Goal: Check status: Check status

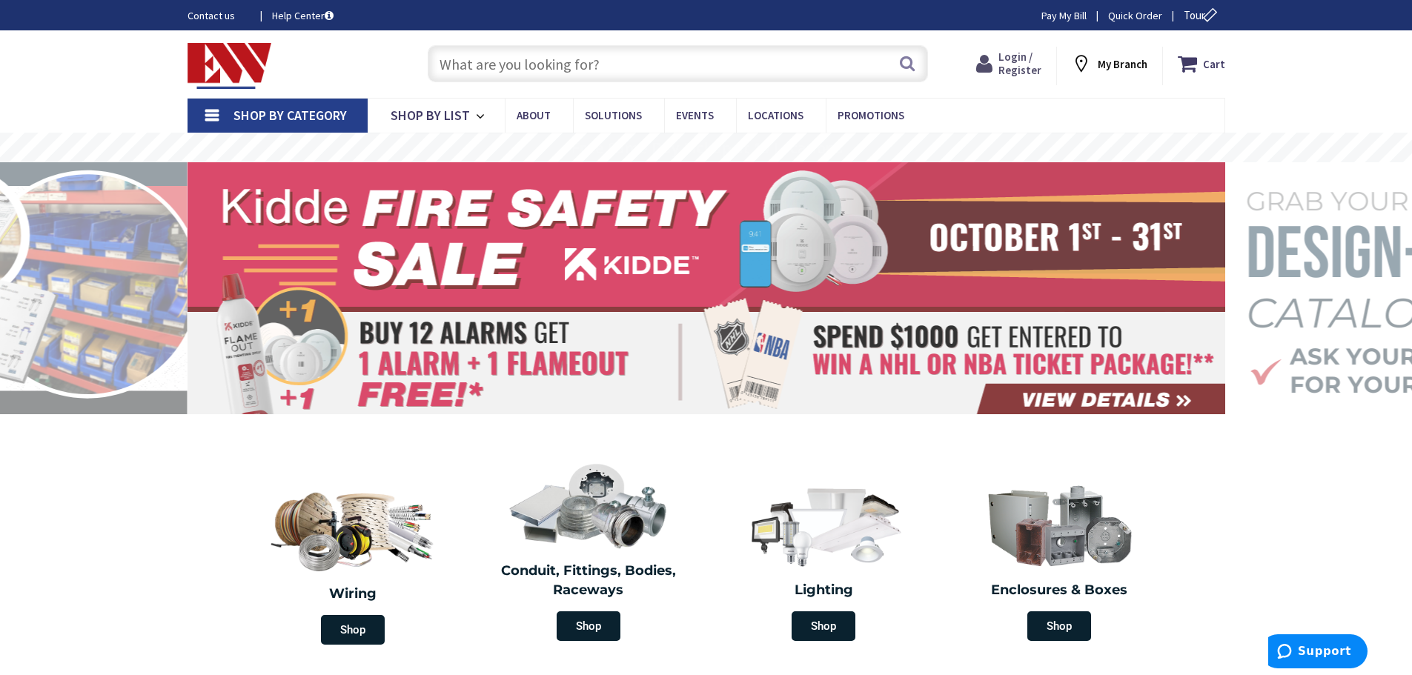
click at [1025, 67] on span "Login / Register" at bounding box center [1020, 63] width 43 height 27
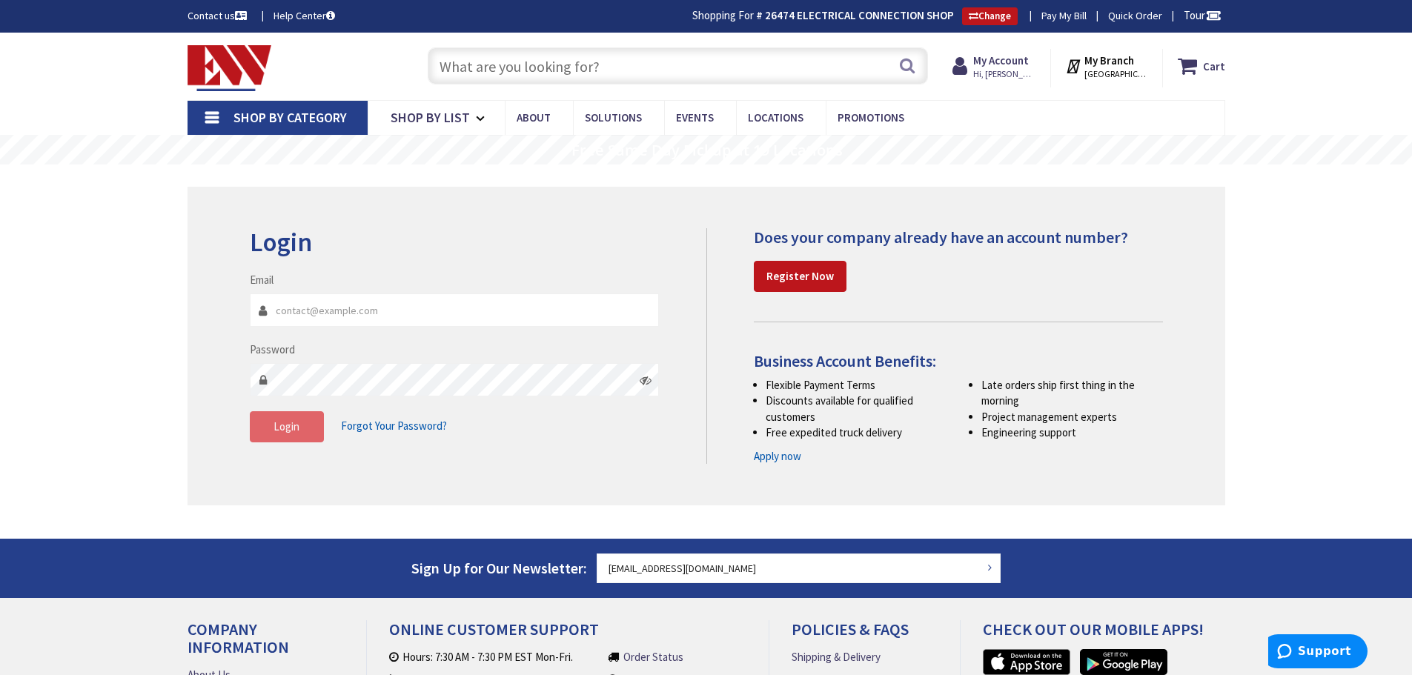
type input "[EMAIL_ADDRESS][DOMAIN_NAME]"
click at [308, 435] on button "Login" at bounding box center [287, 426] width 74 height 31
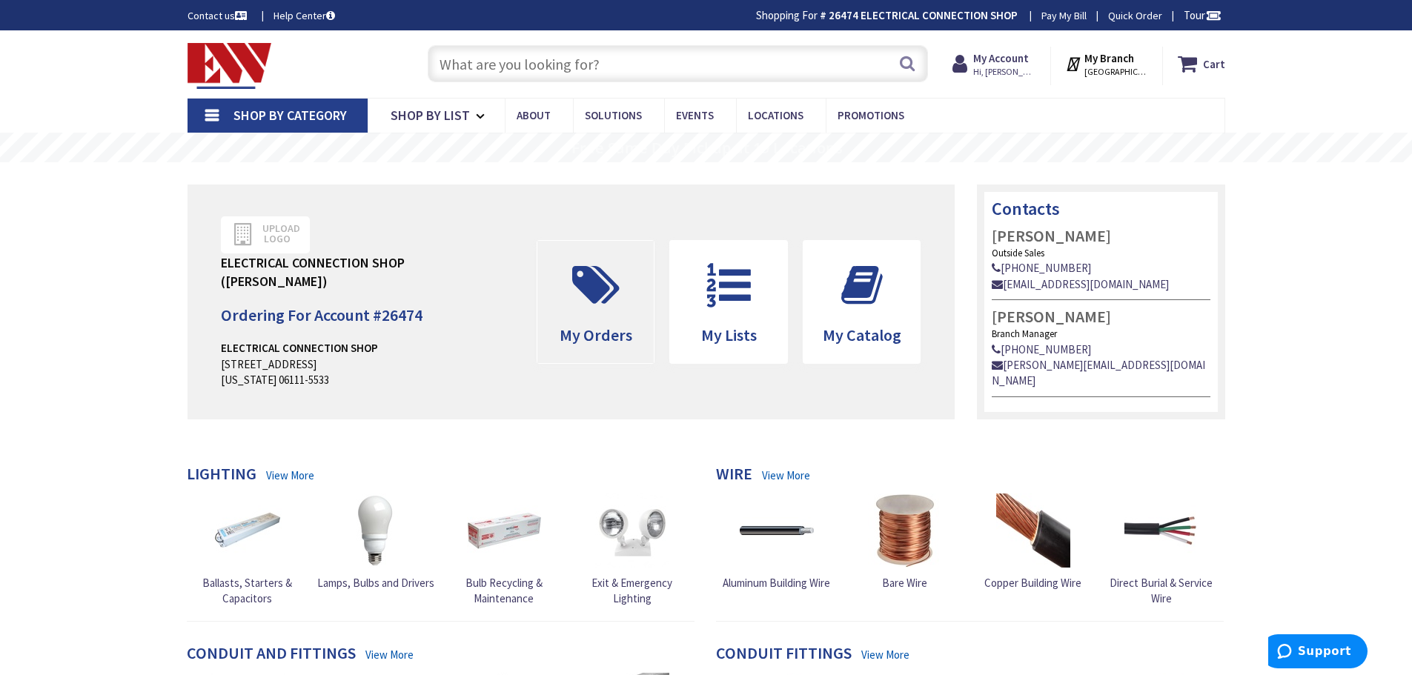
click at [597, 291] on icon at bounding box center [596, 285] width 62 height 44
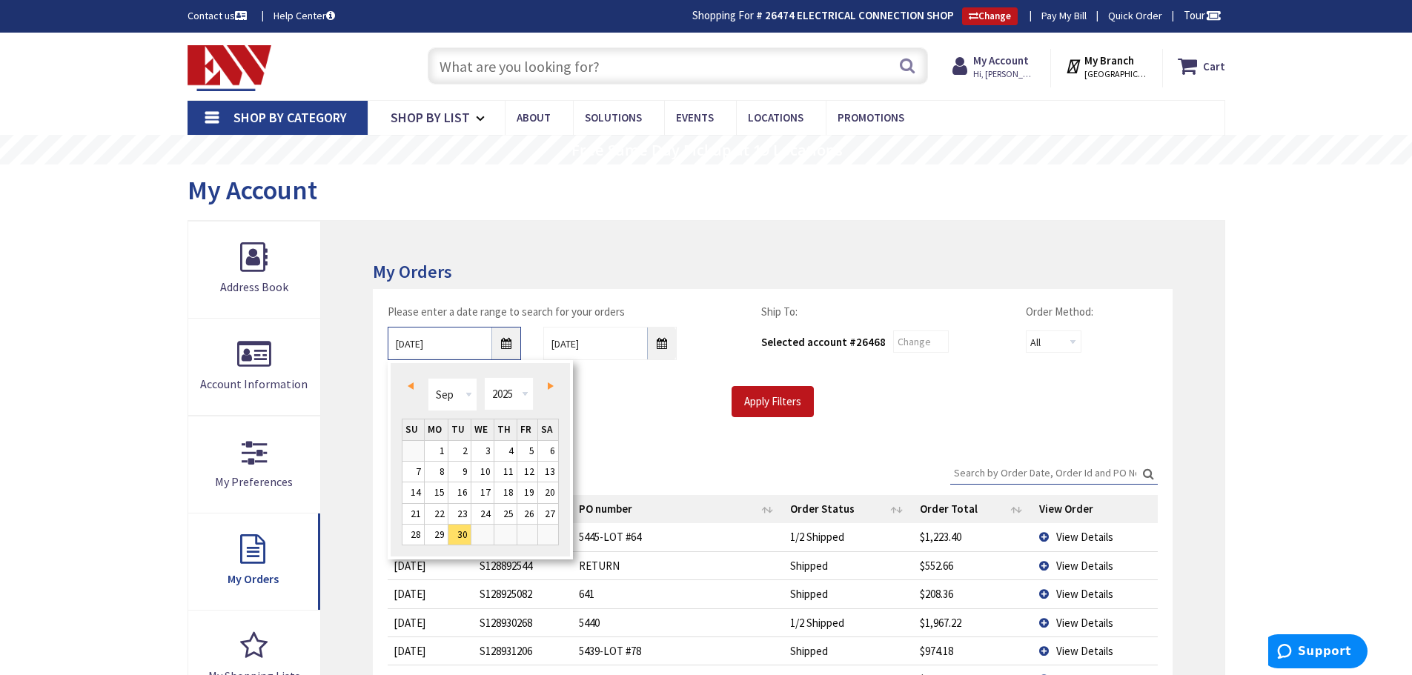
click at [460, 344] on input "9/30/2025" at bounding box center [454, 343] width 133 height 33
click at [596, 409] on div "Apply Filters" at bounding box center [773, 401] width 792 height 31
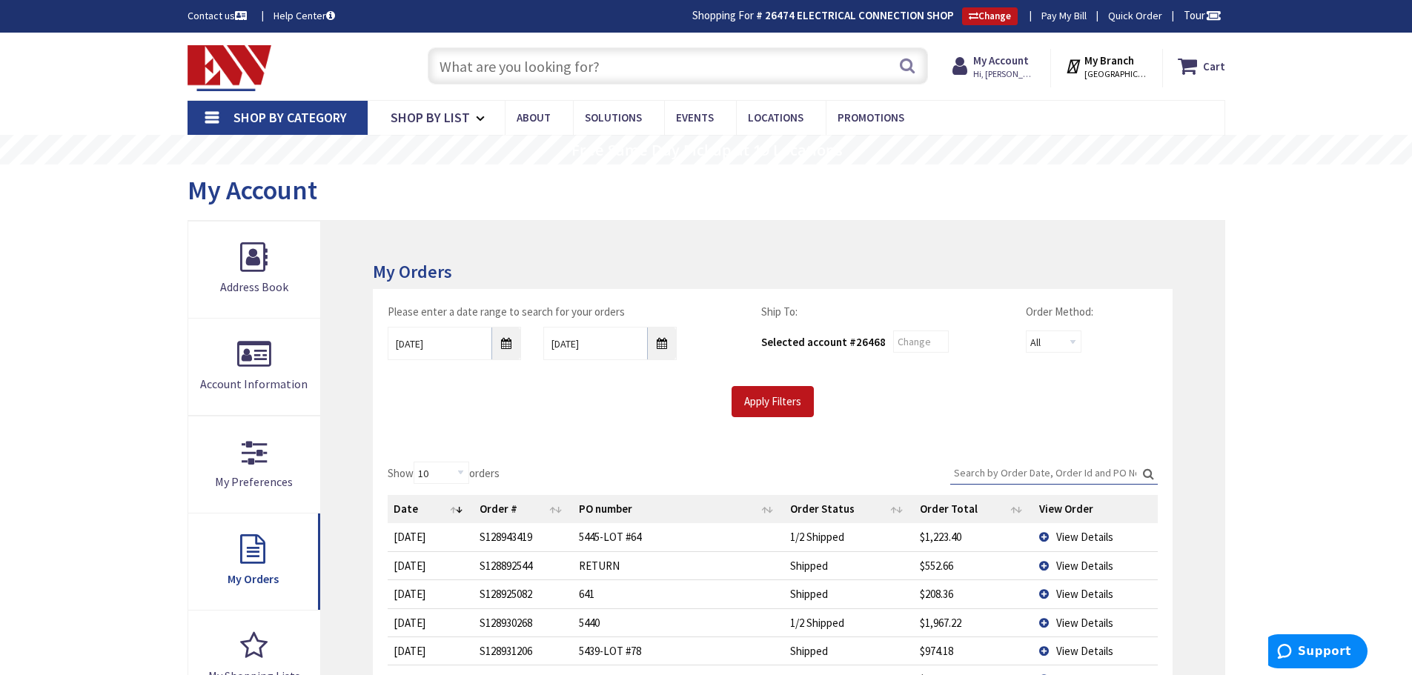
click at [960, 469] on input "Search:" at bounding box center [1054, 473] width 208 height 22
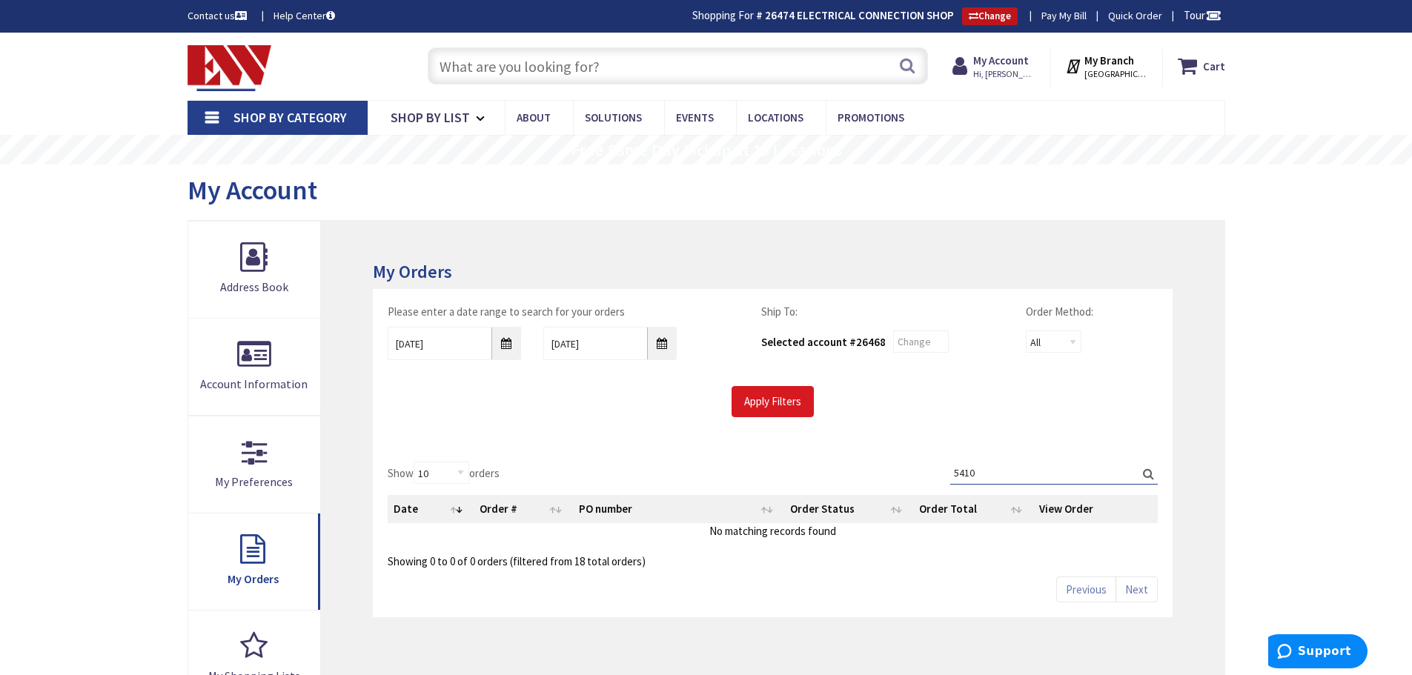
type input "5410"
click at [781, 406] on input "Apply Filters" at bounding box center [773, 401] width 82 height 31
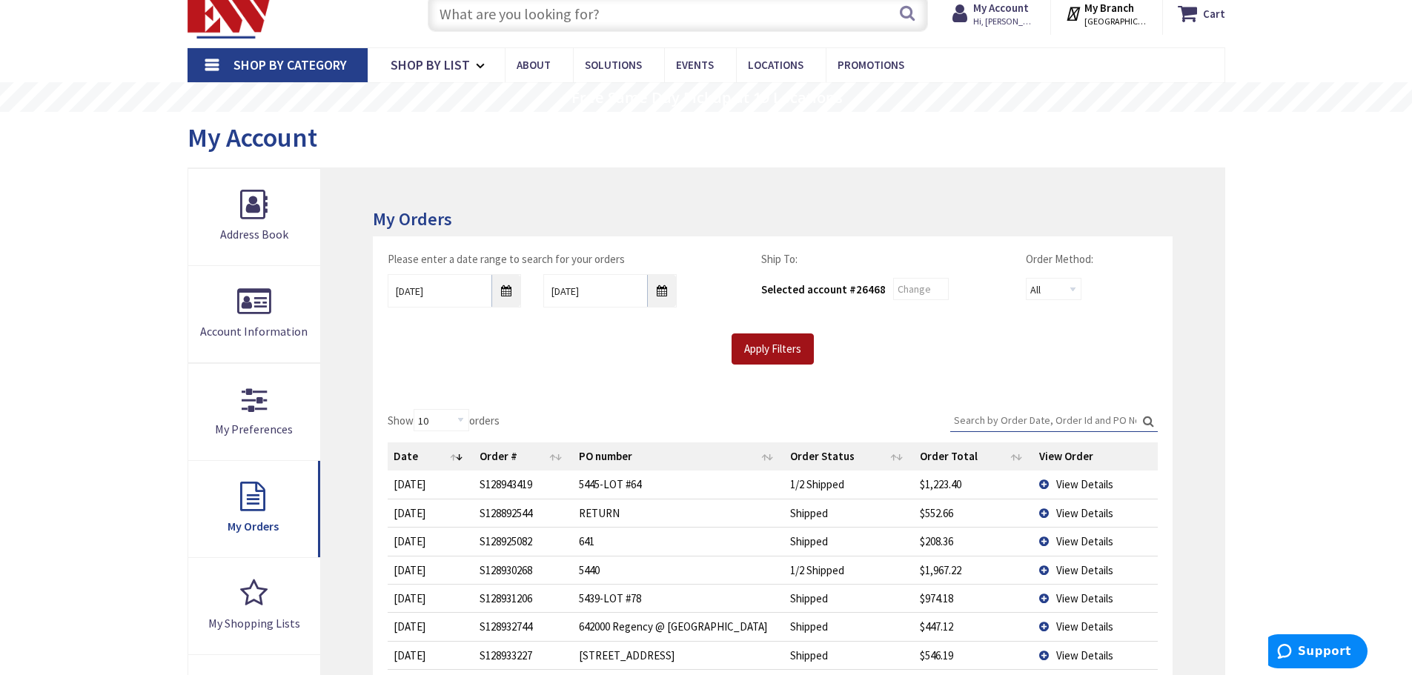
scroll to position [74, 0]
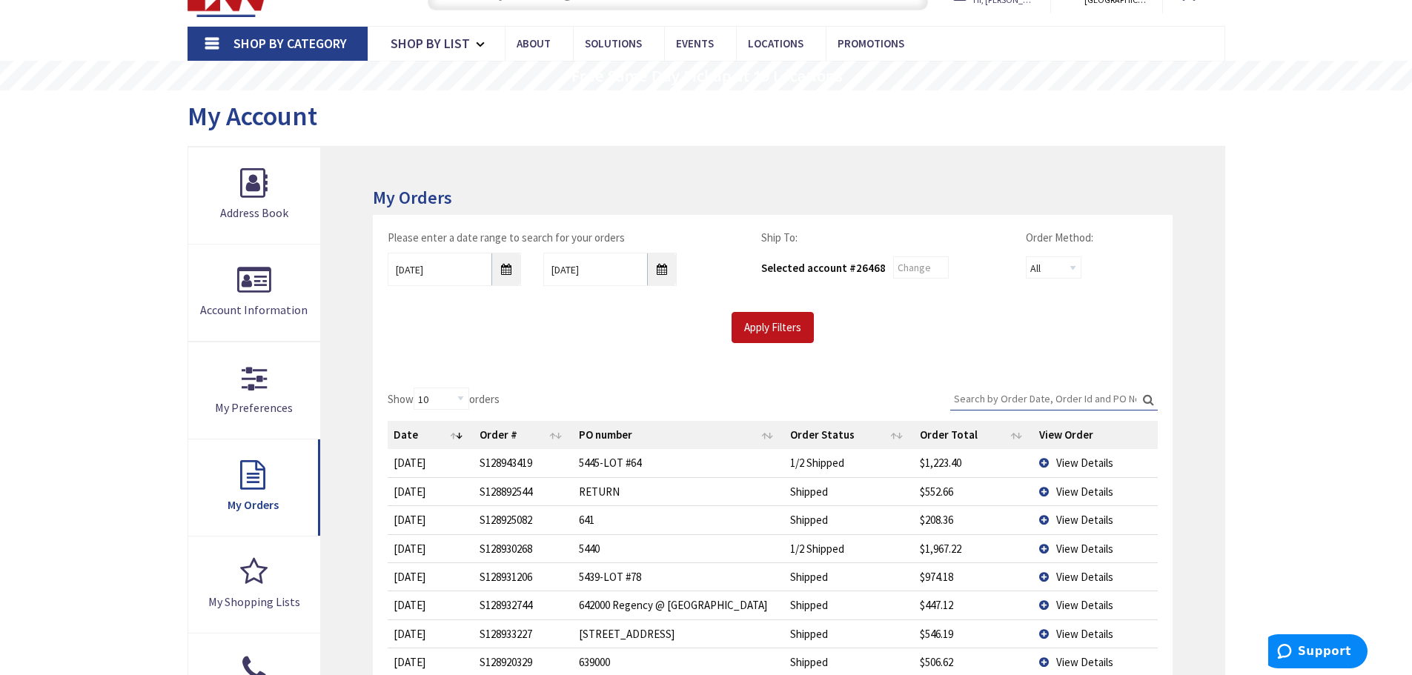
click at [1082, 463] on span "View Details" at bounding box center [1084, 463] width 57 height 14
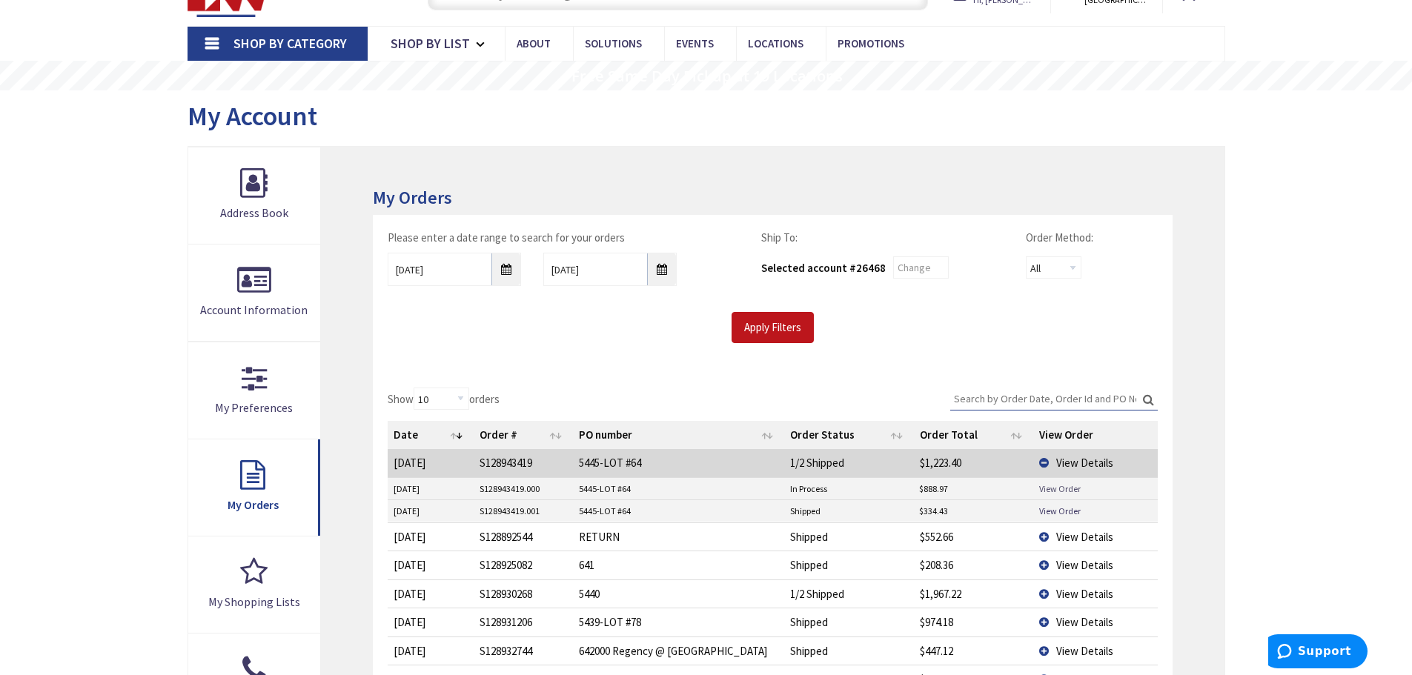
click at [1053, 491] on link "View Order" at bounding box center [1060, 489] width 42 height 13
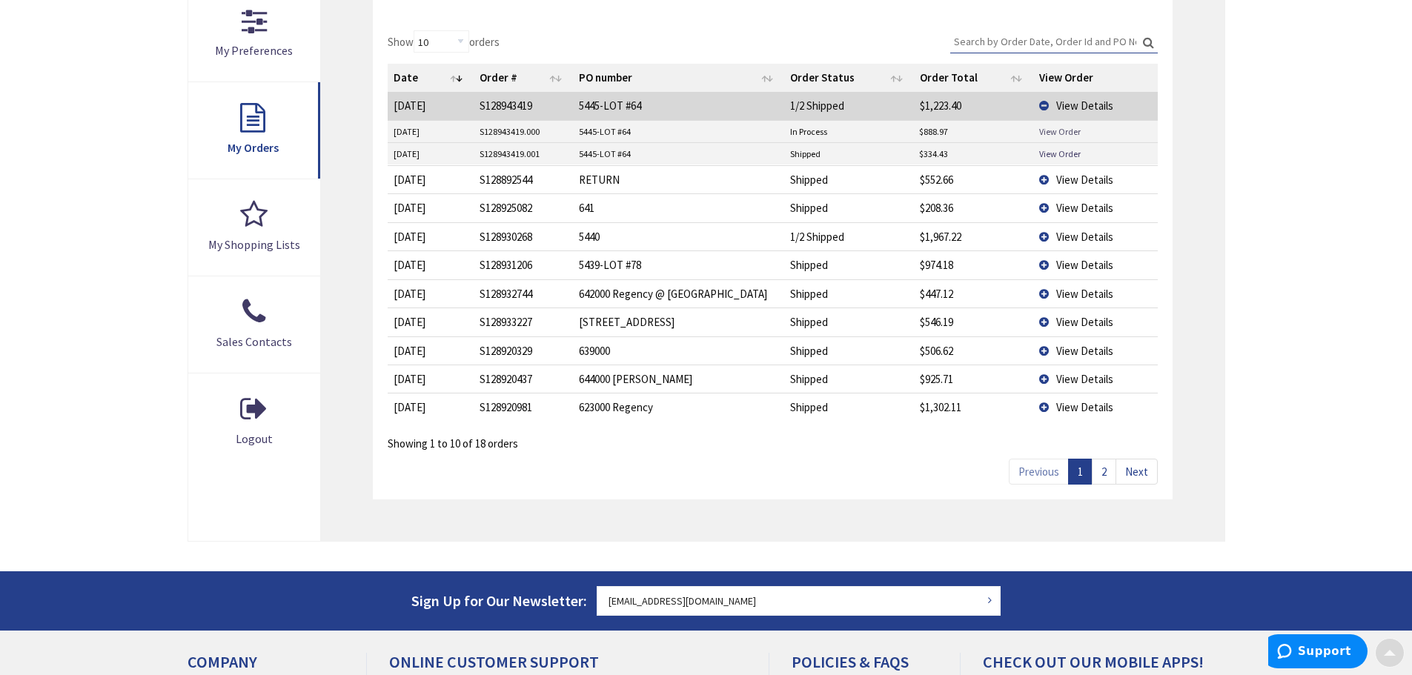
scroll to position [445, 0]
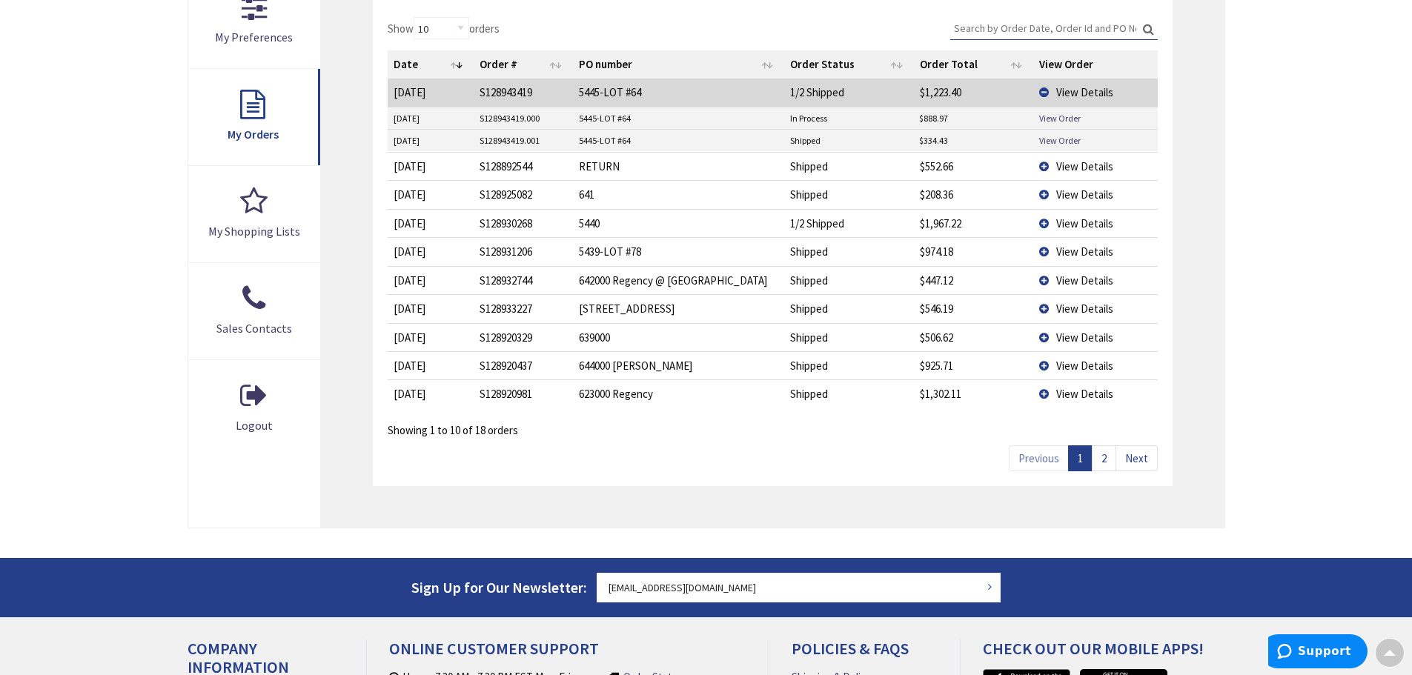
click at [1105, 463] on link "2" at bounding box center [1104, 459] width 24 height 26
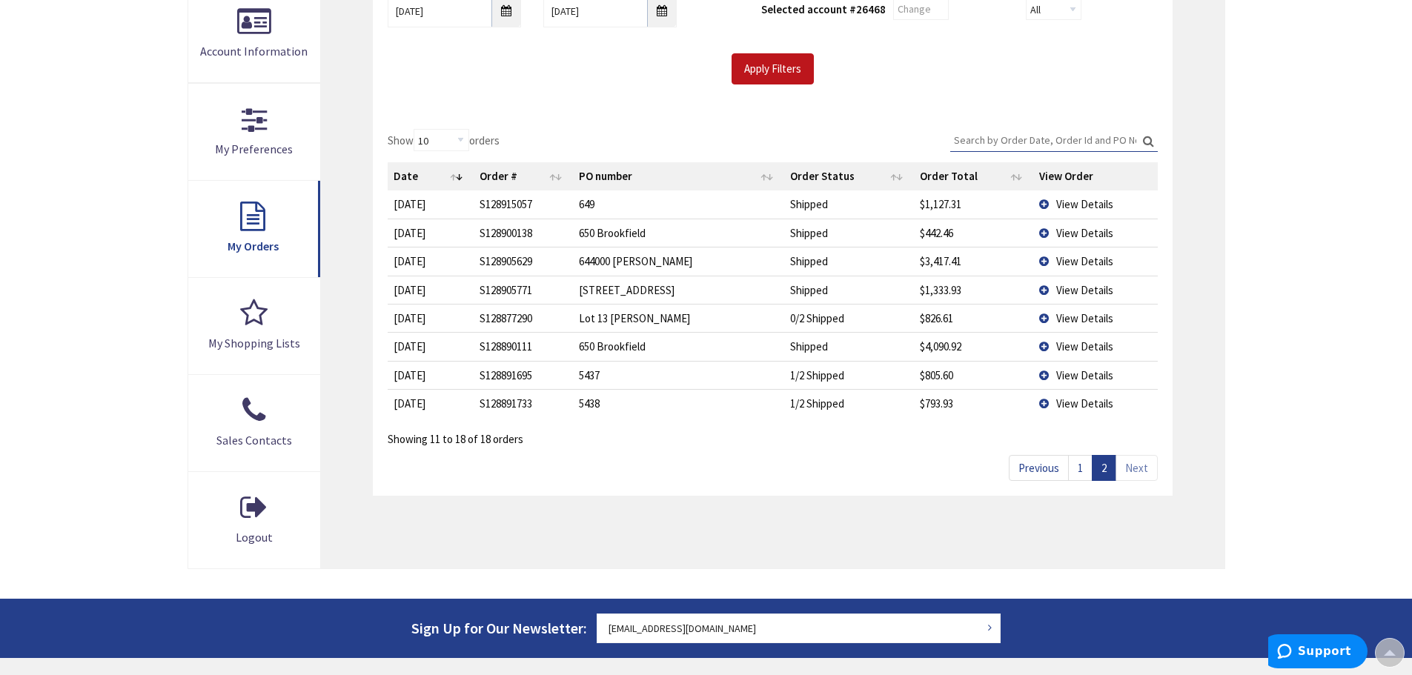
scroll to position [222, 0]
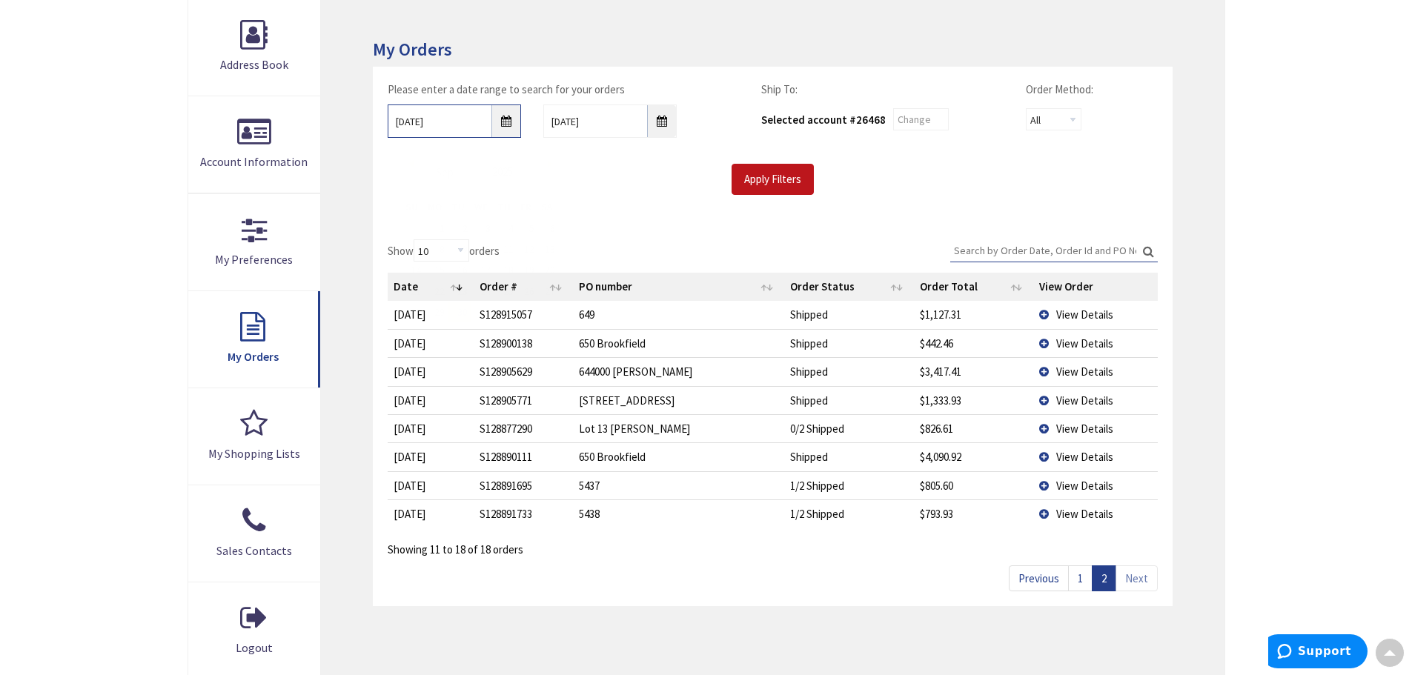
click at [515, 124] on input "9/30/2025" at bounding box center [454, 121] width 133 height 33
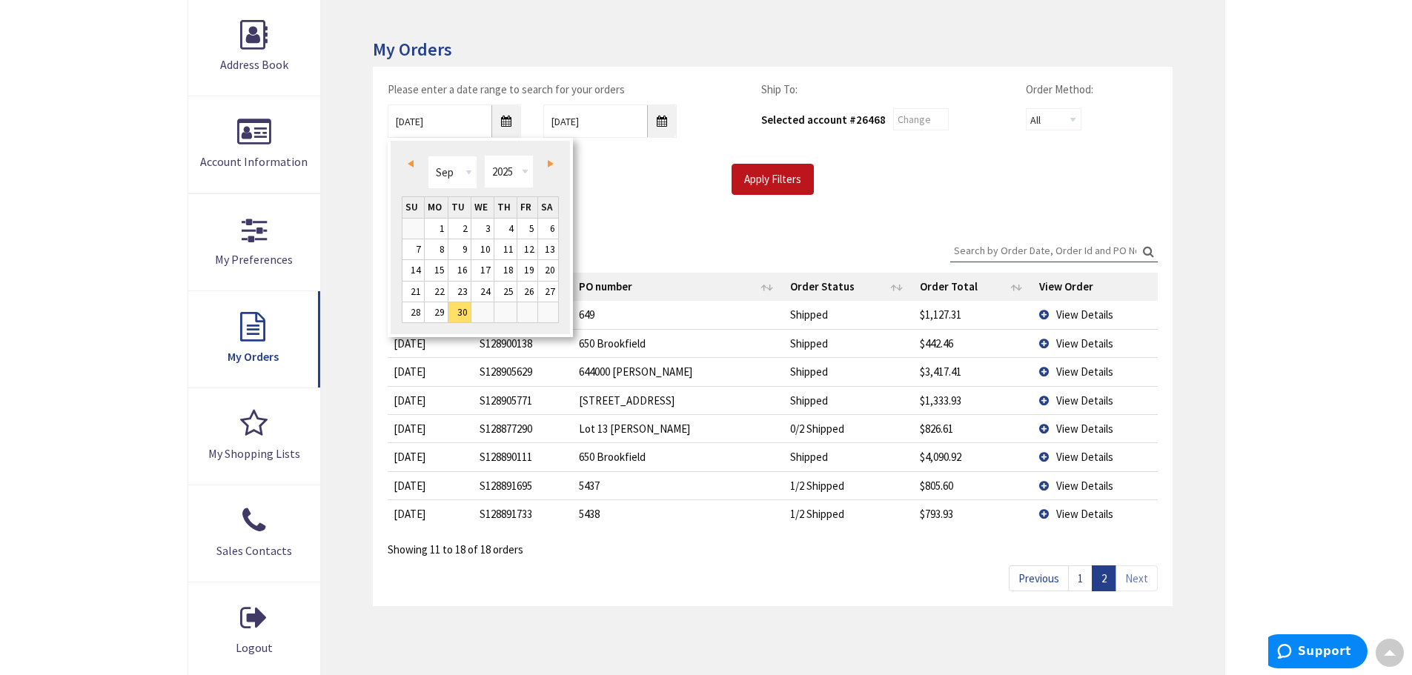
click at [410, 160] on span "Prev" at bounding box center [411, 163] width 6 height 7
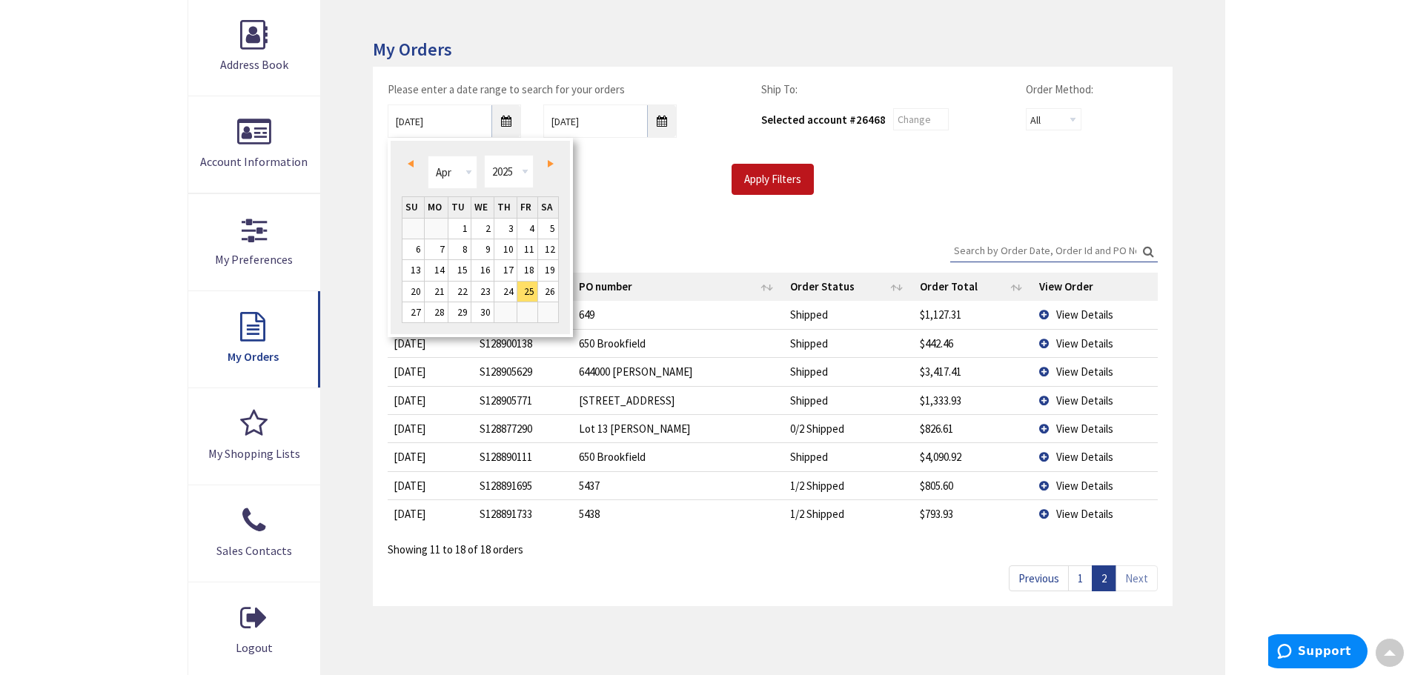
click at [546, 162] on link "Next" at bounding box center [547, 163] width 20 height 20
click at [466, 225] on link "1" at bounding box center [460, 229] width 22 height 20
type input "07/01/2025"
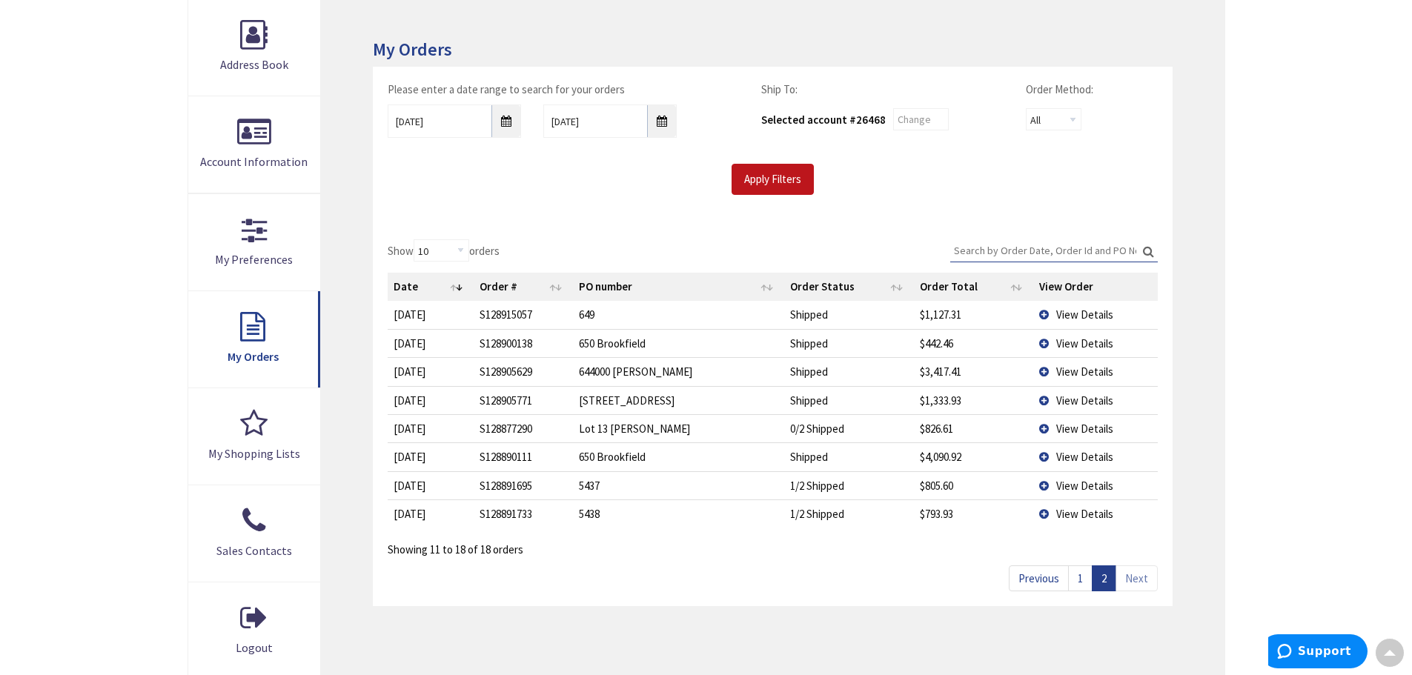
click at [957, 244] on input "Search:" at bounding box center [1054, 250] width 208 height 22
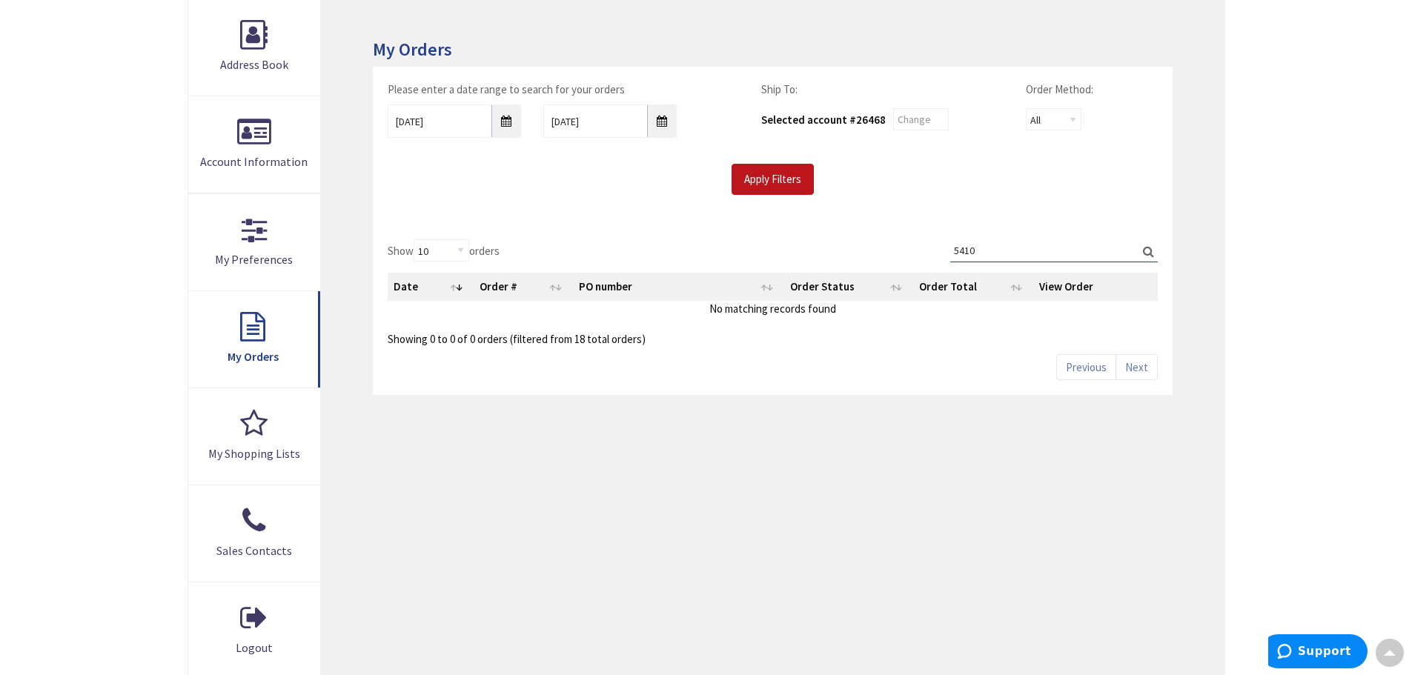
type input "5410"
click at [1150, 246] on label "Search: 5410" at bounding box center [1054, 250] width 208 height 23
click at [1150, 246] on input "5410" at bounding box center [1054, 250] width 208 height 22
click at [775, 171] on input "Apply Filters" at bounding box center [773, 179] width 82 height 31
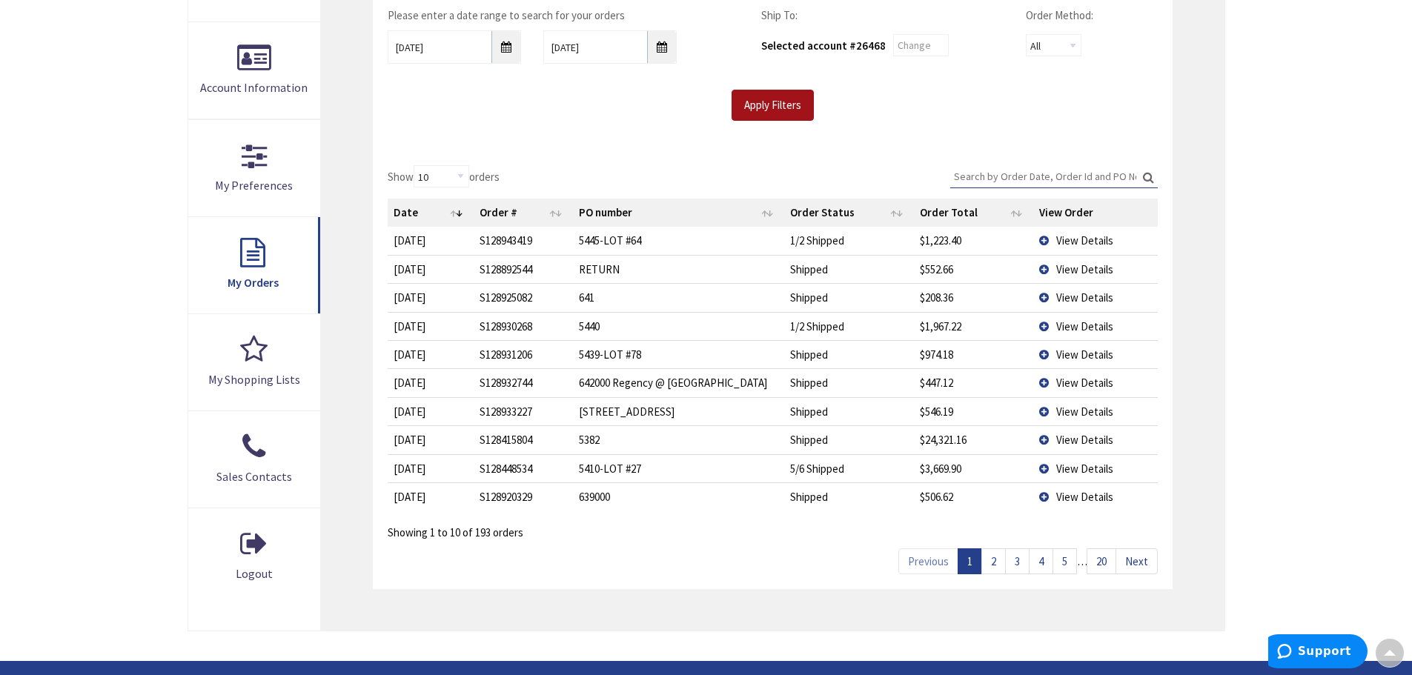
scroll to position [445, 0]
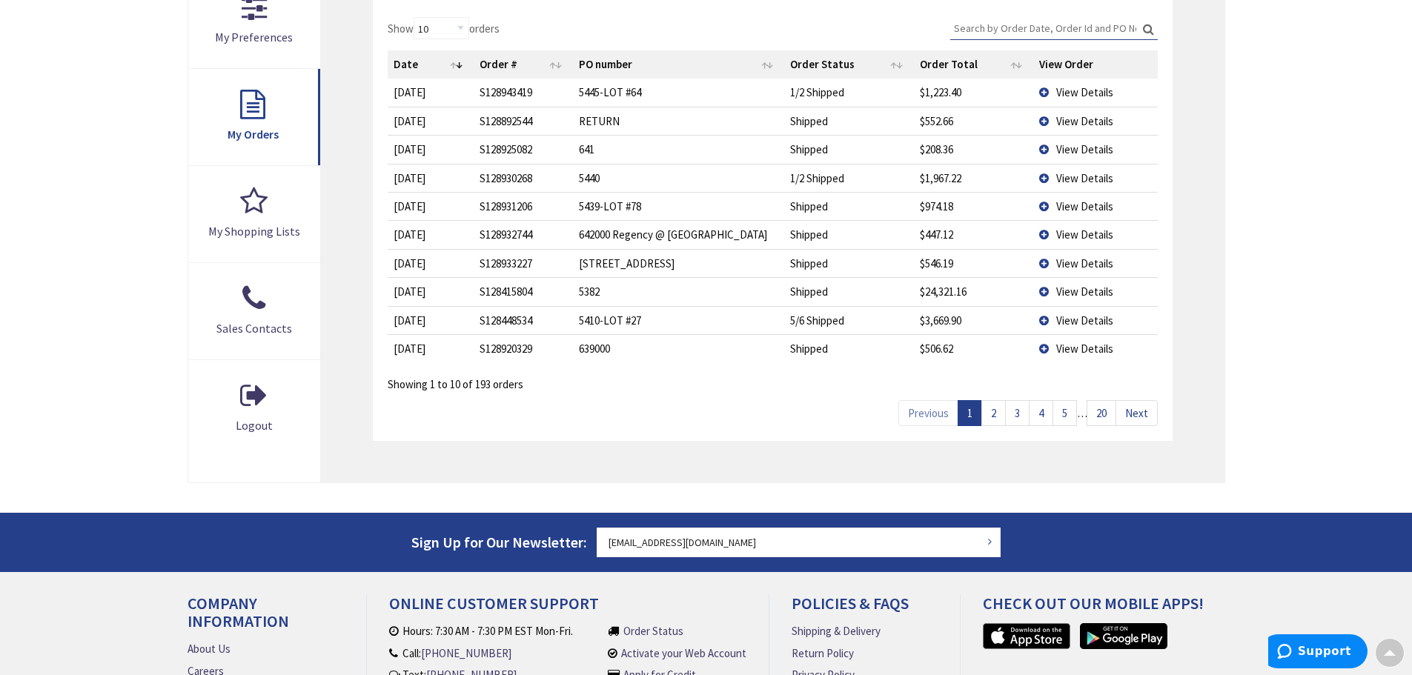
click at [1039, 407] on link "4" at bounding box center [1041, 413] width 24 height 26
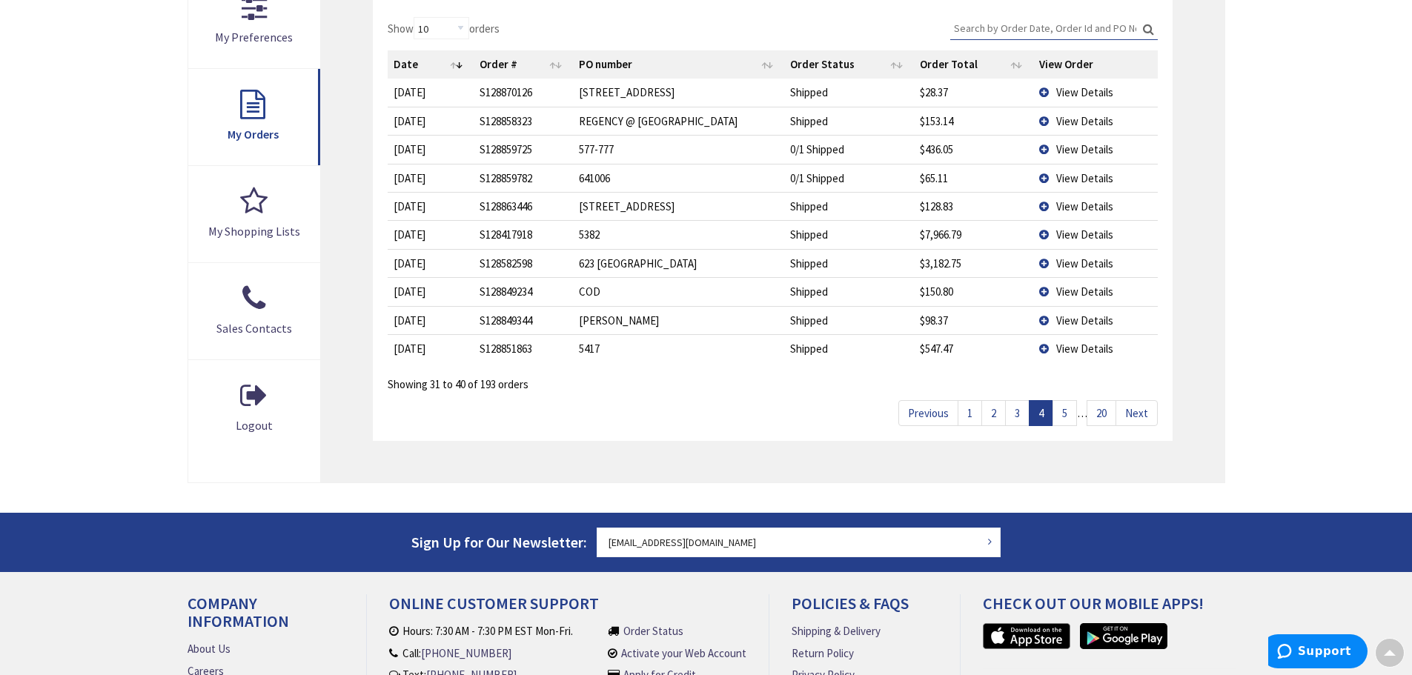
click at [1064, 410] on link "5" at bounding box center [1065, 413] width 24 height 26
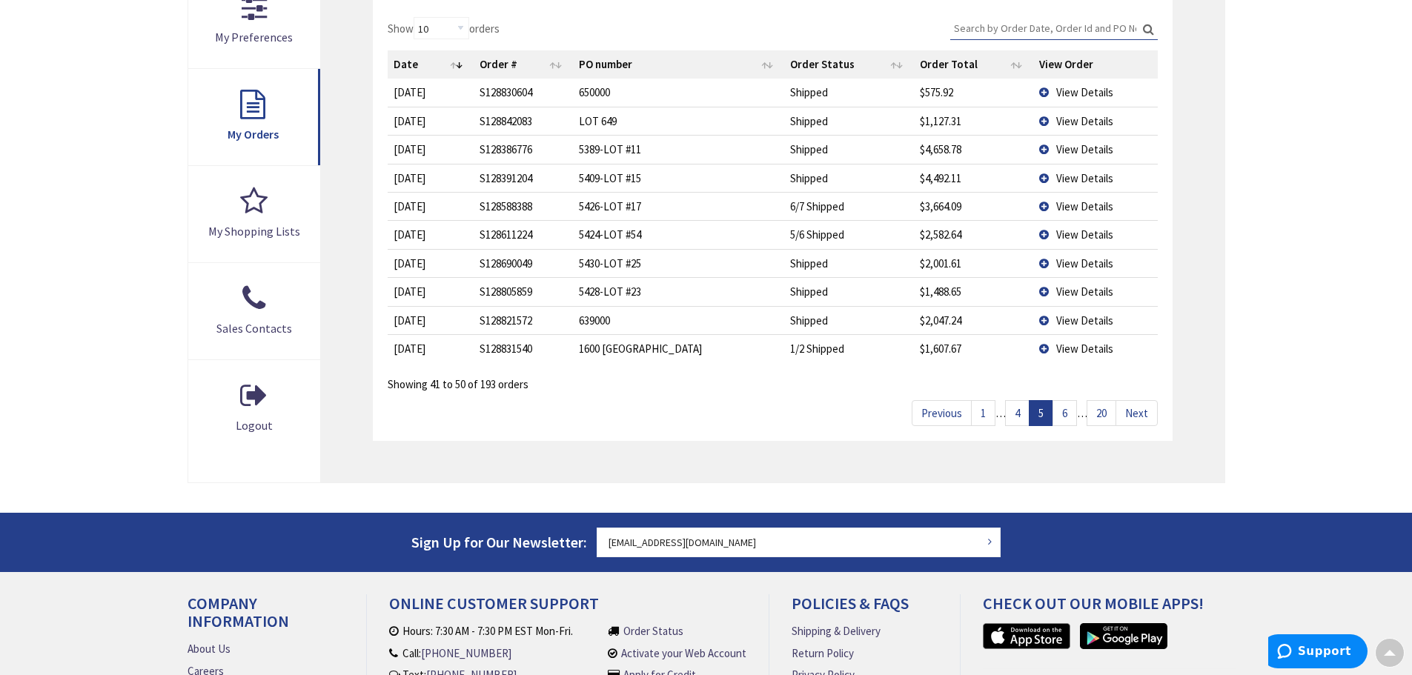
click at [1065, 408] on link "6" at bounding box center [1065, 413] width 24 height 26
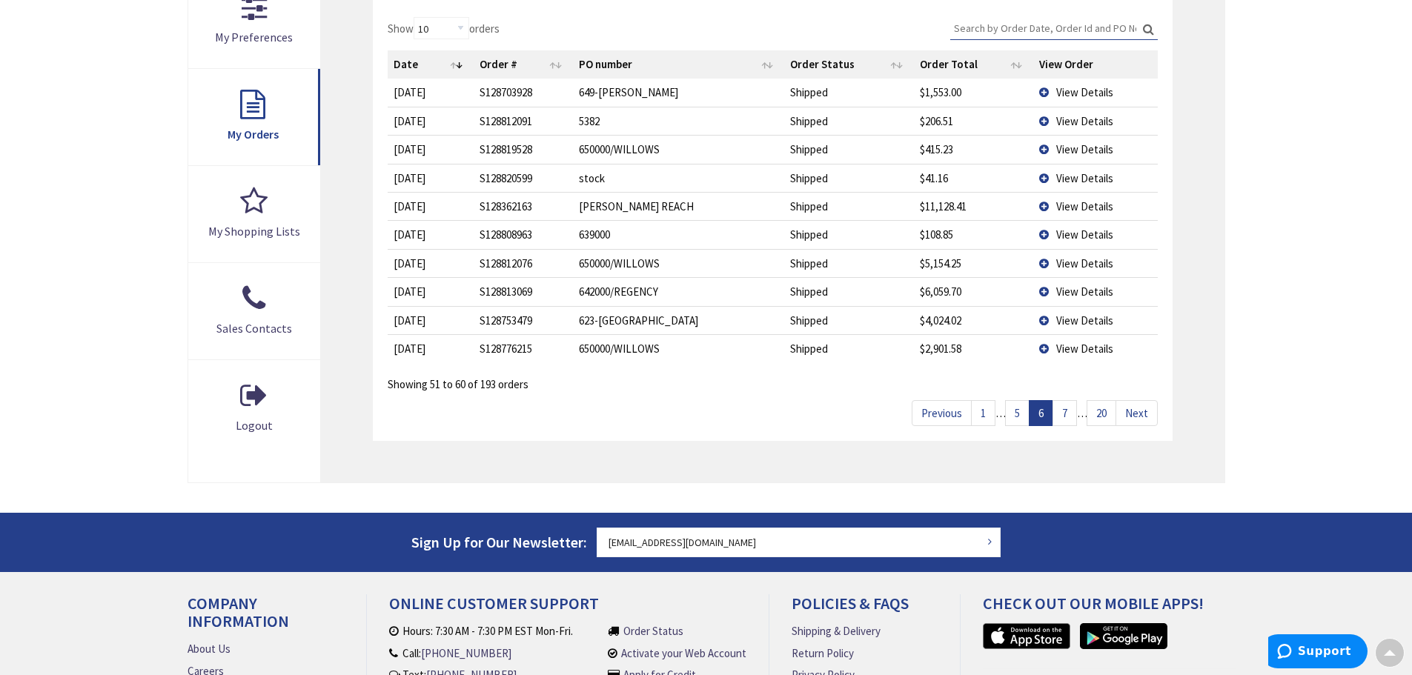
click at [1105, 419] on link "20" at bounding box center [1102, 413] width 30 height 26
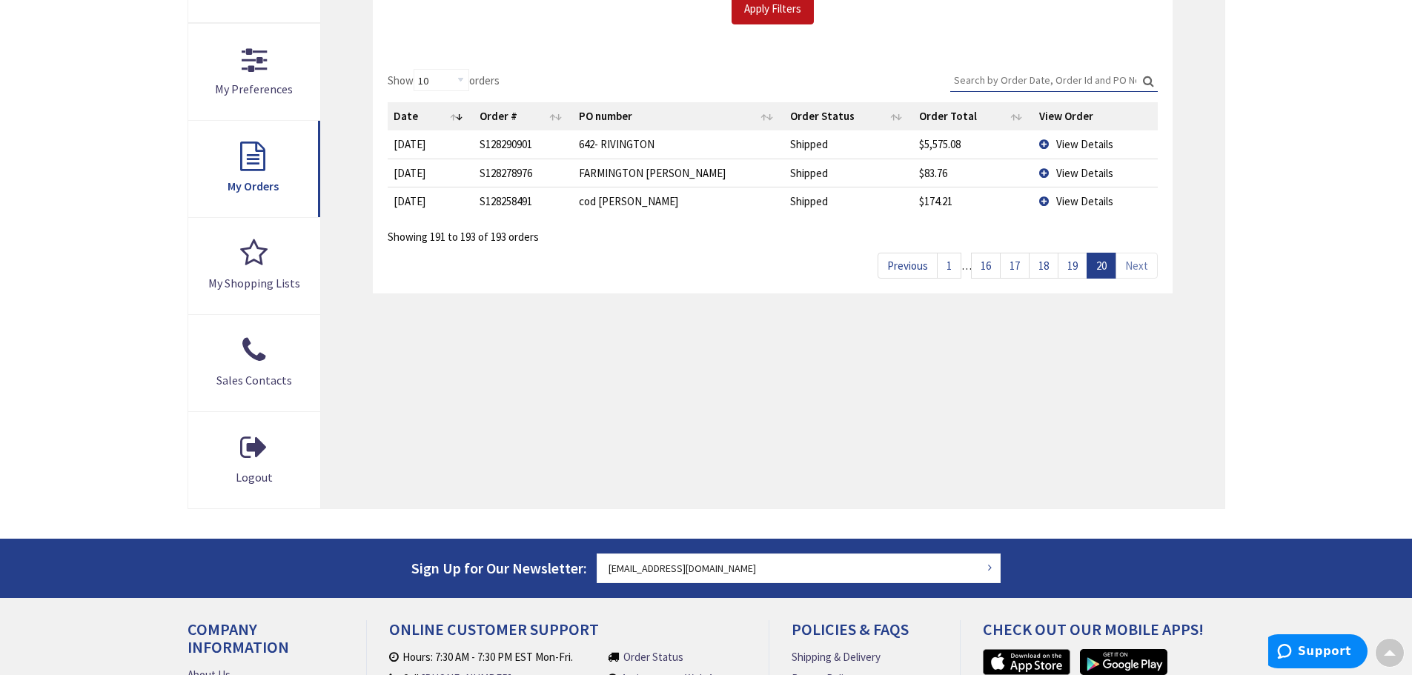
scroll to position [371, 0]
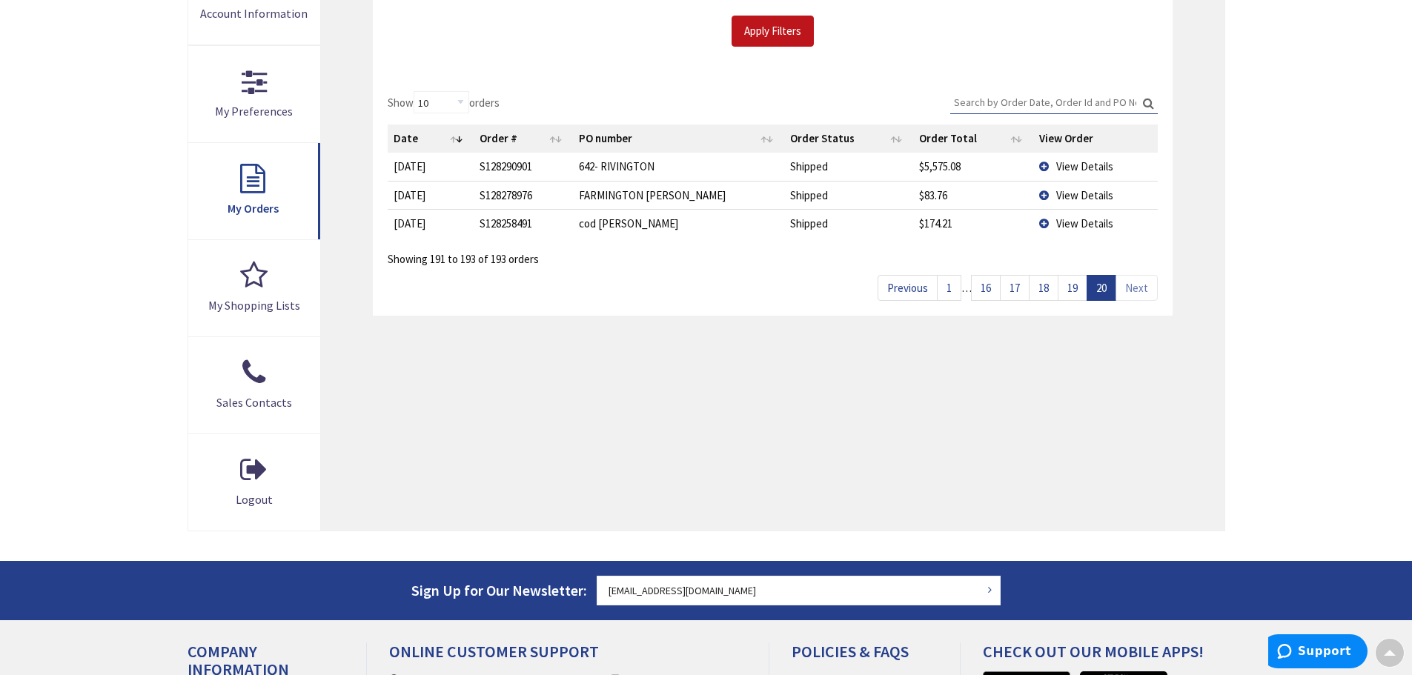
click at [1074, 288] on link "19" at bounding box center [1073, 288] width 30 height 26
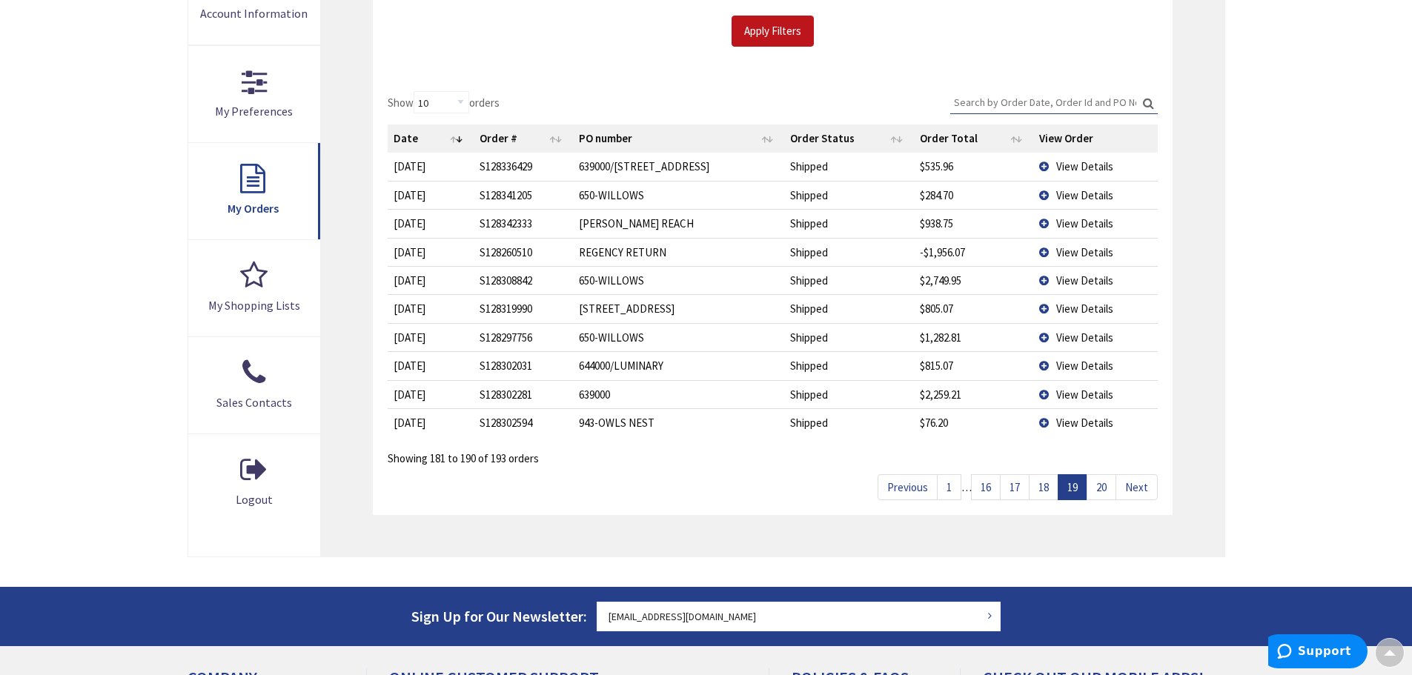
click at [1042, 485] on link "18" at bounding box center [1044, 487] width 30 height 26
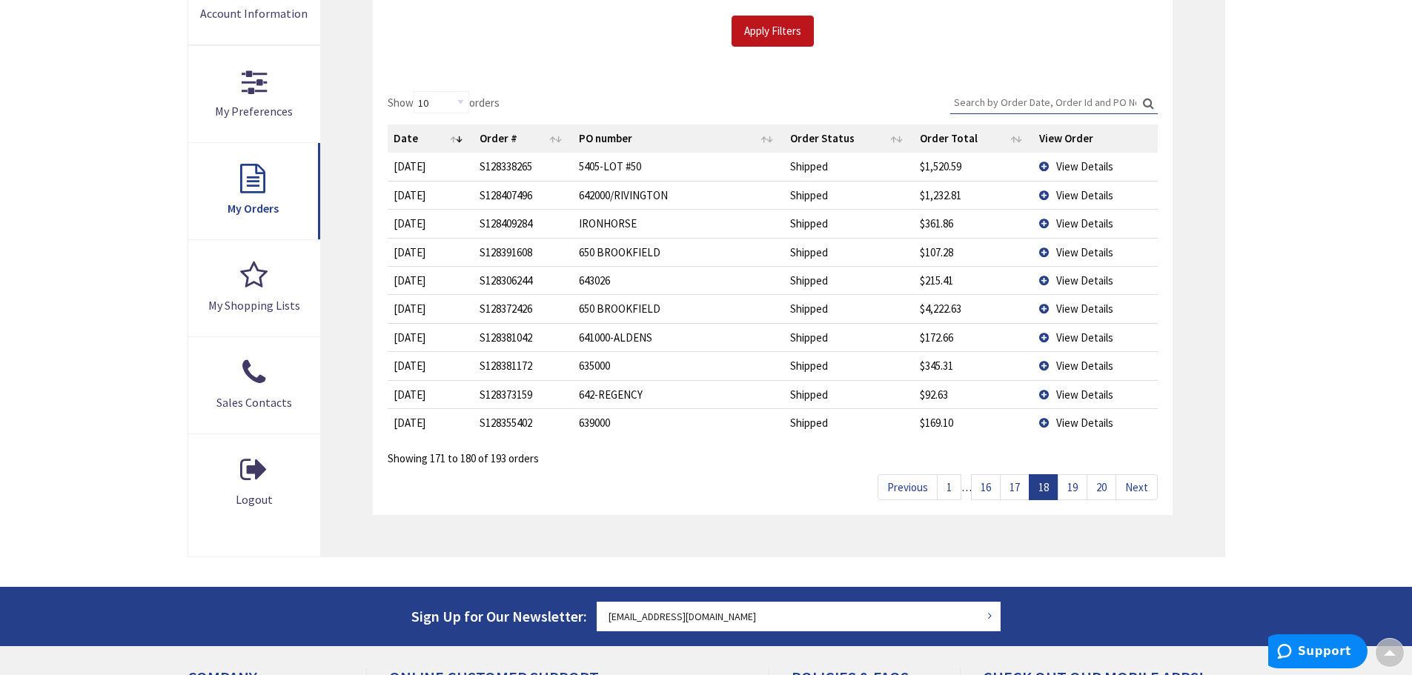
click at [1017, 492] on link "17" at bounding box center [1015, 487] width 30 height 26
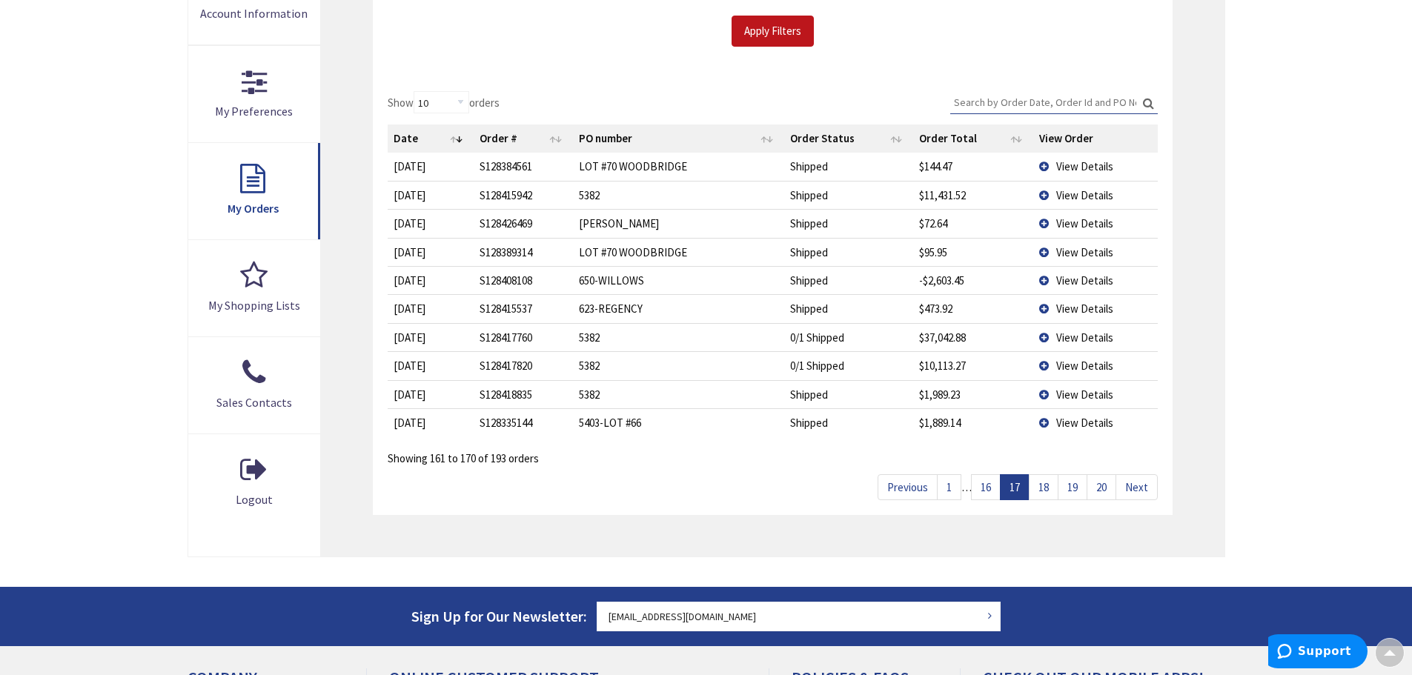
click at [991, 485] on link "16" at bounding box center [986, 487] width 30 height 26
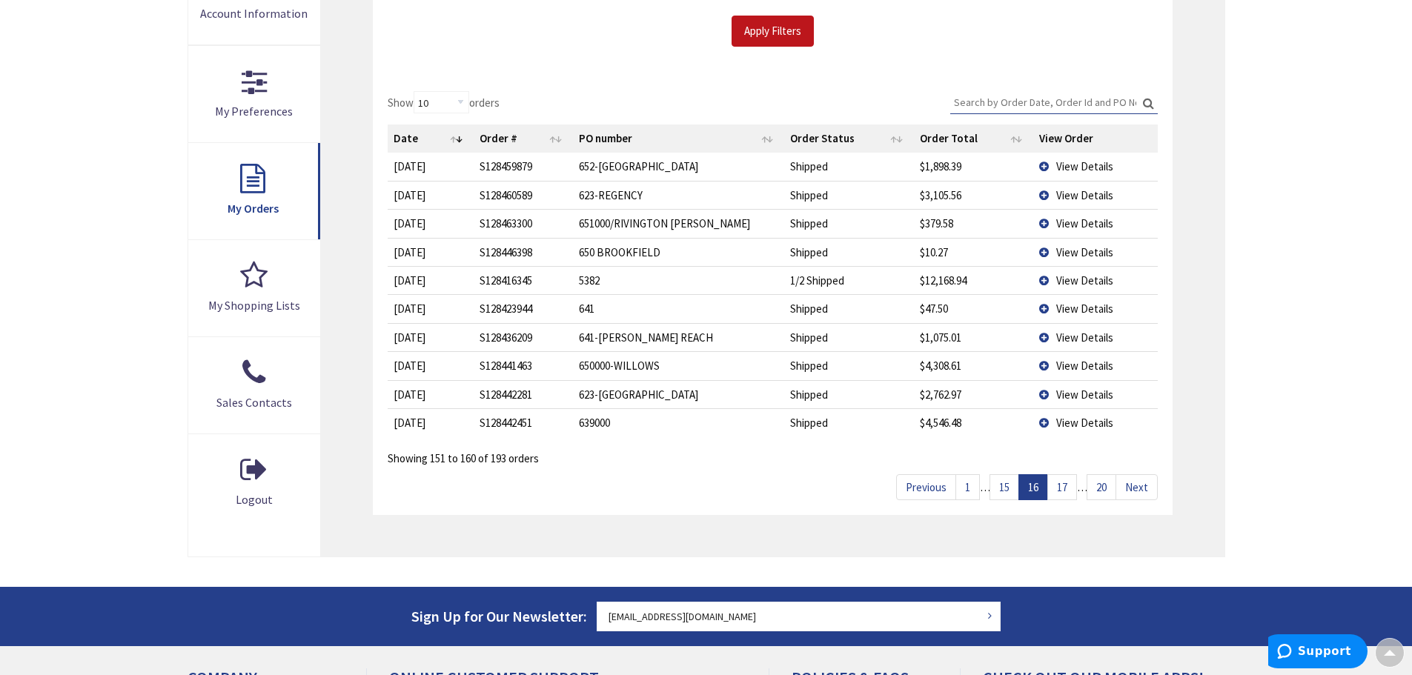
click at [1001, 488] on link "15" at bounding box center [1005, 487] width 30 height 26
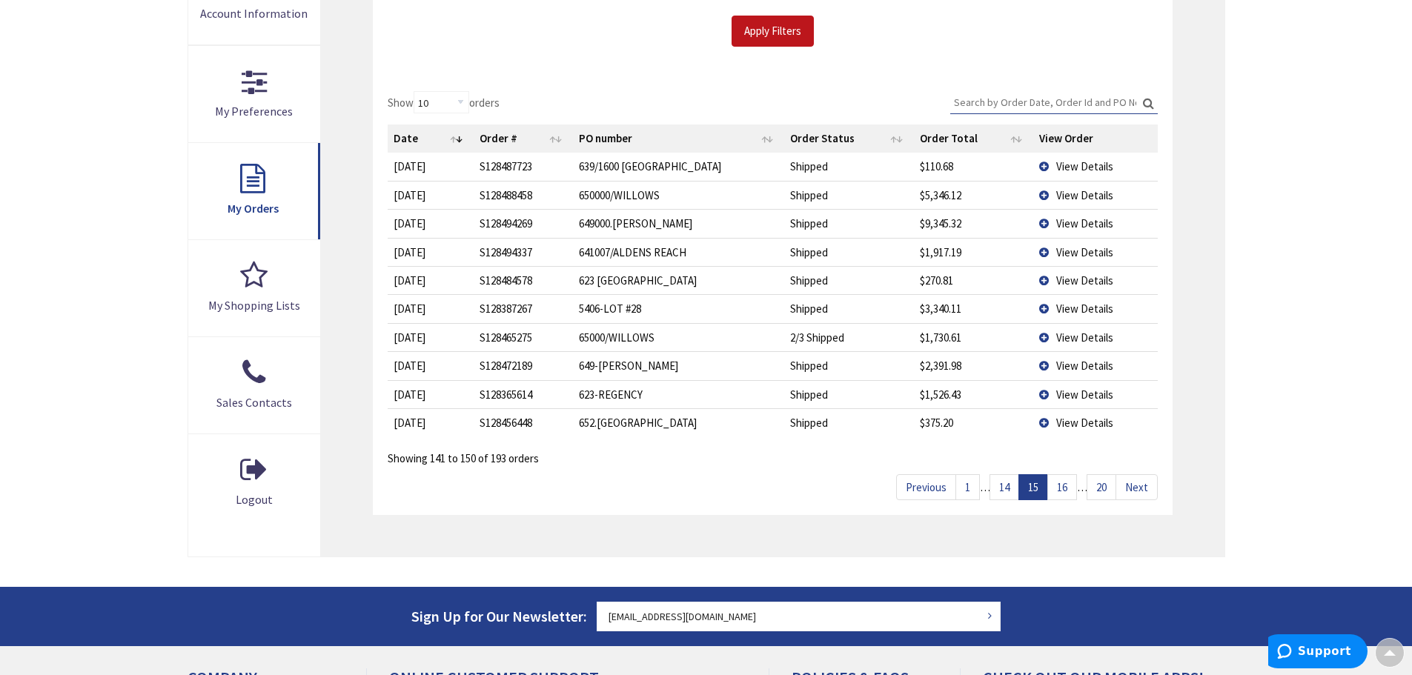
click at [1001, 488] on link "14" at bounding box center [1005, 487] width 30 height 26
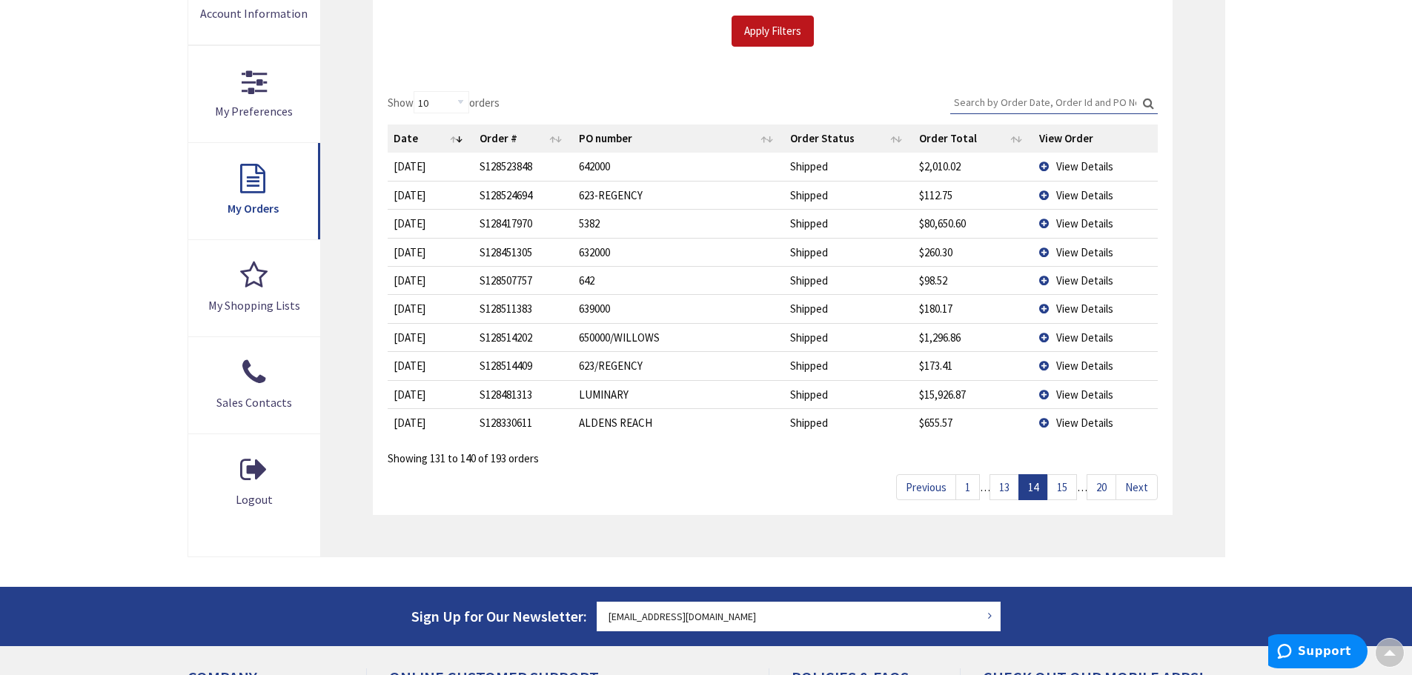
click at [999, 488] on link "13" at bounding box center [1005, 487] width 30 height 26
click at [996, 489] on link "12" at bounding box center [1005, 487] width 30 height 26
click at [996, 489] on link "11" at bounding box center [1005, 487] width 30 height 26
click at [996, 489] on link "10" at bounding box center [1005, 487] width 30 height 26
click at [1001, 489] on link "9" at bounding box center [1007, 487] width 24 height 26
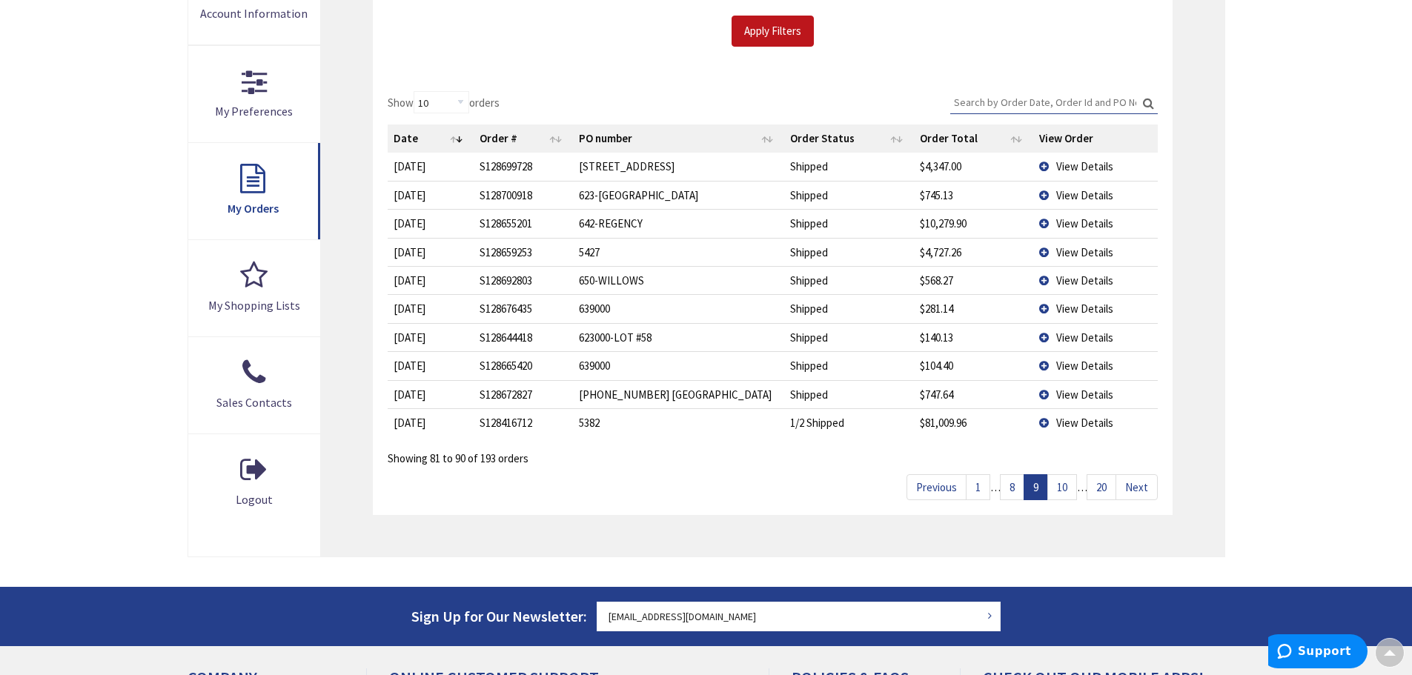
click at [1010, 487] on link "8" at bounding box center [1012, 487] width 24 height 26
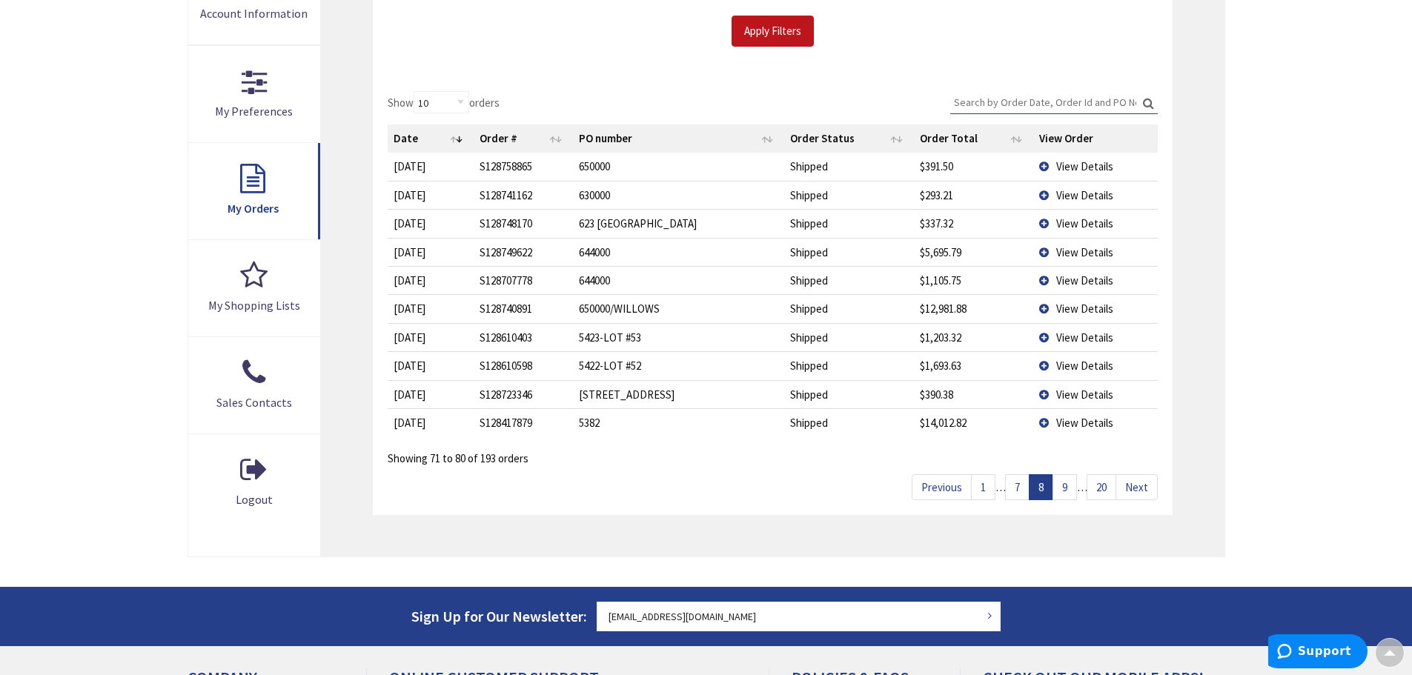
click at [1010, 487] on link "7" at bounding box center [1017, 487] width 24 height 26
click at [1010, 487] on link "6" at bounding box center [1017, 487] width 24 height 26
click at [1010, 487] on link "5" at bounding box center [1017, 487] width 24 height 26
click at [1010, 487] on link "4" at bounding box center [1017, 487] width 24 height 26
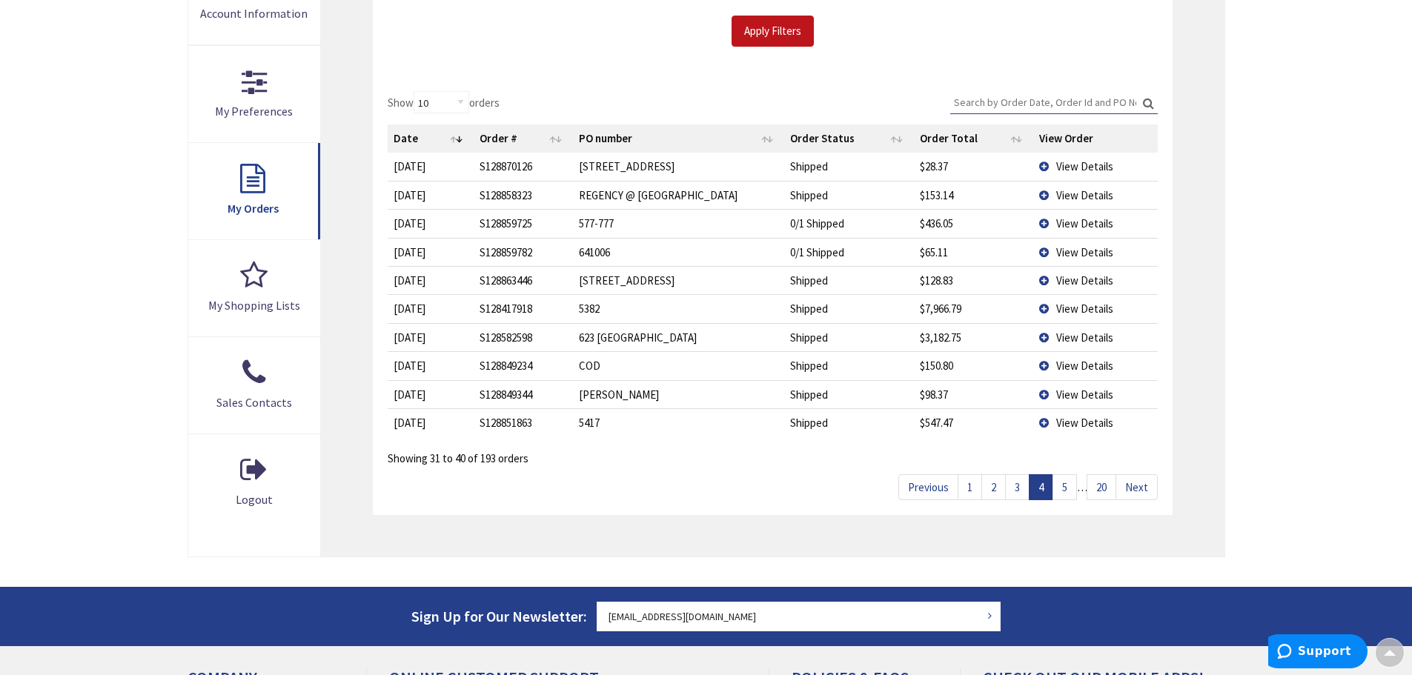
click at [1010, 487] on link "3" at bounding box center [1017, 487] width 24 height 26
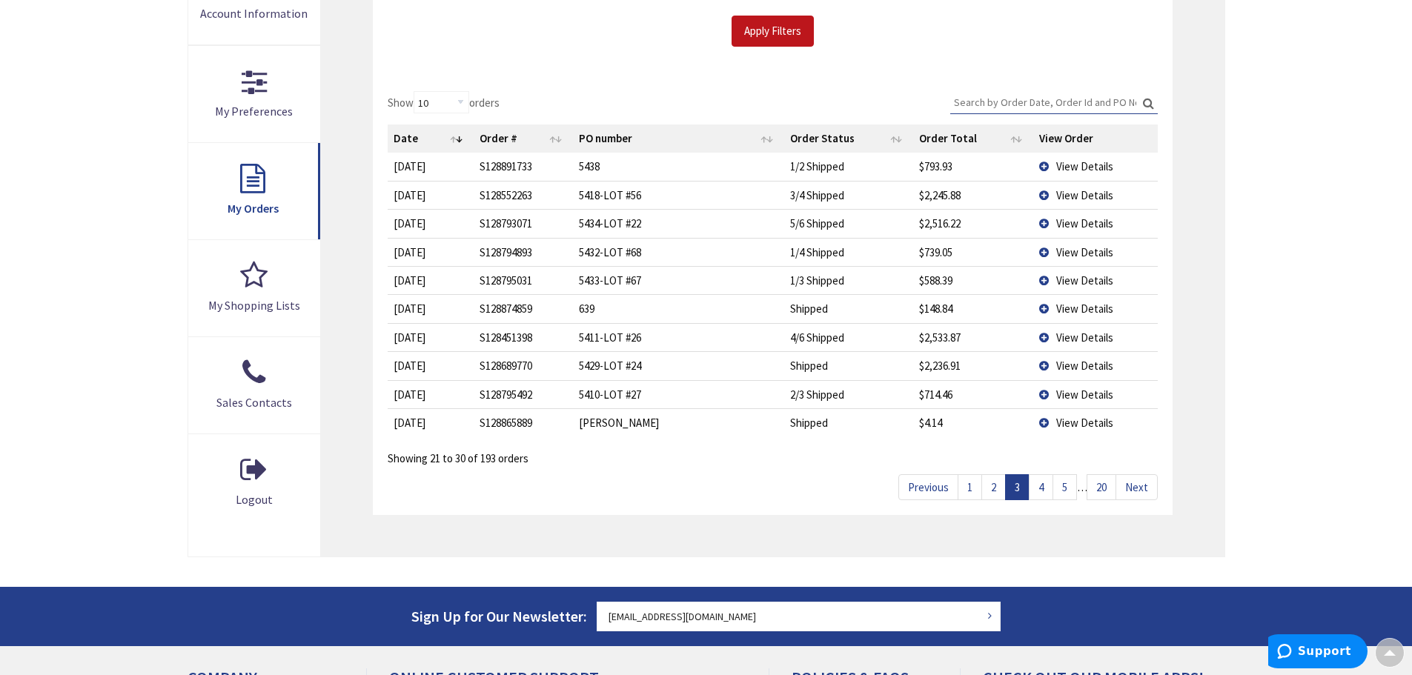
click at [1010, 487] on link "3" at bounding box center [1017, 487] width 24 height 26
click at [990, 486] on link "2" at bounding box center [994, 487] width 24 height 26
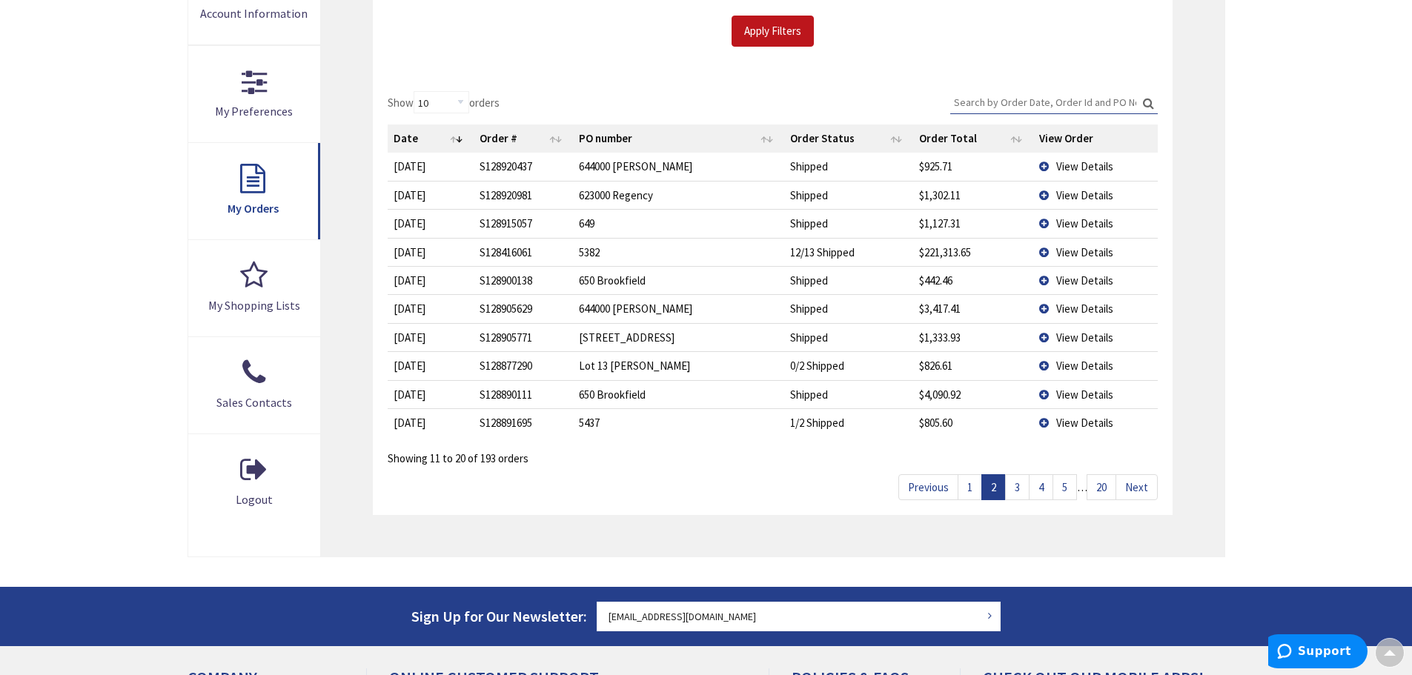
click at [970, 486] on link "1" at bounding box center [970, 487] width 24 height 26
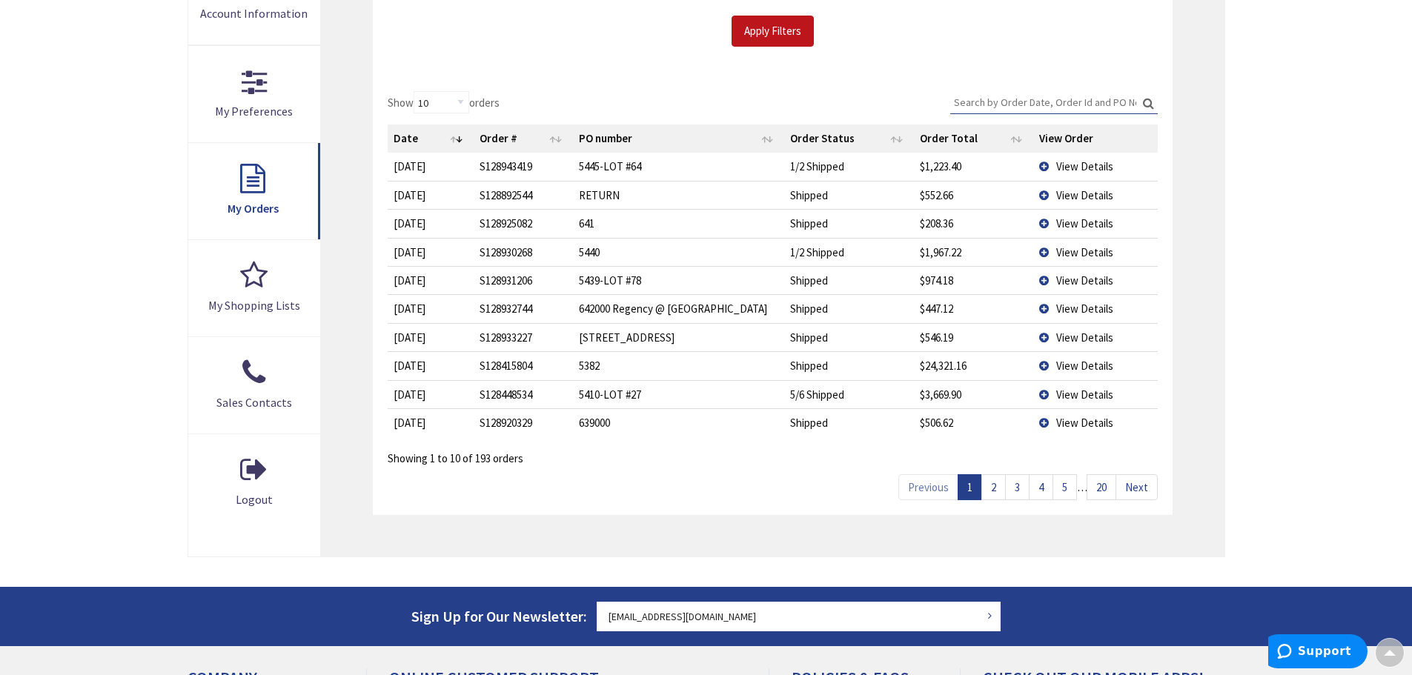
click at [1047, 393] on td "View Details" at bounding box center [1095, 394] width 125 height 28
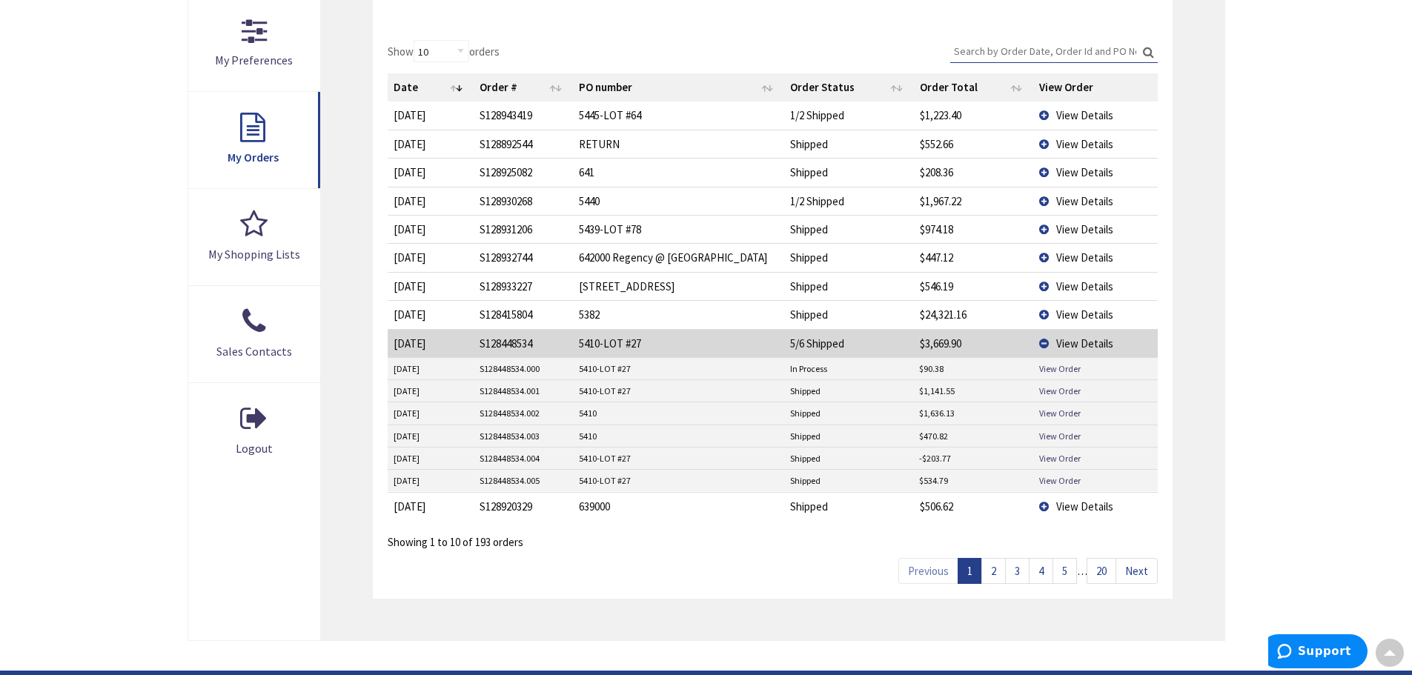
scroll to position [445, 0]
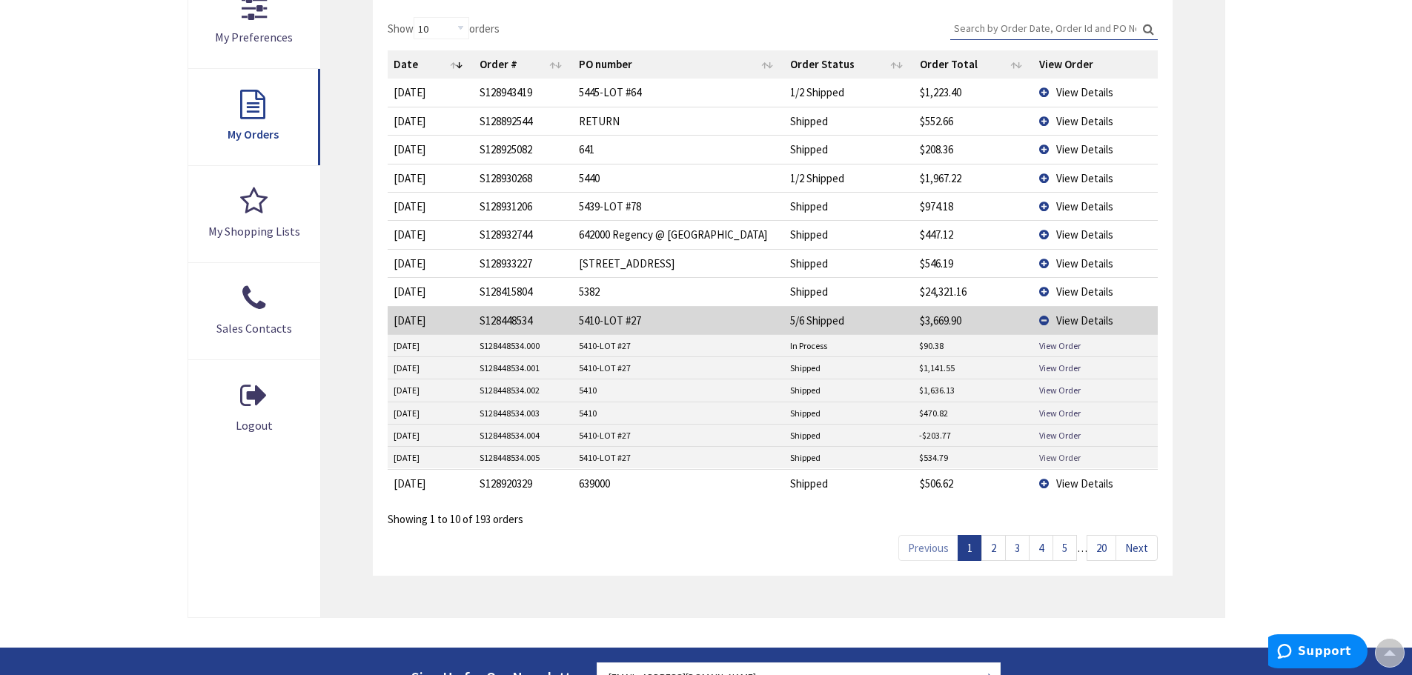
click at [1054, 460] on link "View Order" at bounding box center [1060, 457] width 42 height 13
click at [1060, 437] on link "View Order" at bounding box center [1060, 435] width 42 height 13
click at [1056, 347] on link "View Order" at bounding box center [1060, 346] width 42 height 13
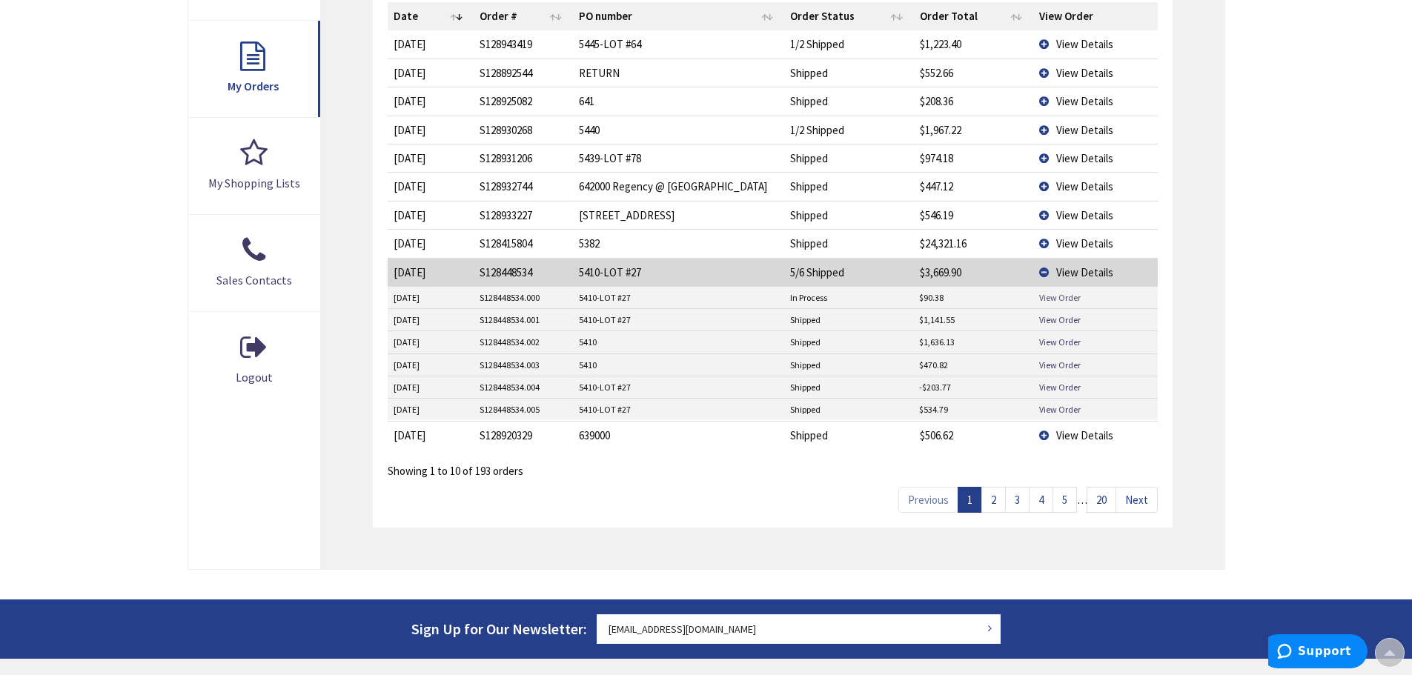
scroll to position [519, 0]
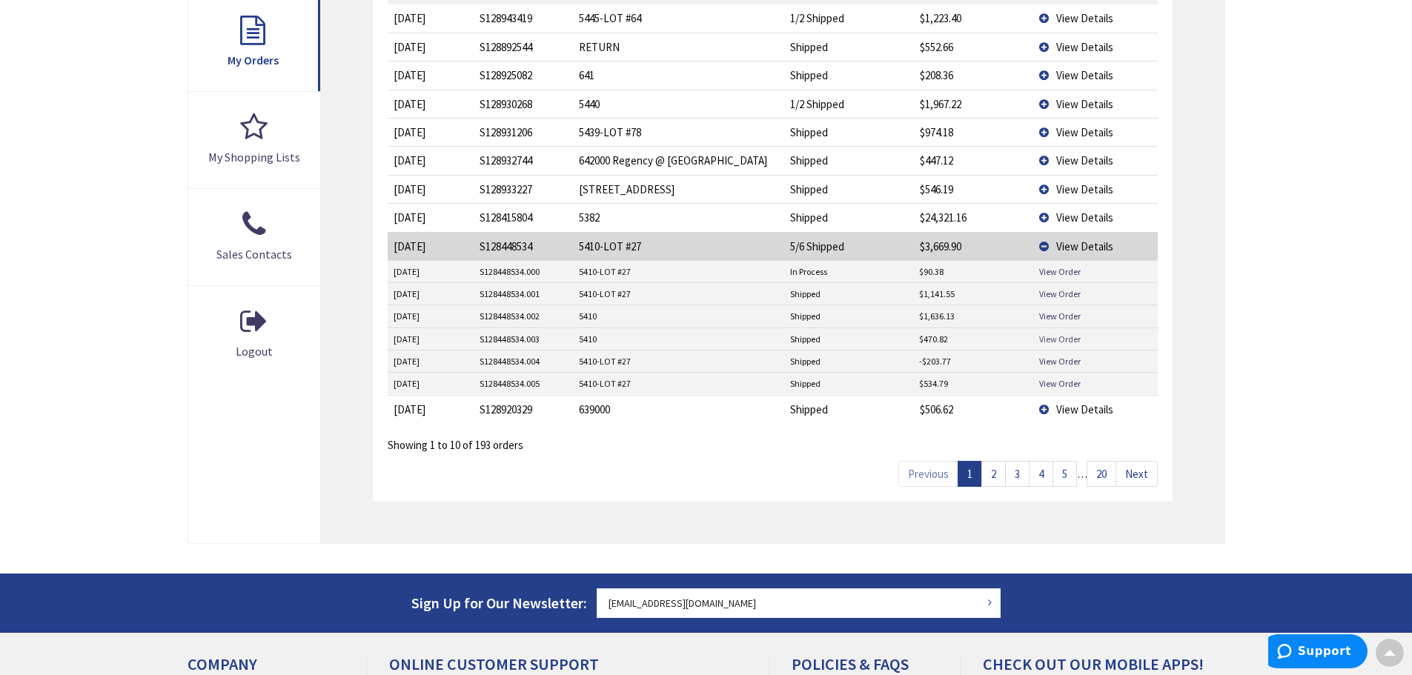
click at [1047, 341] on link "View Order" at bounding box center [1060, 339] width 42 height 13
click at [1049, 314] on link "View Order" at bounding box center [1060, 316] width 42 height 13
click at [1051, 296] on link "View Order" at bounding box center [1060, 294] width 42 height 13
click at [1051, 272] on link "View Order" at bounding box center [1060, 271] width 42 height 13
click at [1047, 314] on link "View Order" at bounding box center [1060, 316] width 42 height 13
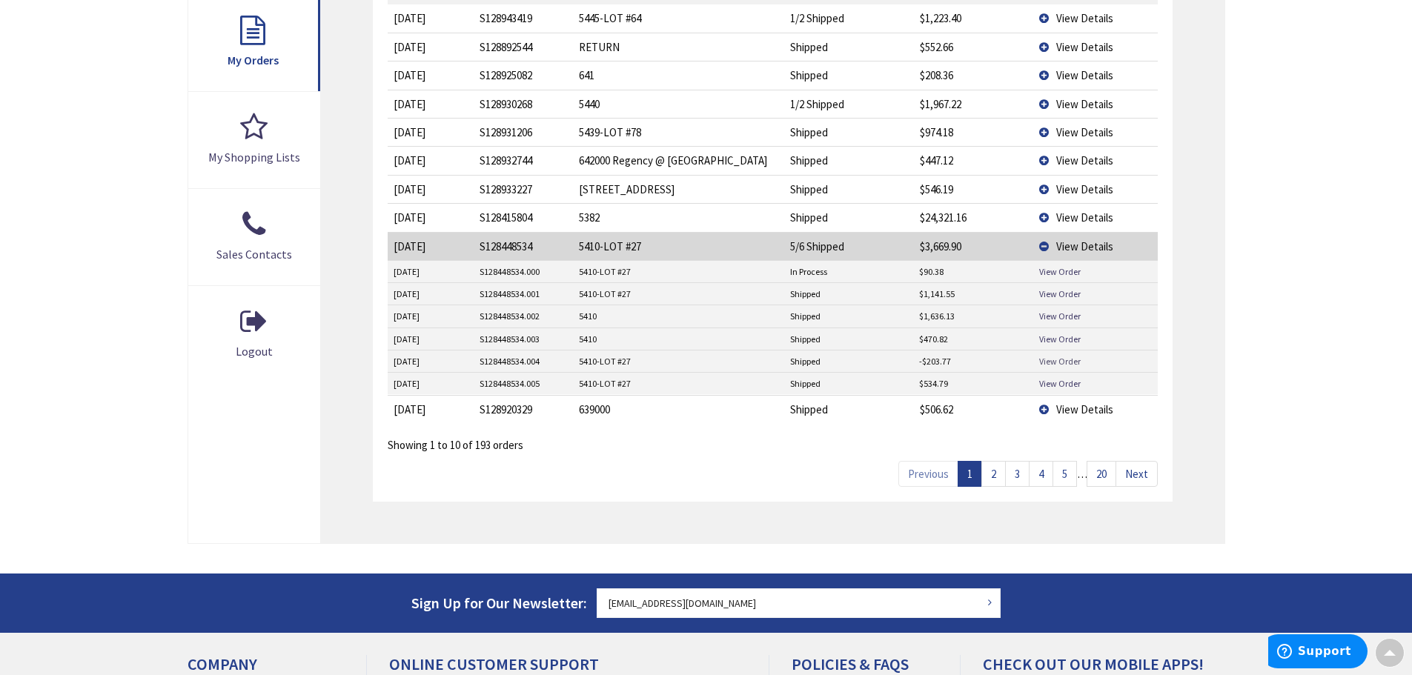
click at [1052, 361] on link "View Order" at bounding box center [1060, 361] width 42 height 13
click at [1054, 385] on link "View Order" at bounding box center [1060, 383] width 42 height 13
click at [1065, 271] on link "View Order" at bounding box center [1060, 271] width 42 height 13
click at [1051, 380] on link "View Order" at bounding box center [1060, 383] width 42 height 13
click at [1051, 340] on link "View Order" at bounding box center [1060, 339] width 42 height 13
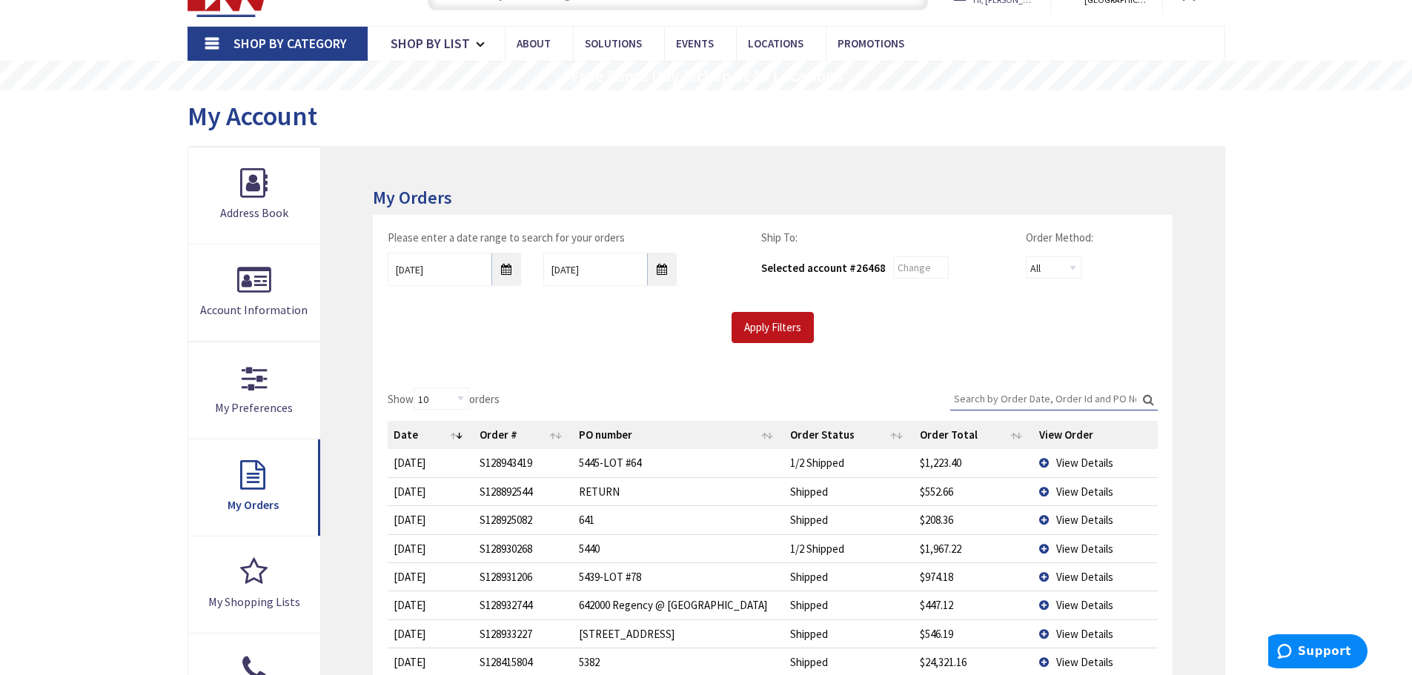
scroll to position [0, 0]
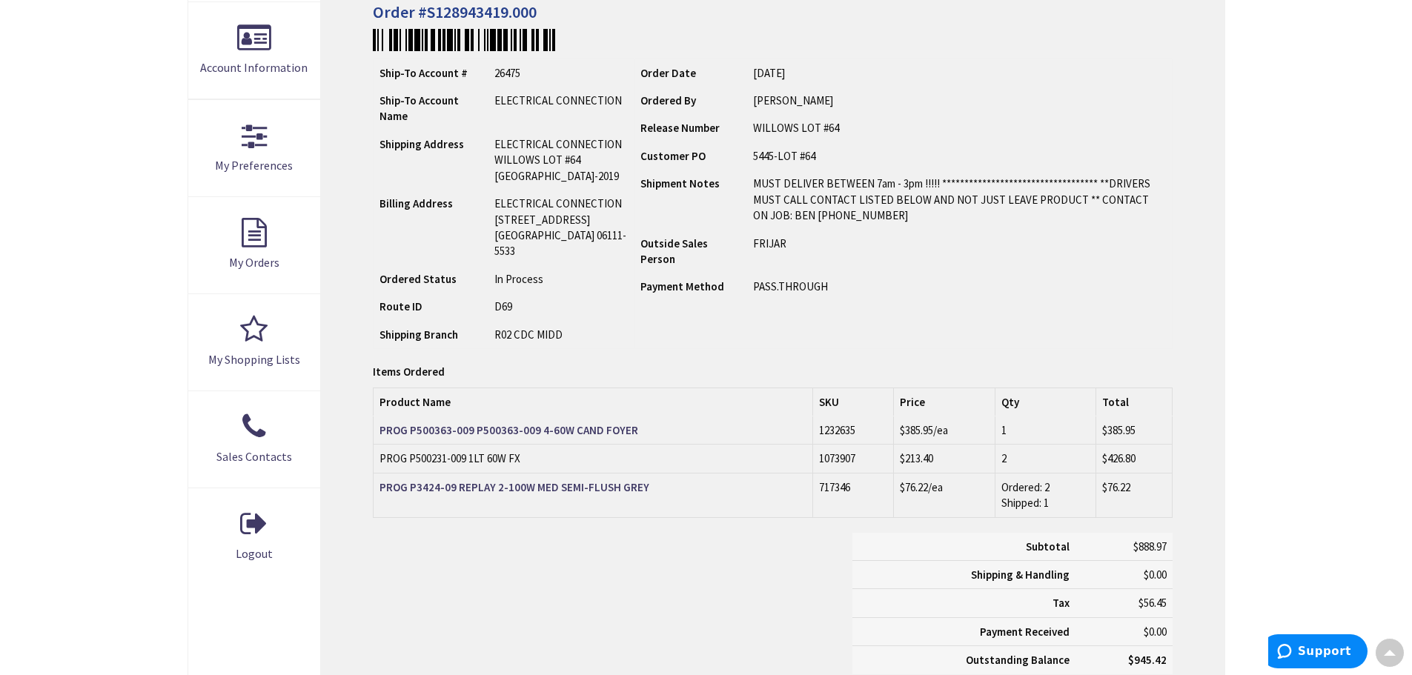
scroll to position [76, 0]
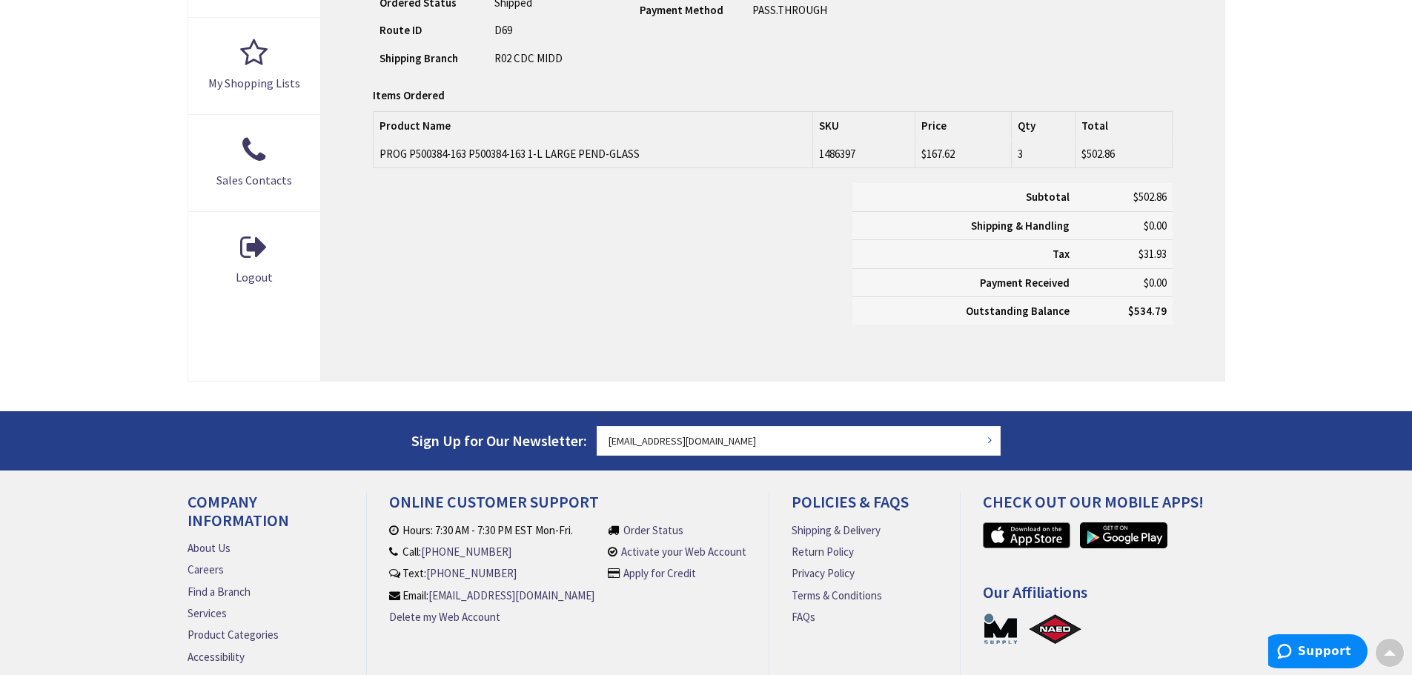
scroll to position [148, 0]
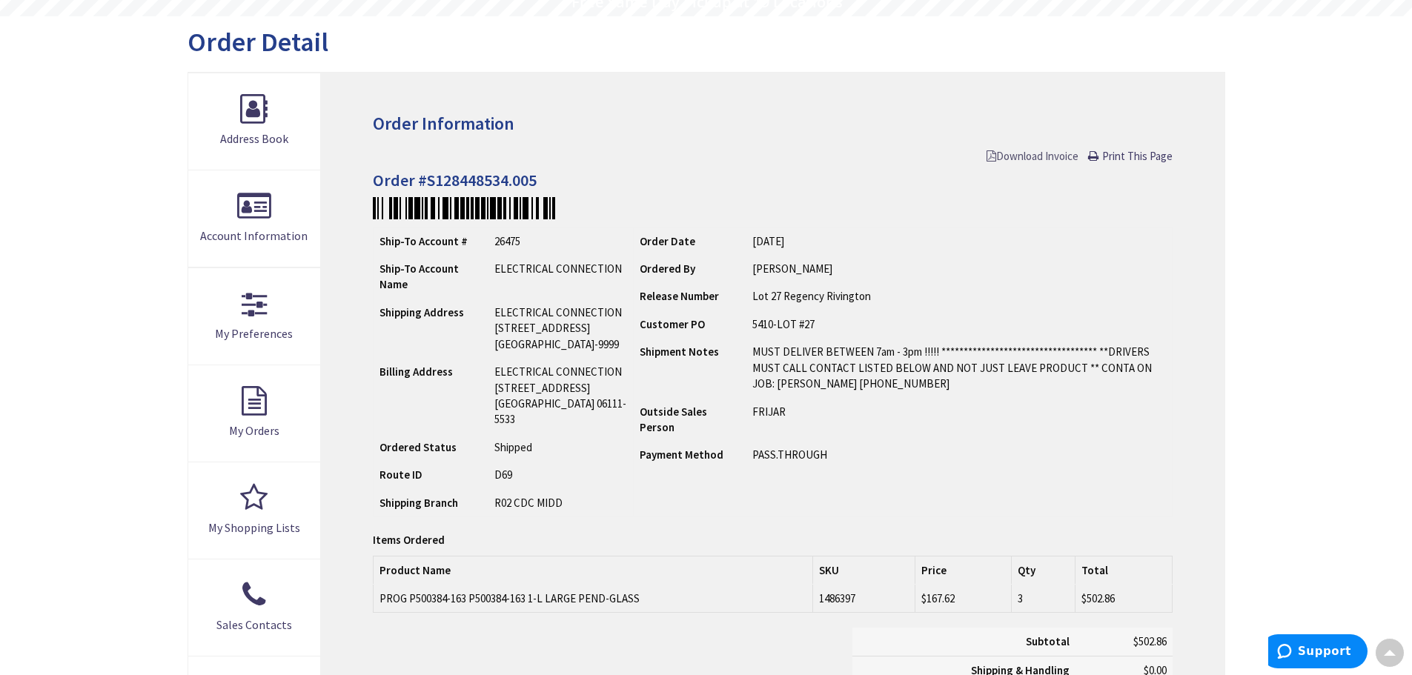
click at [1059, 156] on span "Download Invoice" at bounding box center [1033, 156] width 92 height 14
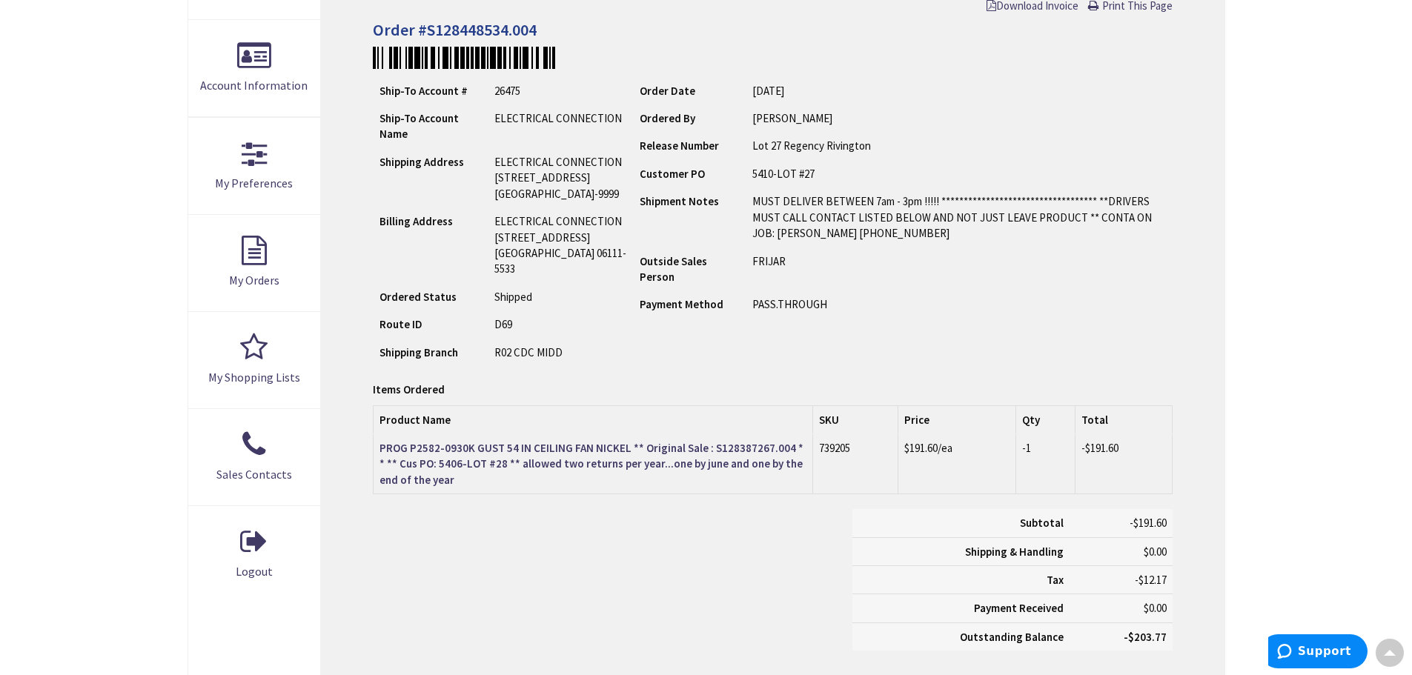
scroll to position [299, 0]
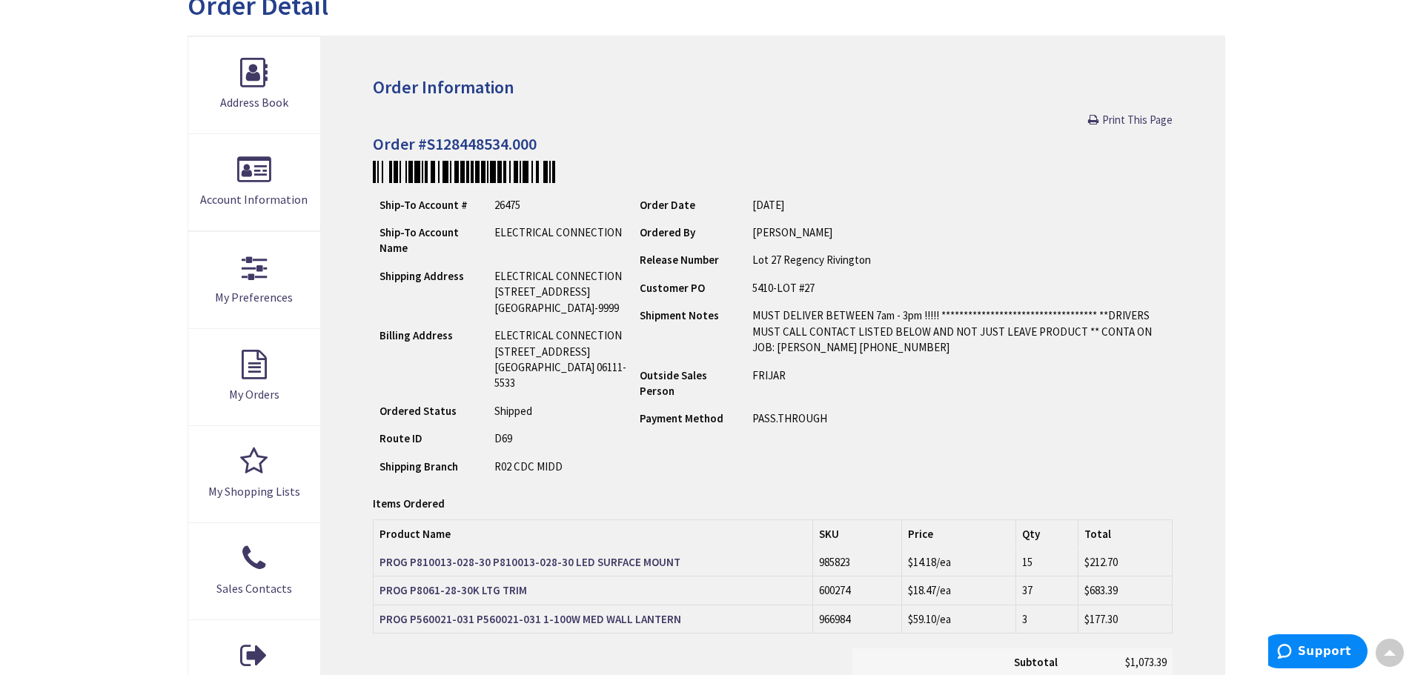
scroll to position [2, 0]
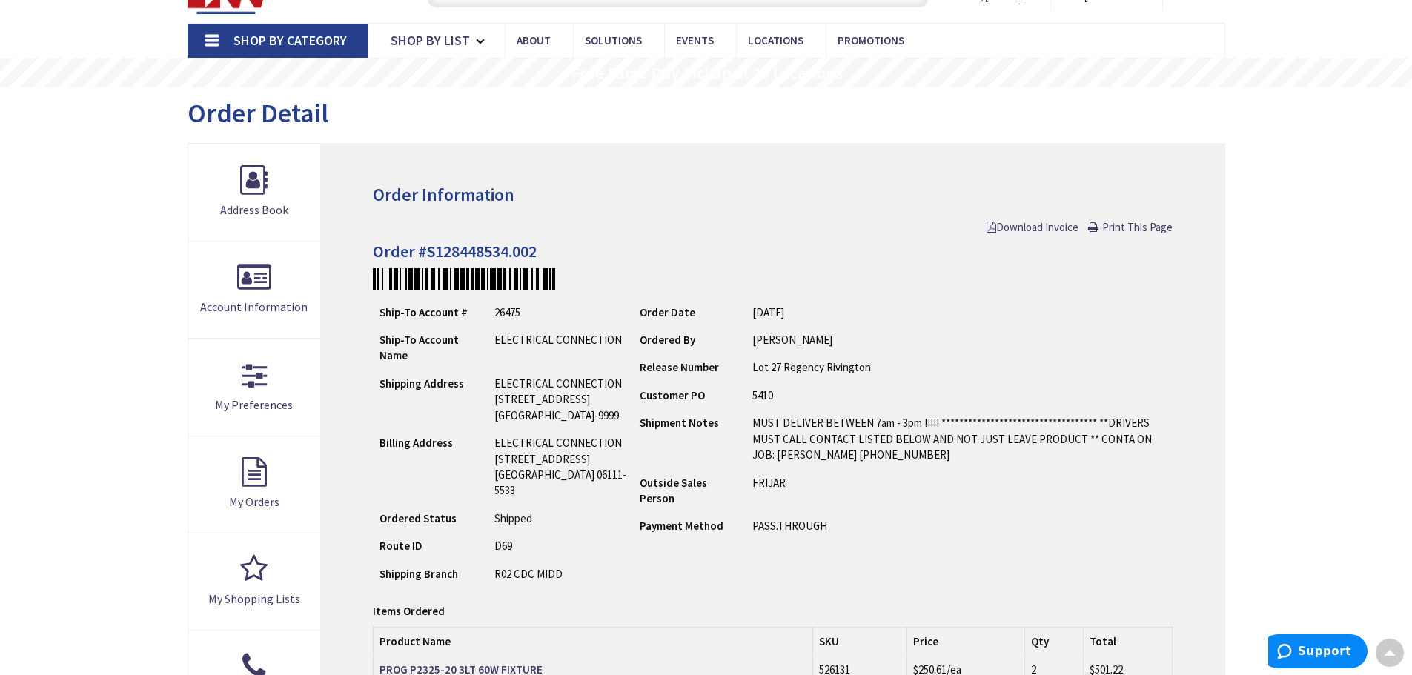
scroll to position [76, 0]
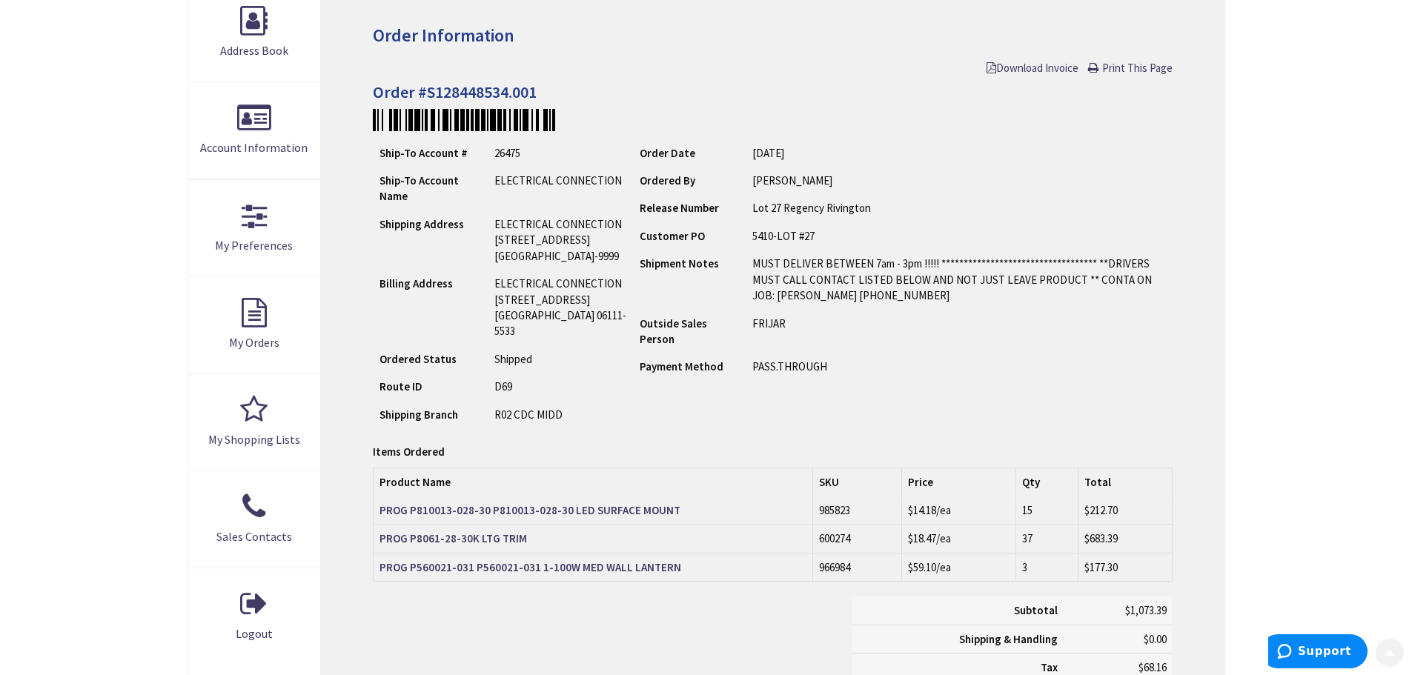
scroll to position [371, 0]
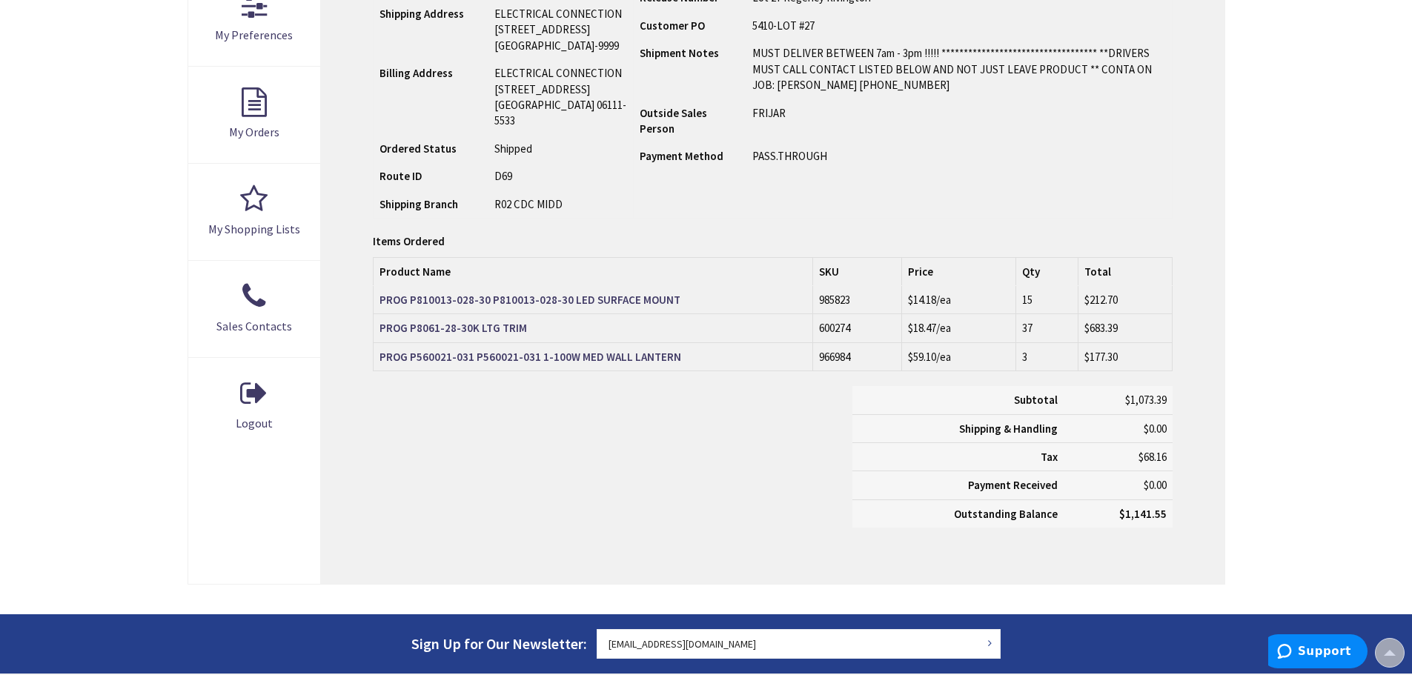
scroll to position [447, 0]
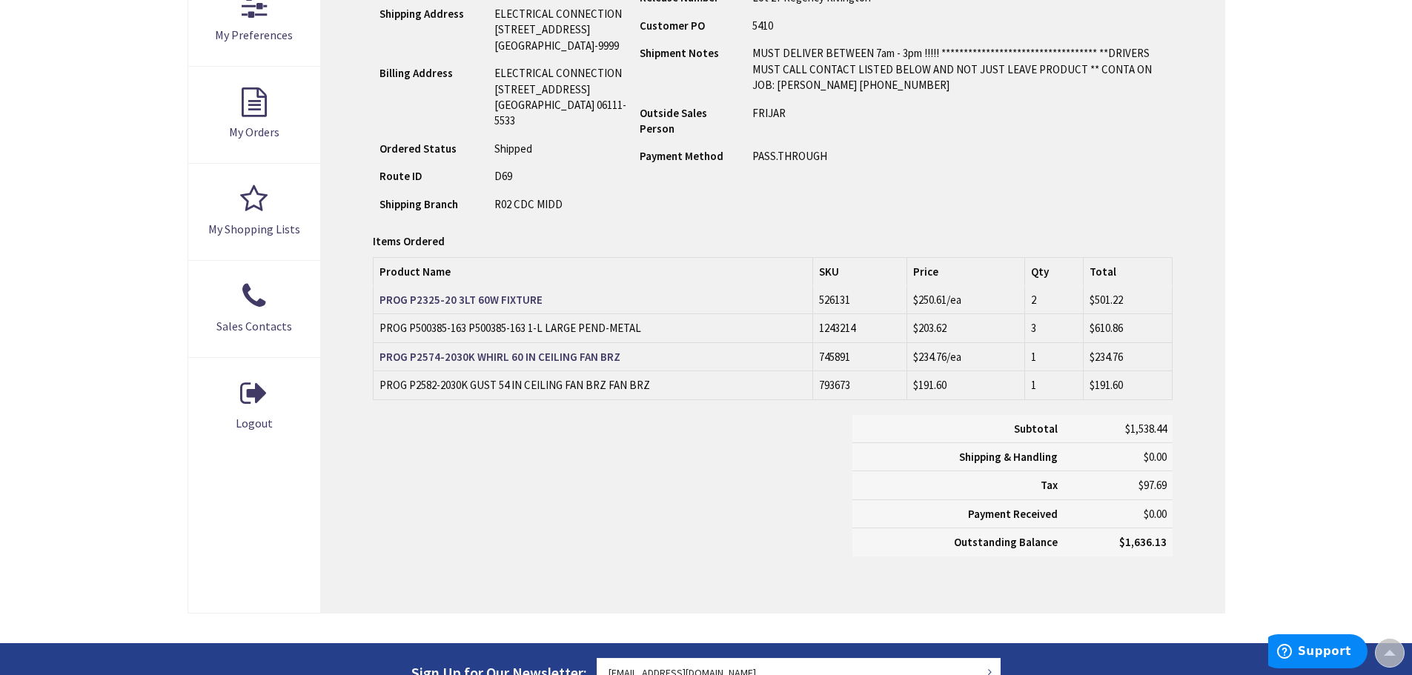
scroll to position [447, 0]
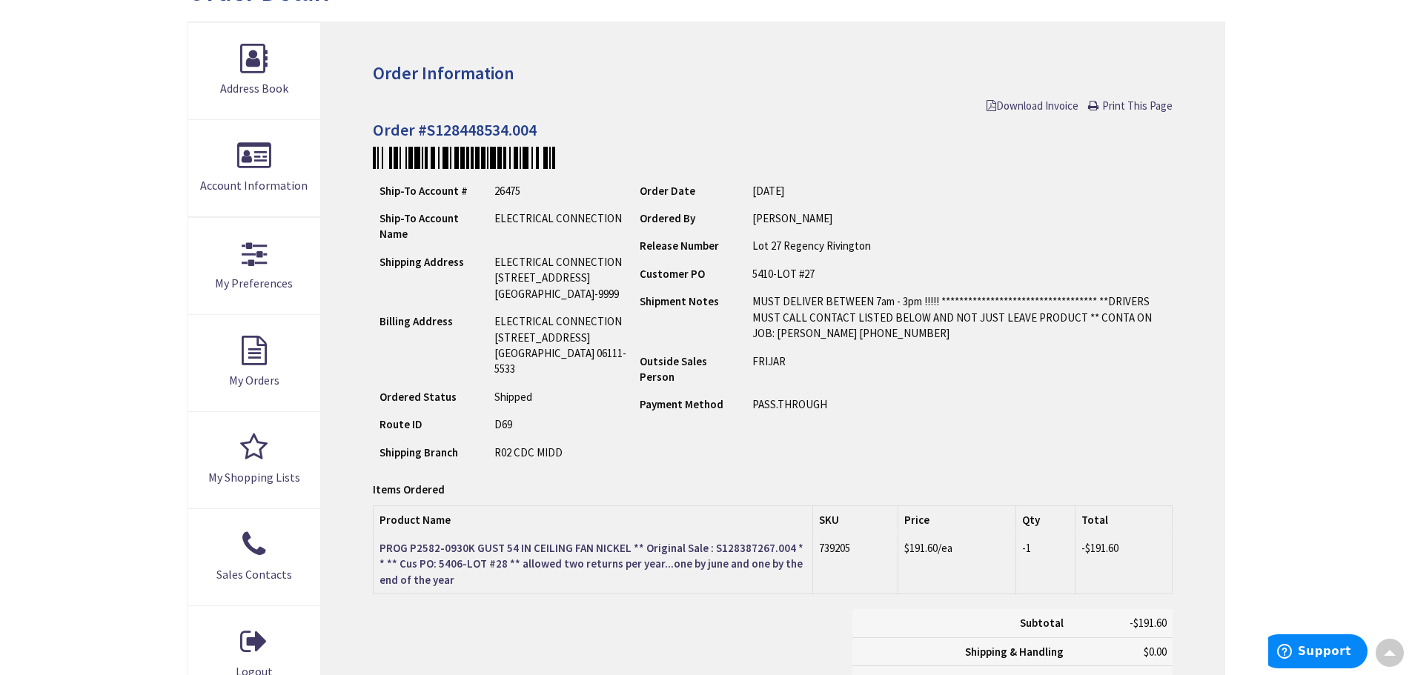
scroll to position [2, 0]
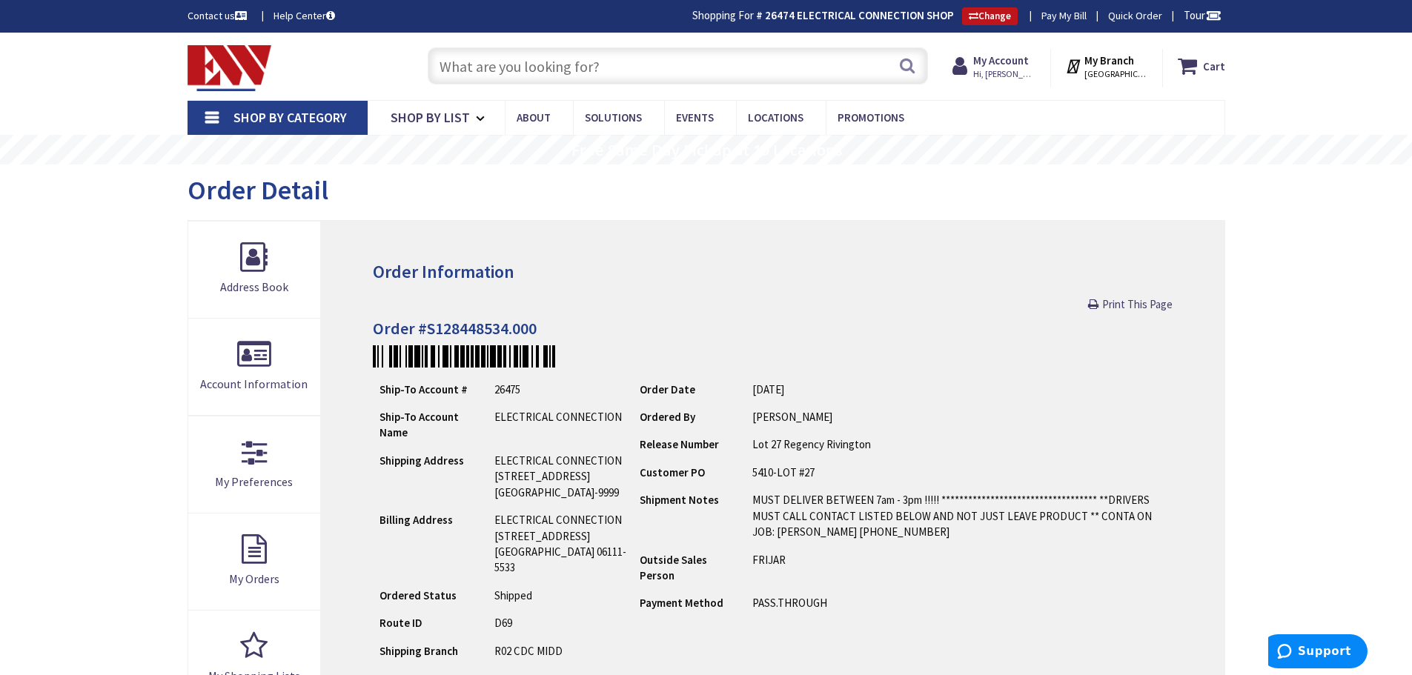
scroll to position [297, 0]
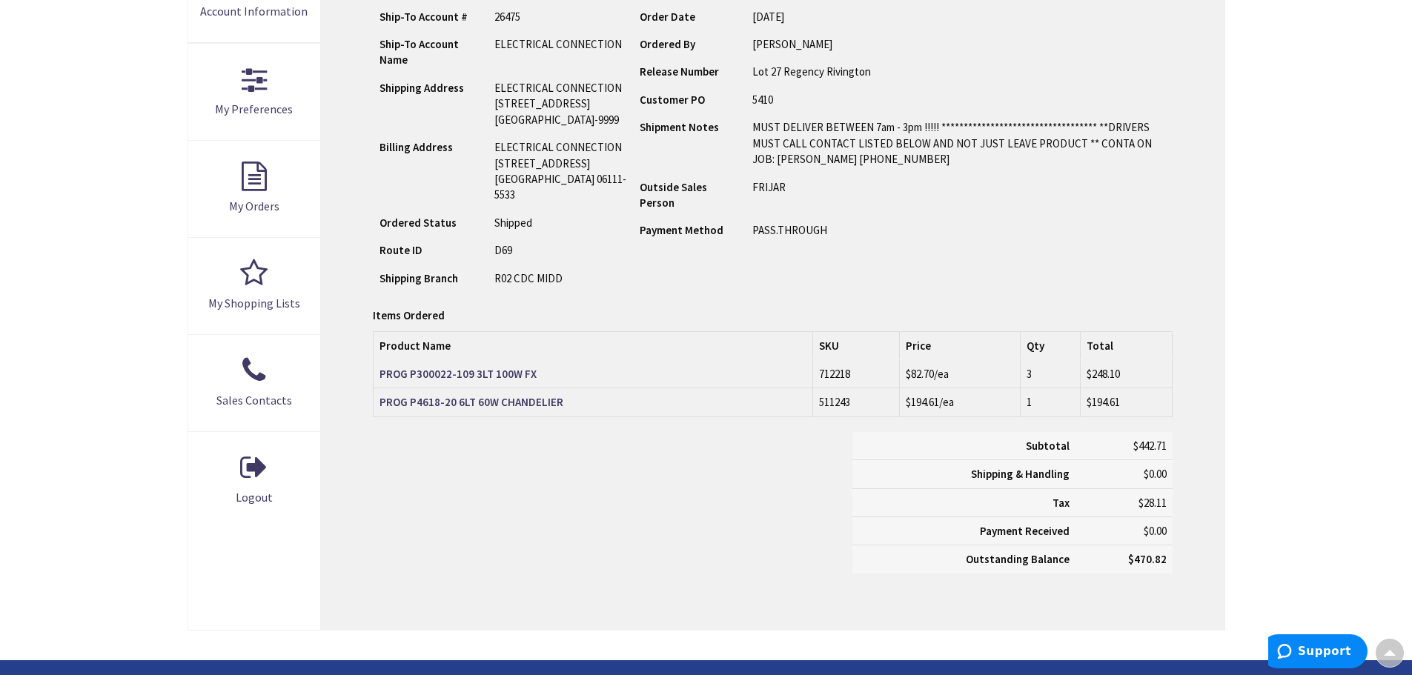
scroll to position [373, 0]
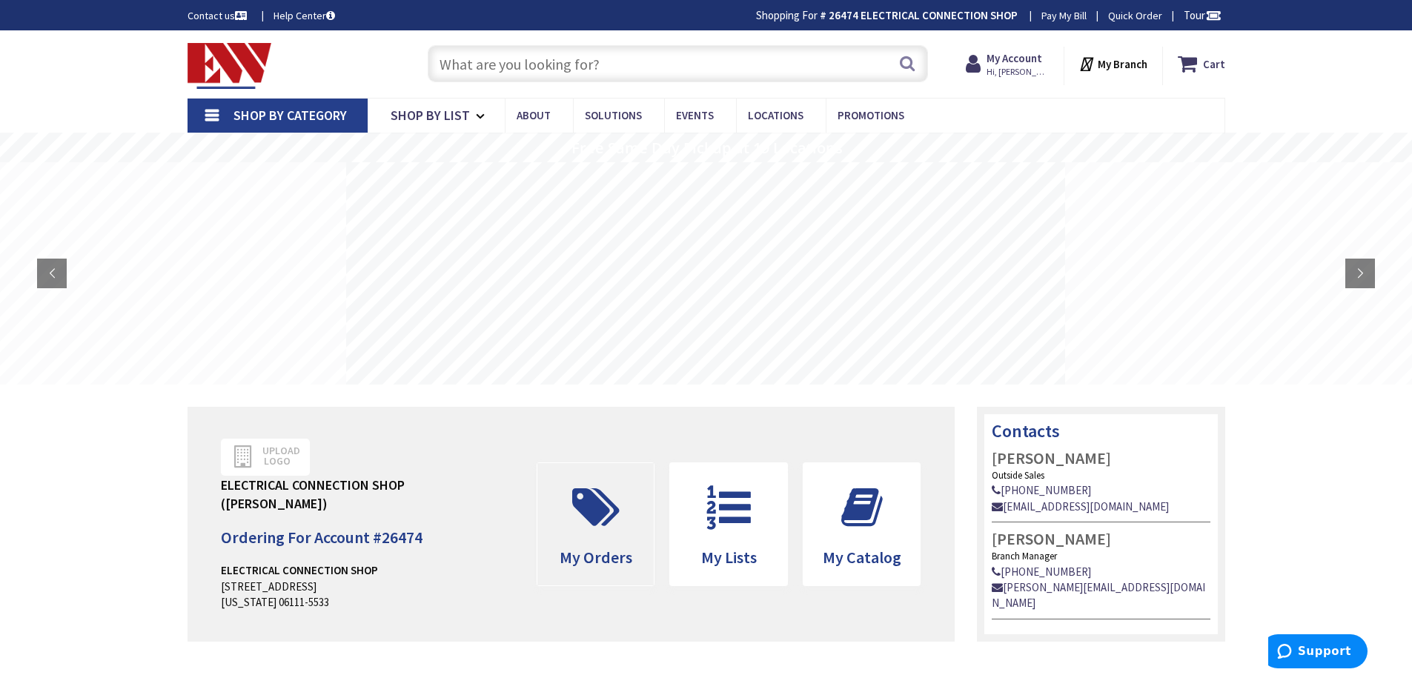
click at [599, 509] on icon at bounding box center [596, 508] width 62 height 44
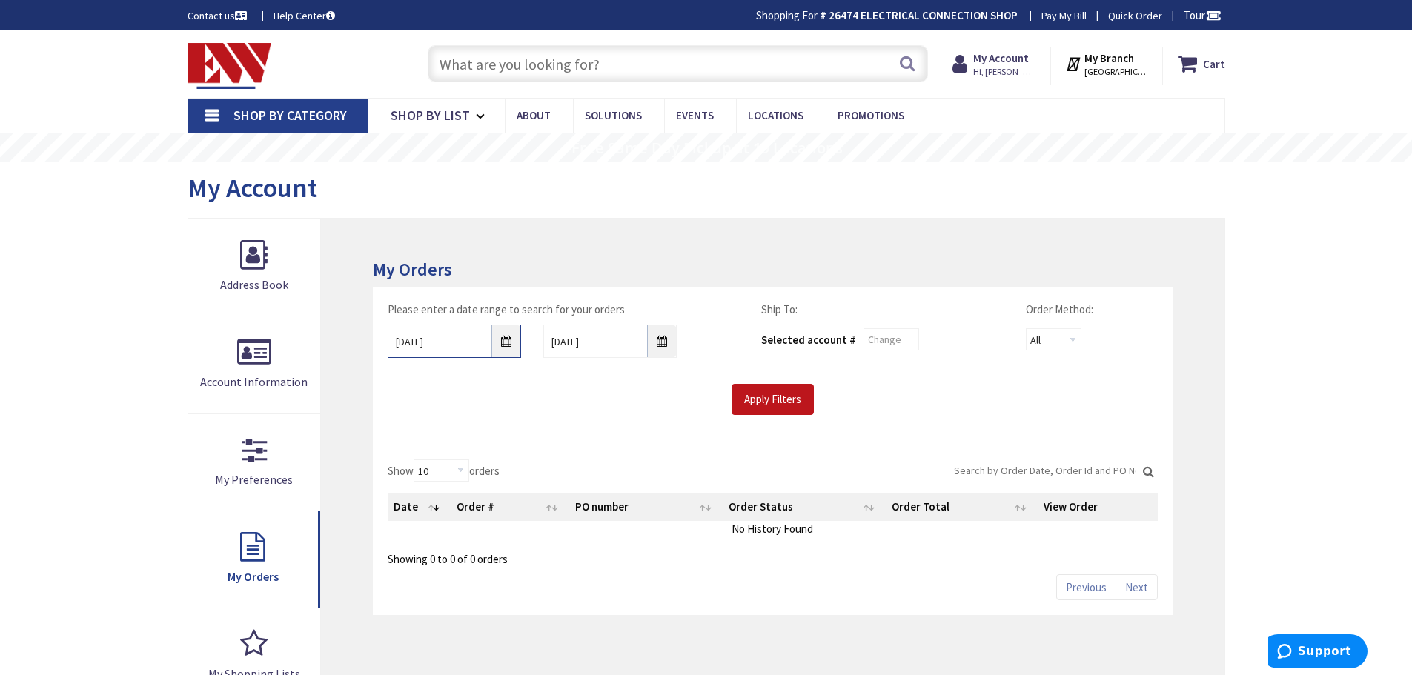
click at [503, 343] on input "[DATE]" at bounding box center [454, 341] width 133 height 33
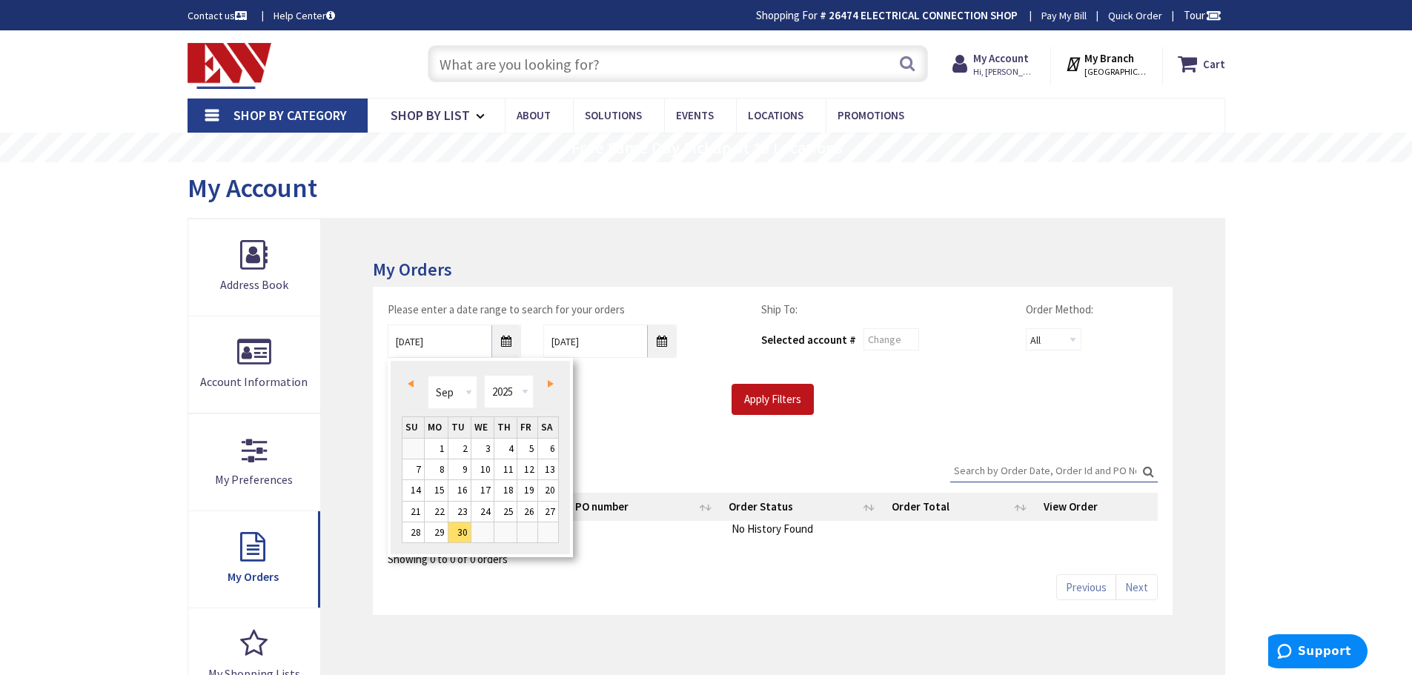
click at [413, 386] on span "Prev" at bounding box center [411, 383] width 6 height 7
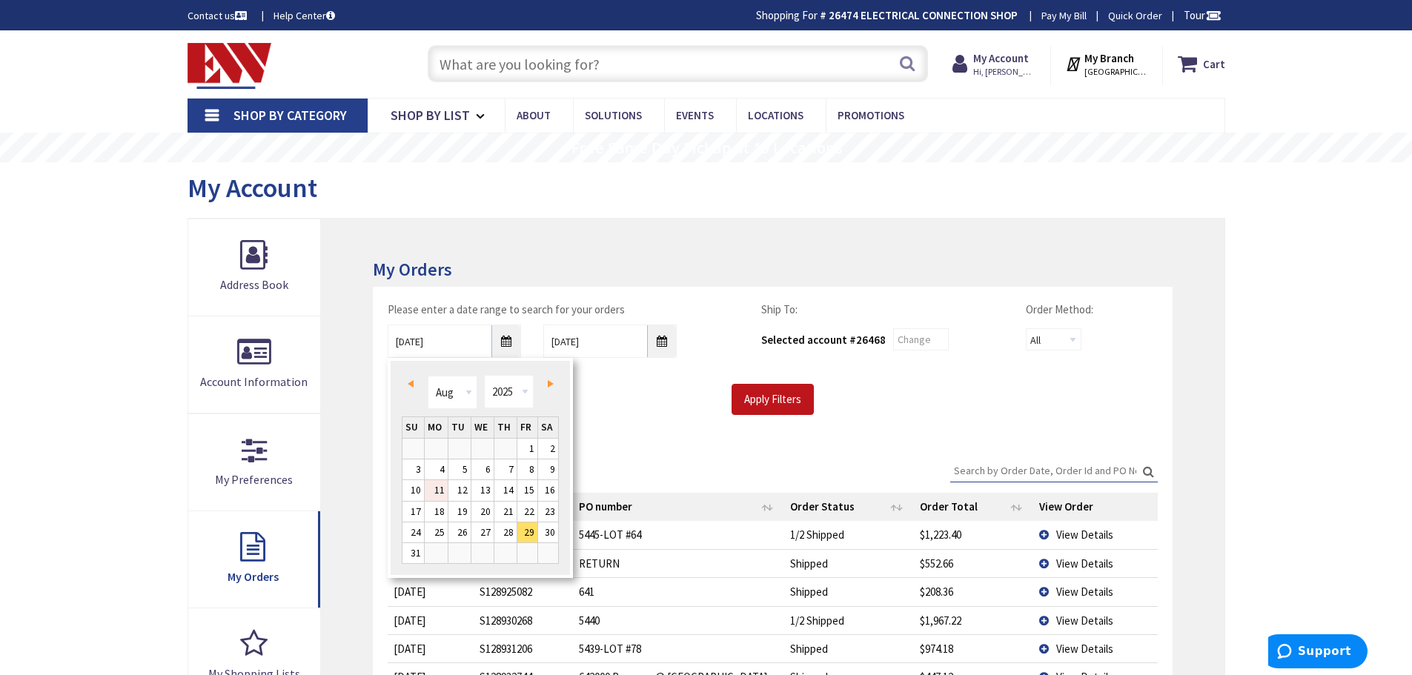
click at [435, 486] on link "11" at bounding box center [436, 490] width 23 height 20
type input "[DATE]"
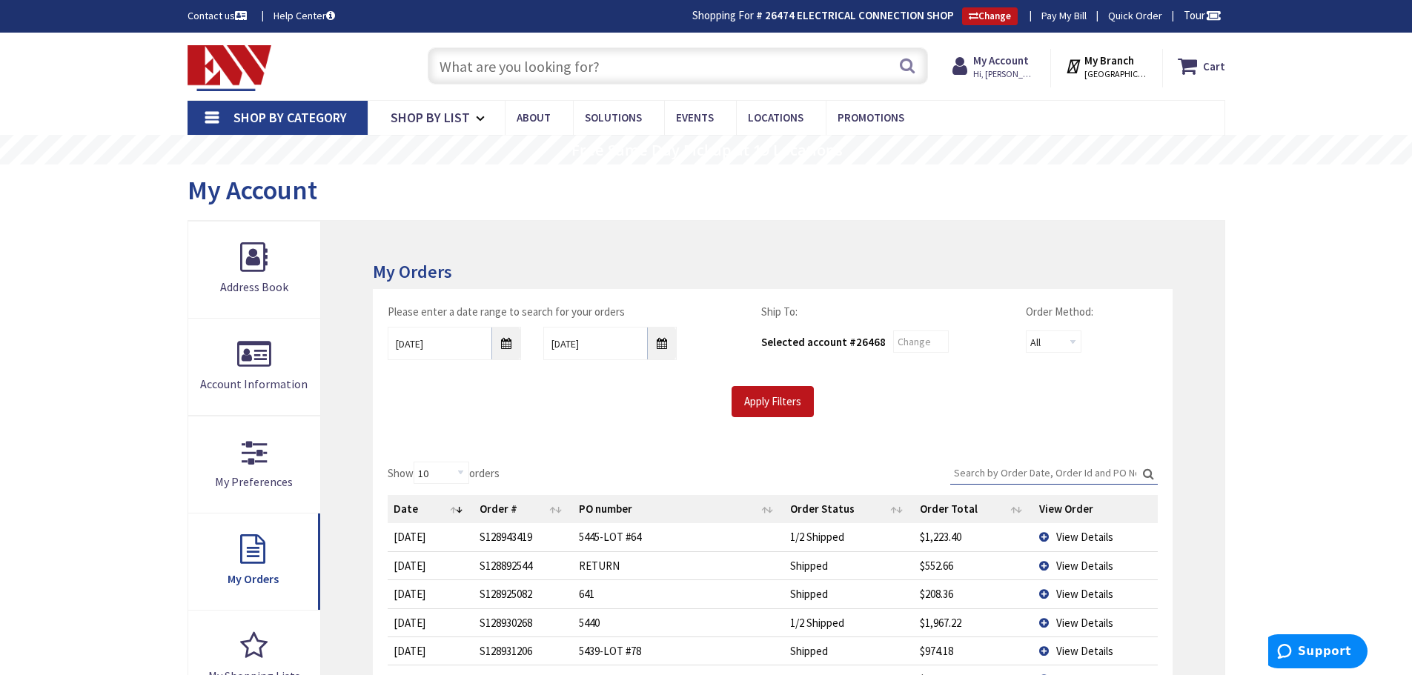
click at [959, 464] on input "Search:" at bounding box center [1054, 473] width 208 height 22
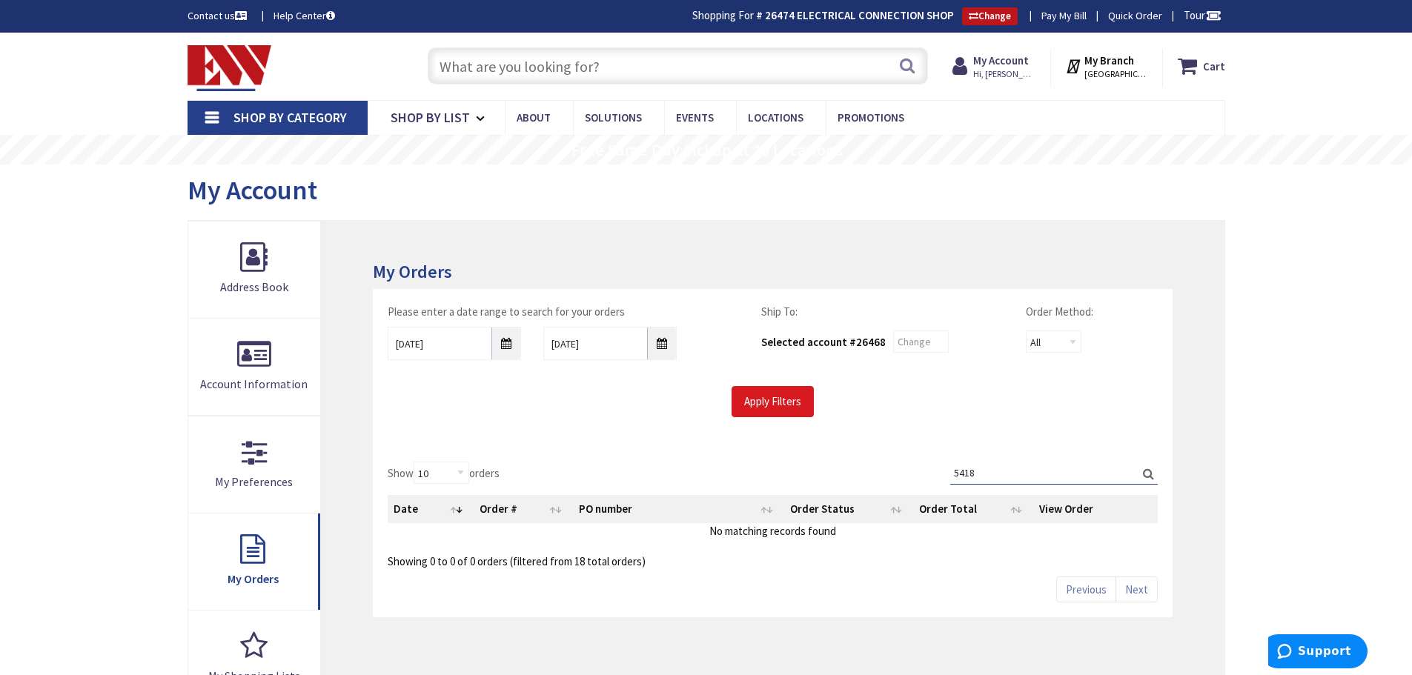
type input "5418"
click at [768, 403] on input "Apply Filters" at bounding box center [773, 401] width 82 height 31
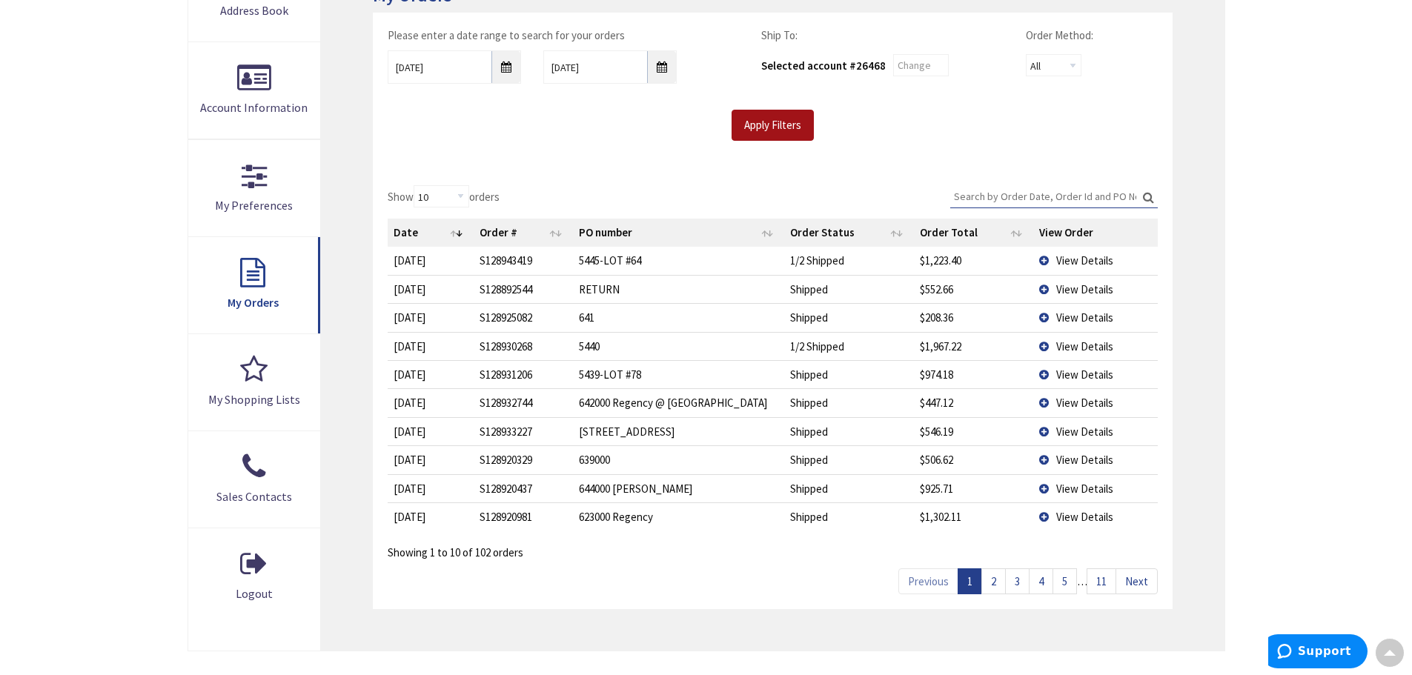
scroll to position [371, 0]
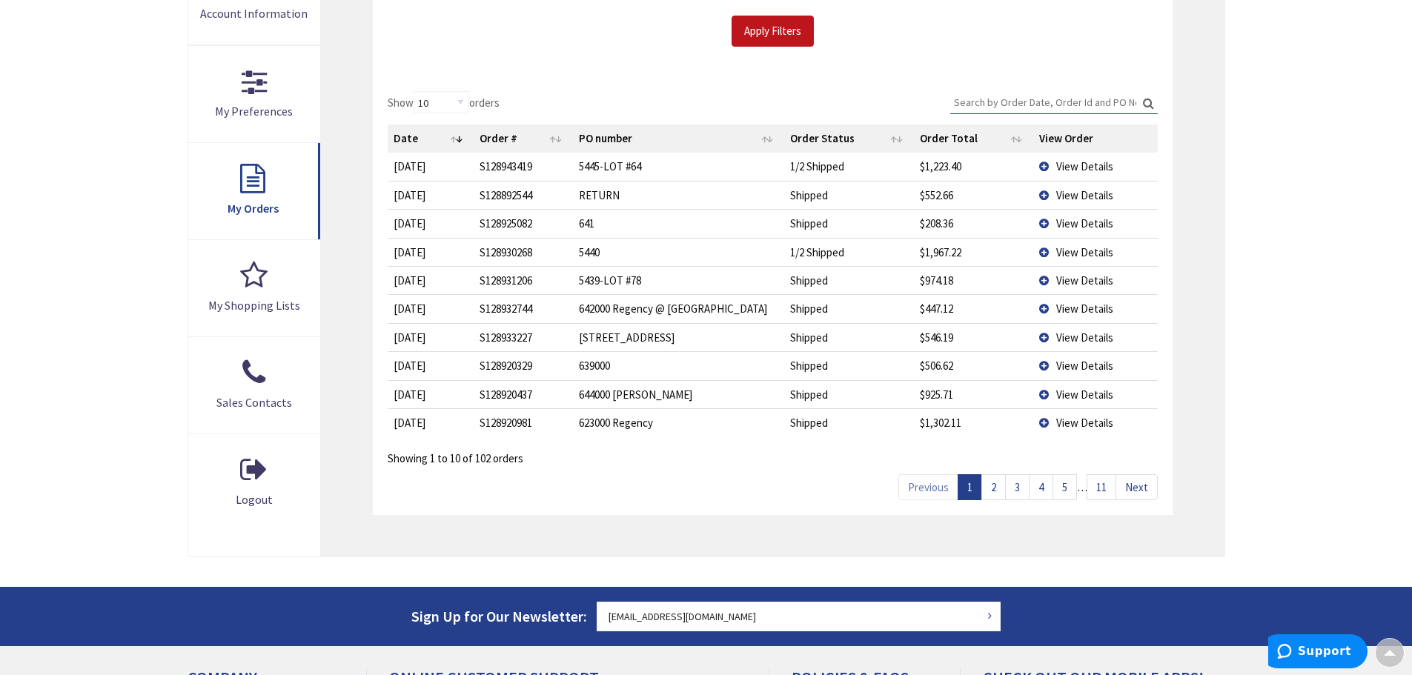
click at [998, 483] on link "2" at bounding box center [994, 487] width 24 height 26
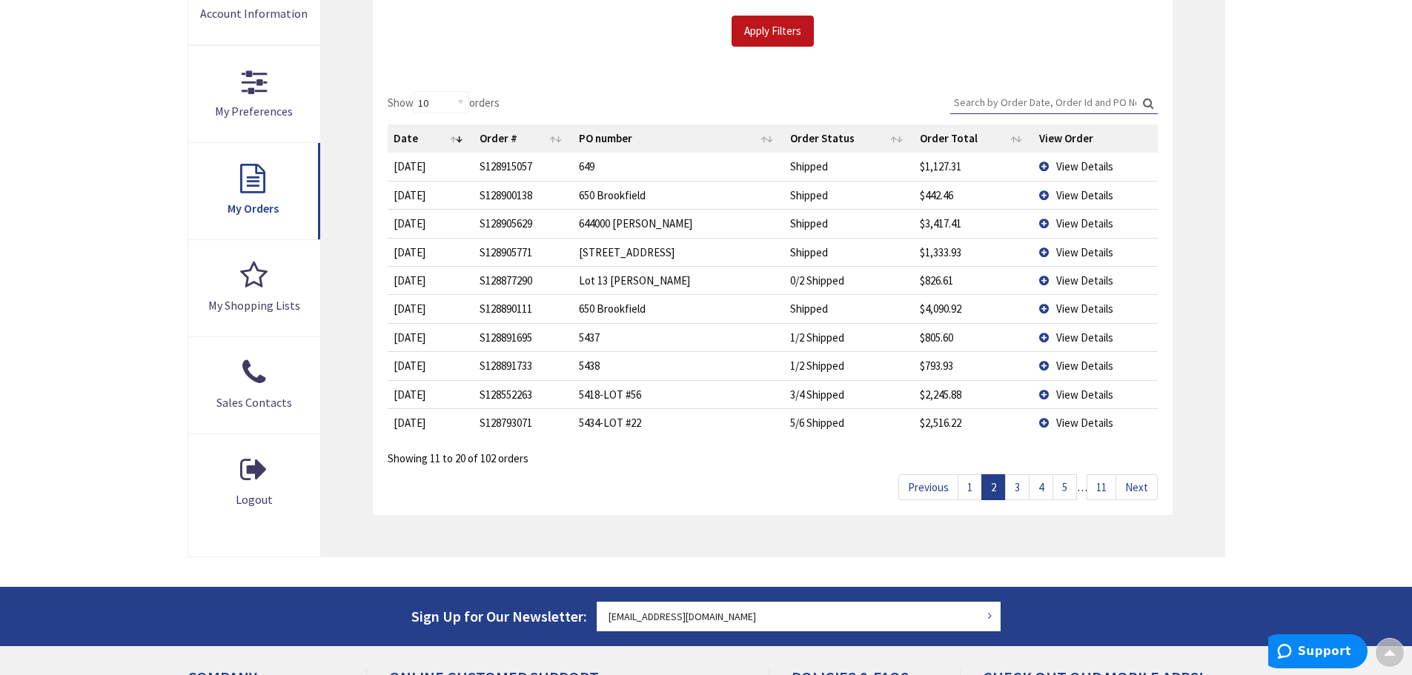
click at [1024, 484] on link "3" at bounding box center [1017, 487] width 24 height 26
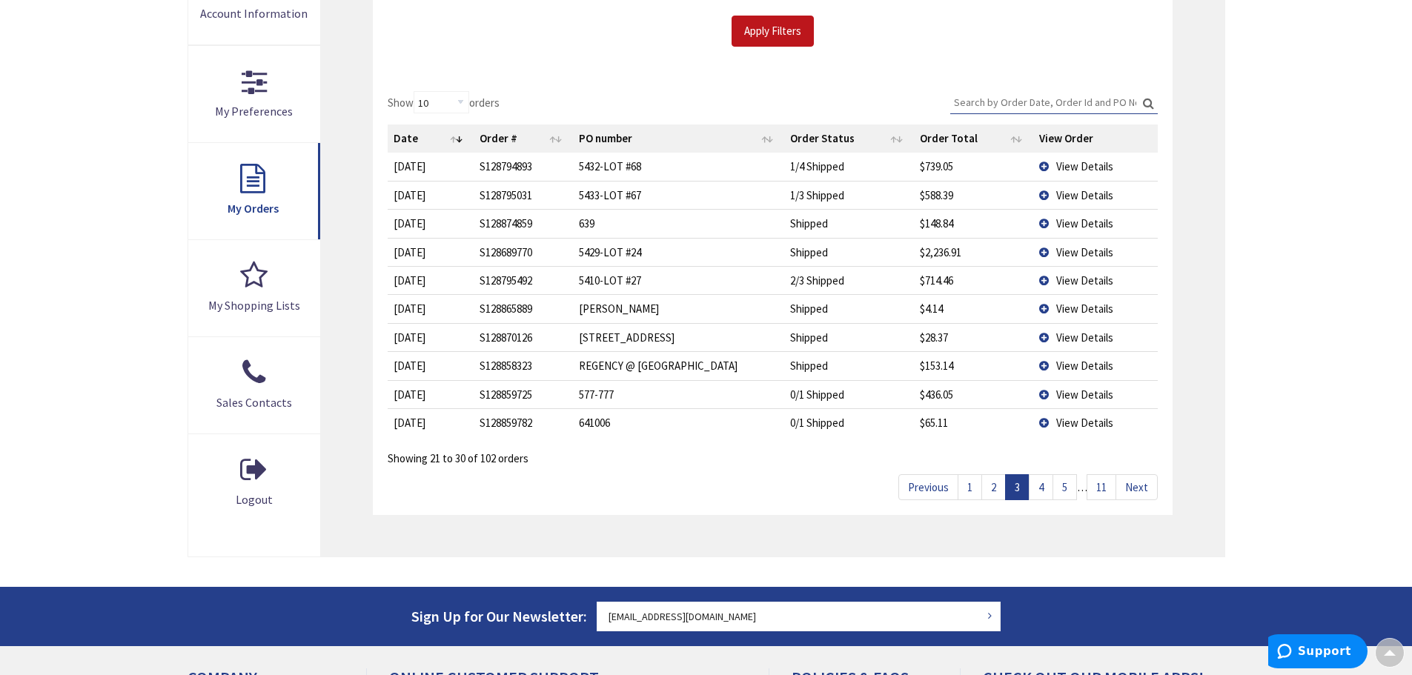
click at [1041, 489] on link "4" at bounding box center [1041, 487] width 24 height 26
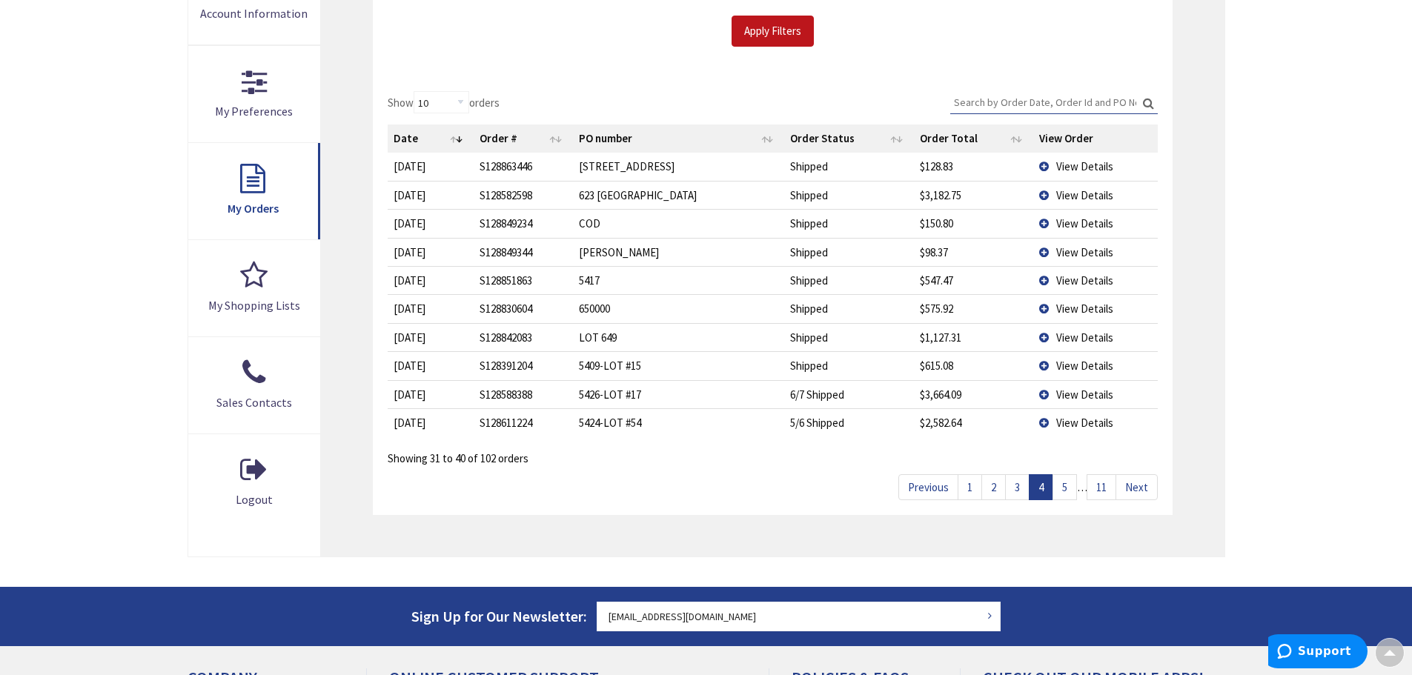
click at [1063, 485] on link "5" at bounding box center [1065, 487] width 24 height 26
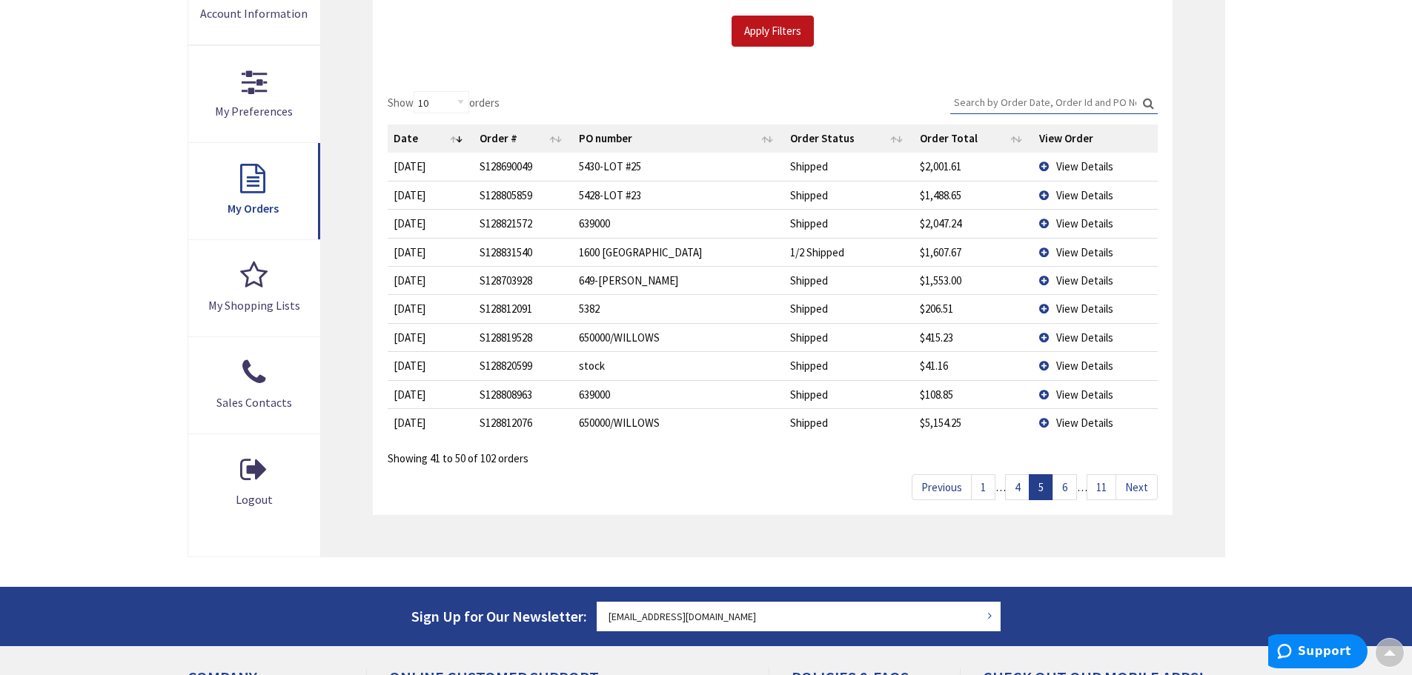
click at [1071, 486] on link "6" at bounding box center [1065, 487] width 24 height 26
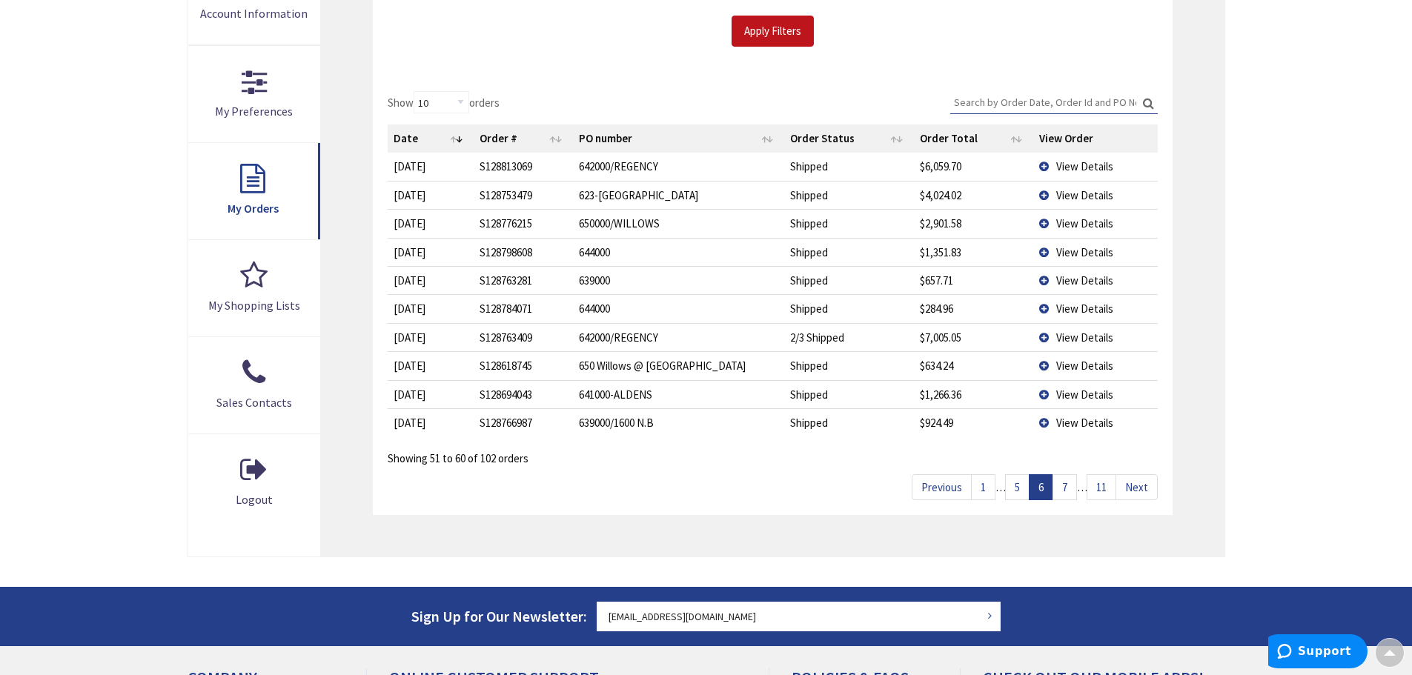
click at [1068, 486] on link "7" at bounding box center [1065, 487] width 24 height 26
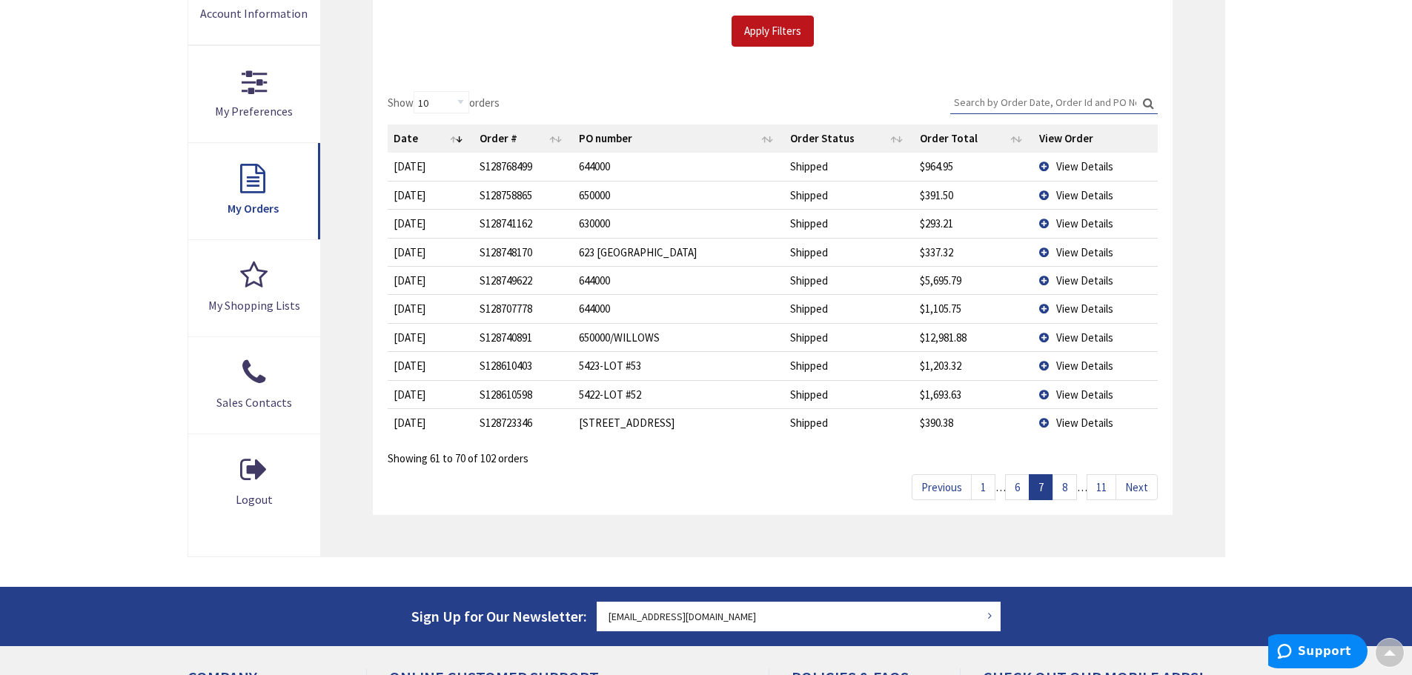
click at [1068, 486] on link "8" at bounding box center [1065, 487] width 24 height 26
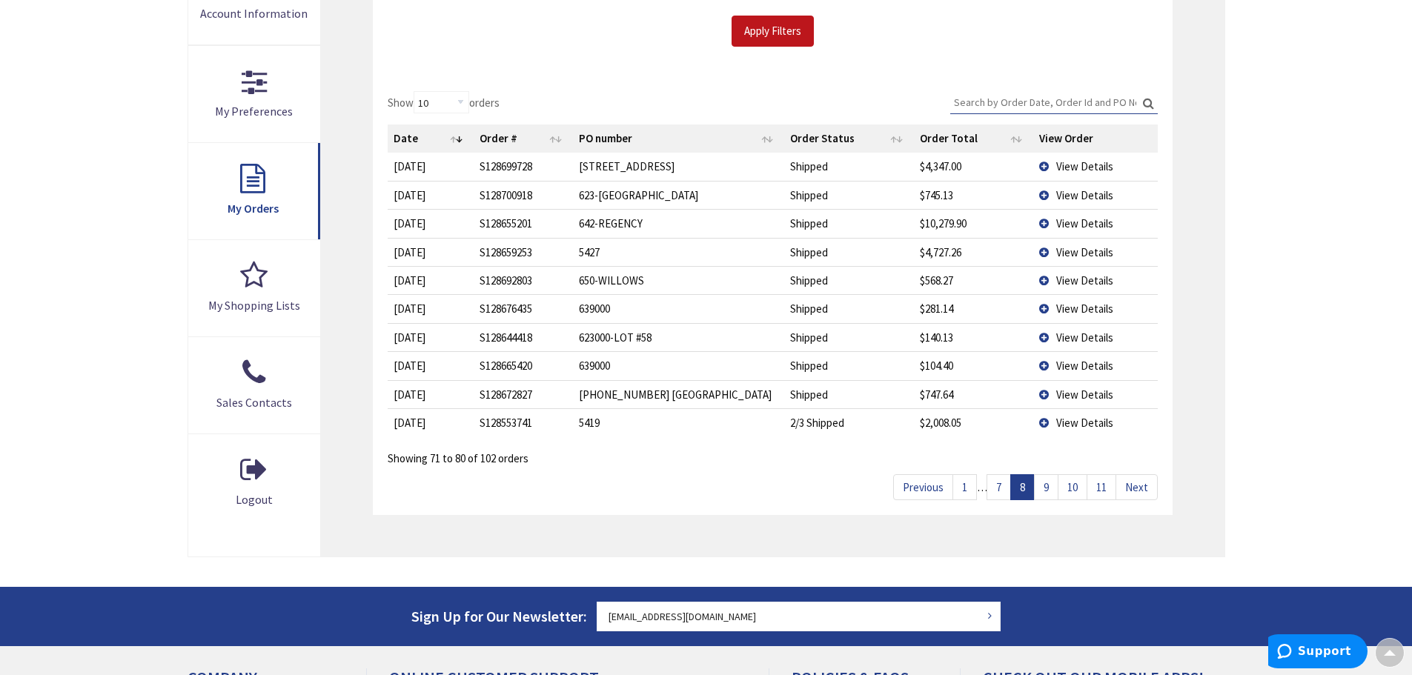
click at [1047, 483] on link "9" at bounding box center [1046, 487] width 24 height 26
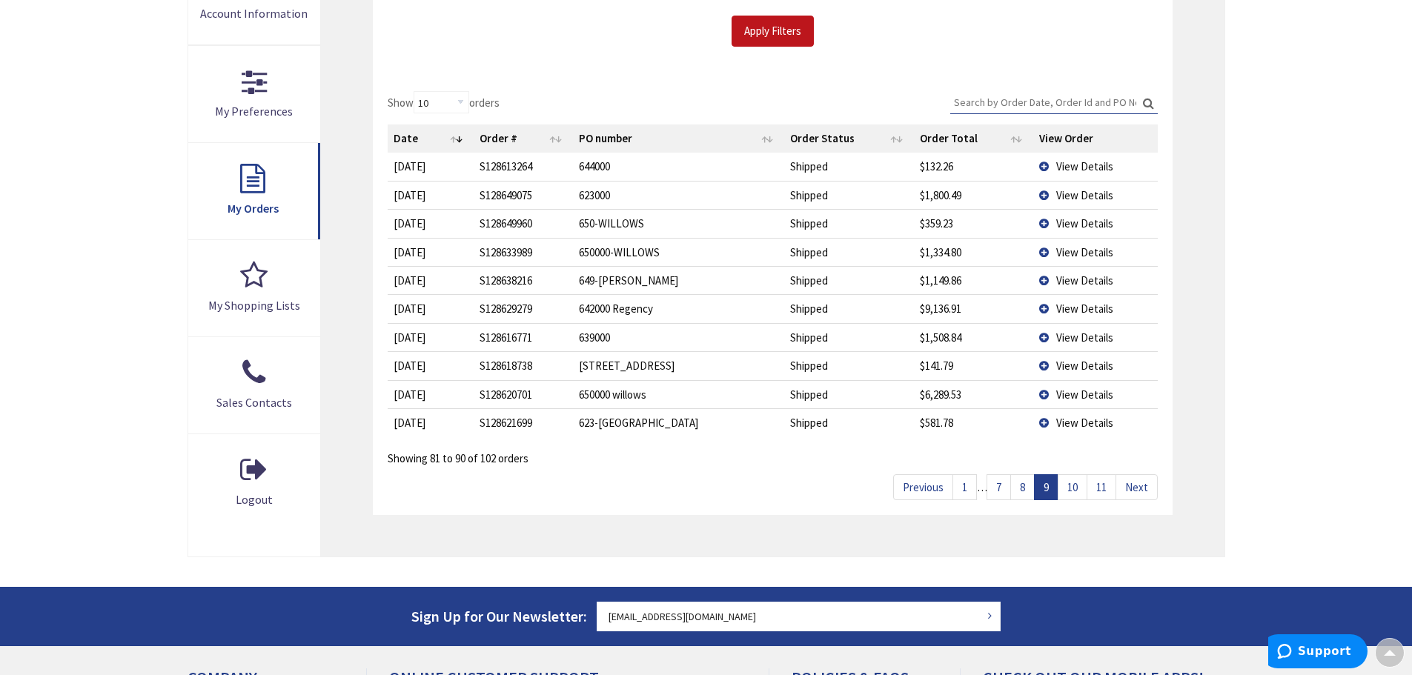
click at [1076, 486] on link "10" at bounding box center [1073, 487] width 30 height 26
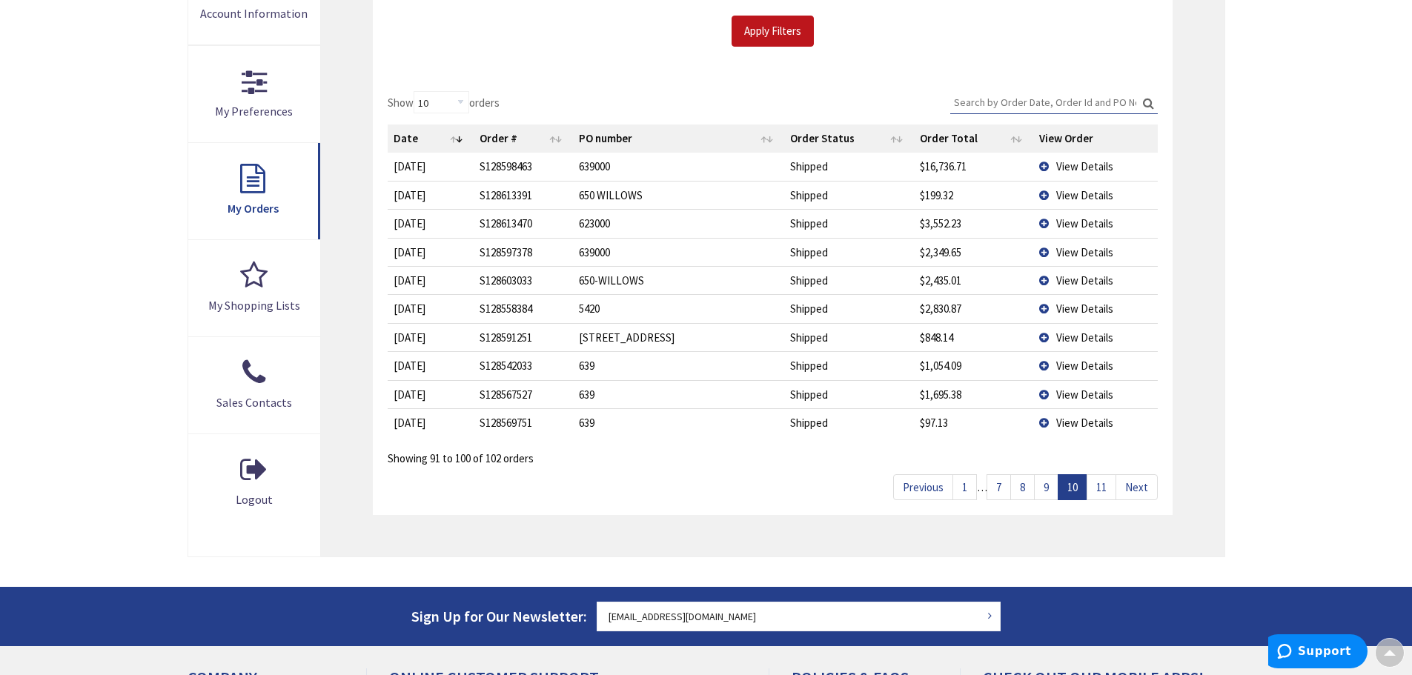
click at [1101, 486] on link "11" at bounding box center [1102, 487] width 30 height 26
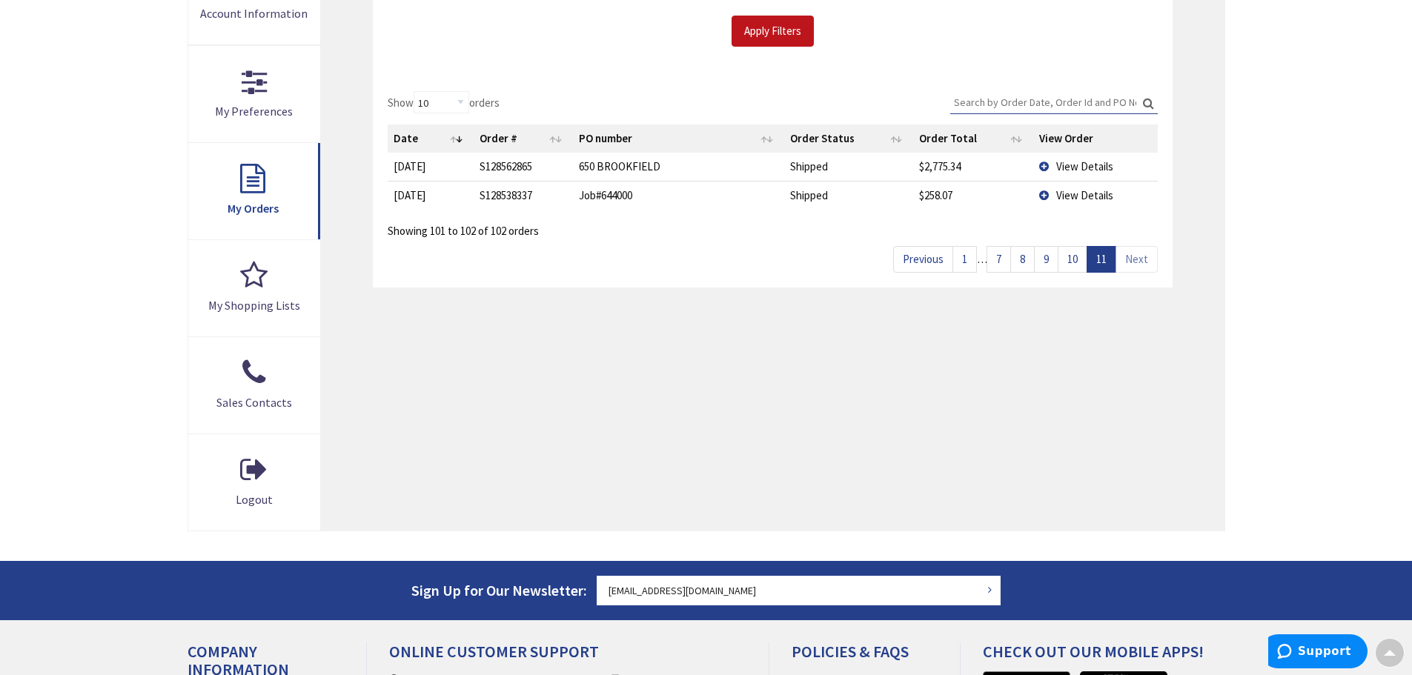
click at [1075, 258] on link "10" at bounding box center [1073, 259] width 30 height 26
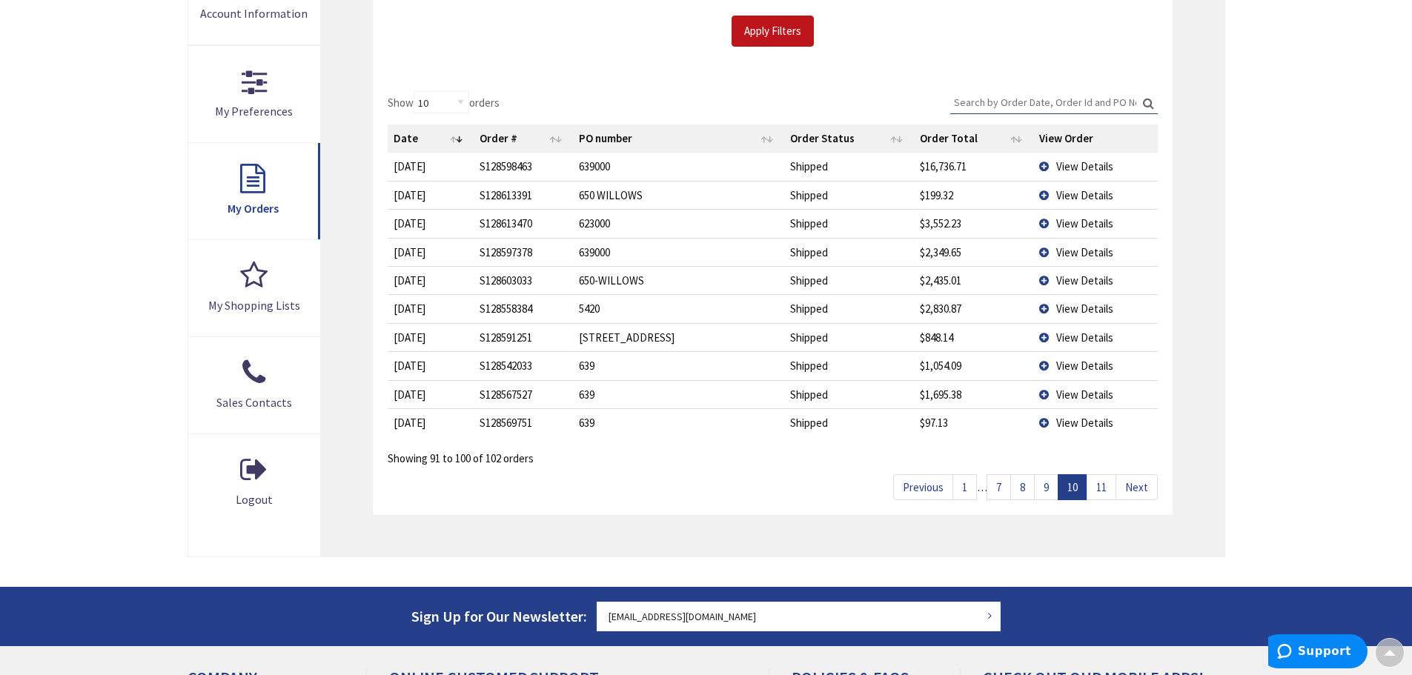
click at [1042, 487] on link "9" at bounding box center [1046, 487] width 24 height 26
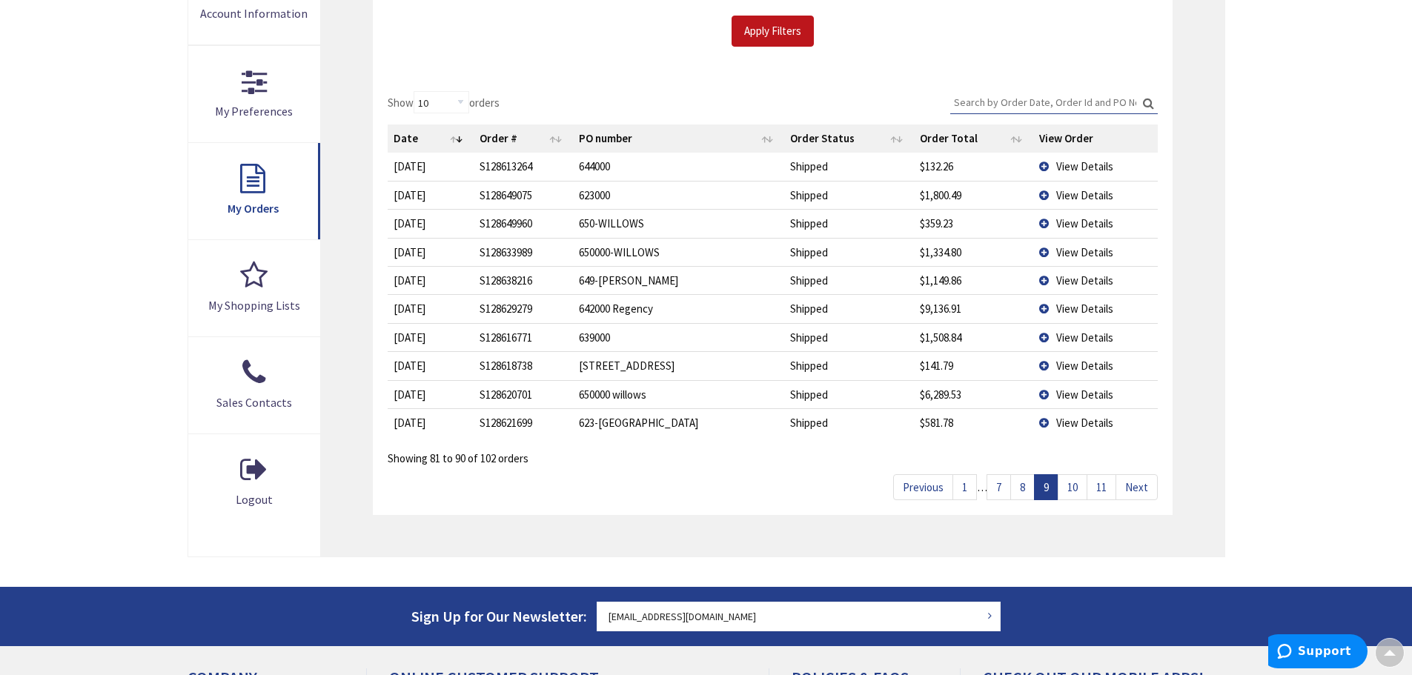
click at [1048, 425] on td "View Details" at bounding box center [1095, 422] width 125 height 28
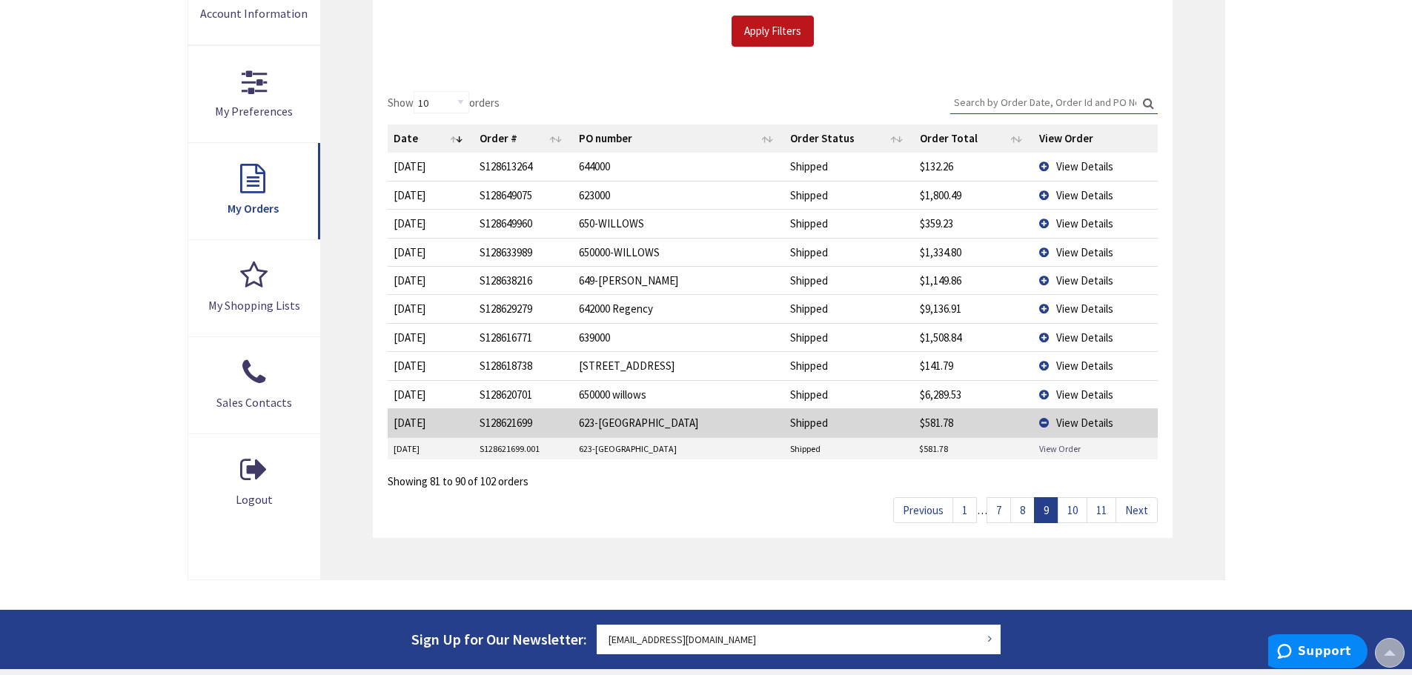
click at [1062, 451] on link "View Order" at bounding box center [1060, 449] width 42 height 13
click at [1024, 504] on link "8" at bounding box center [1022, 510] width 24 height 26
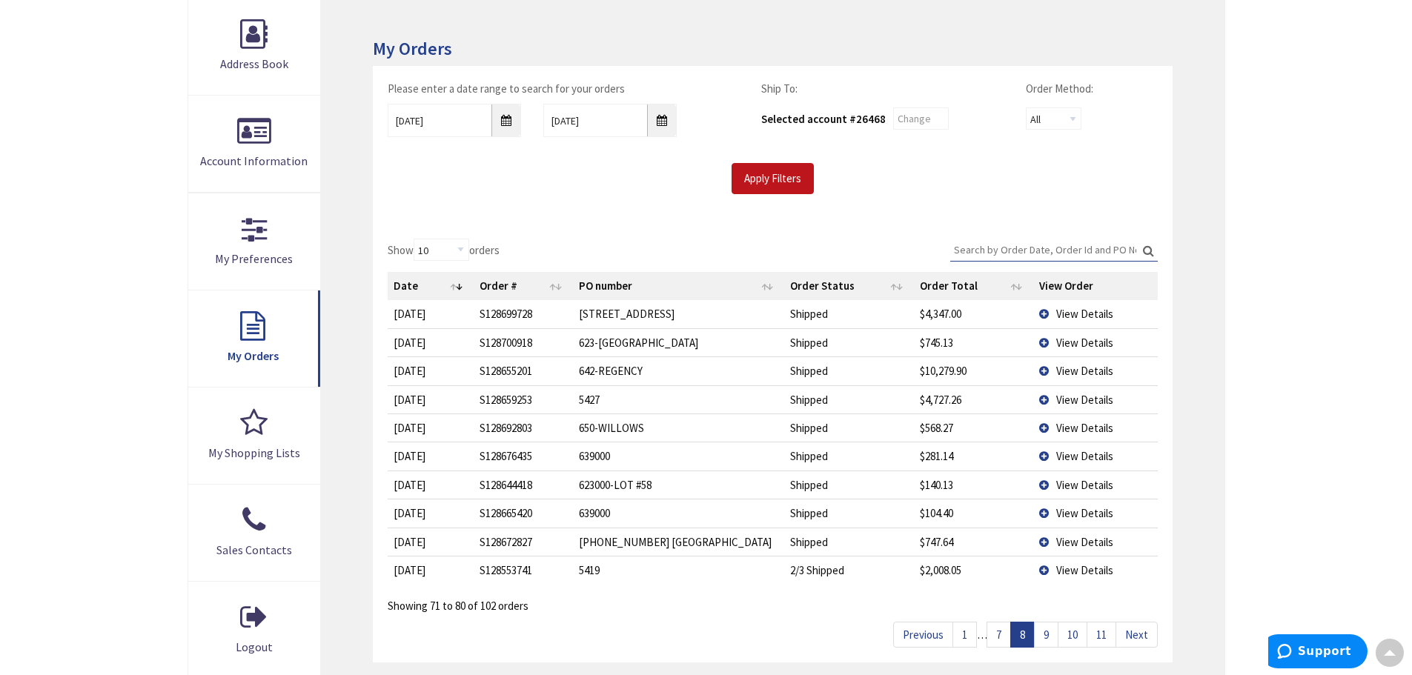
scroll to position [0, 0]
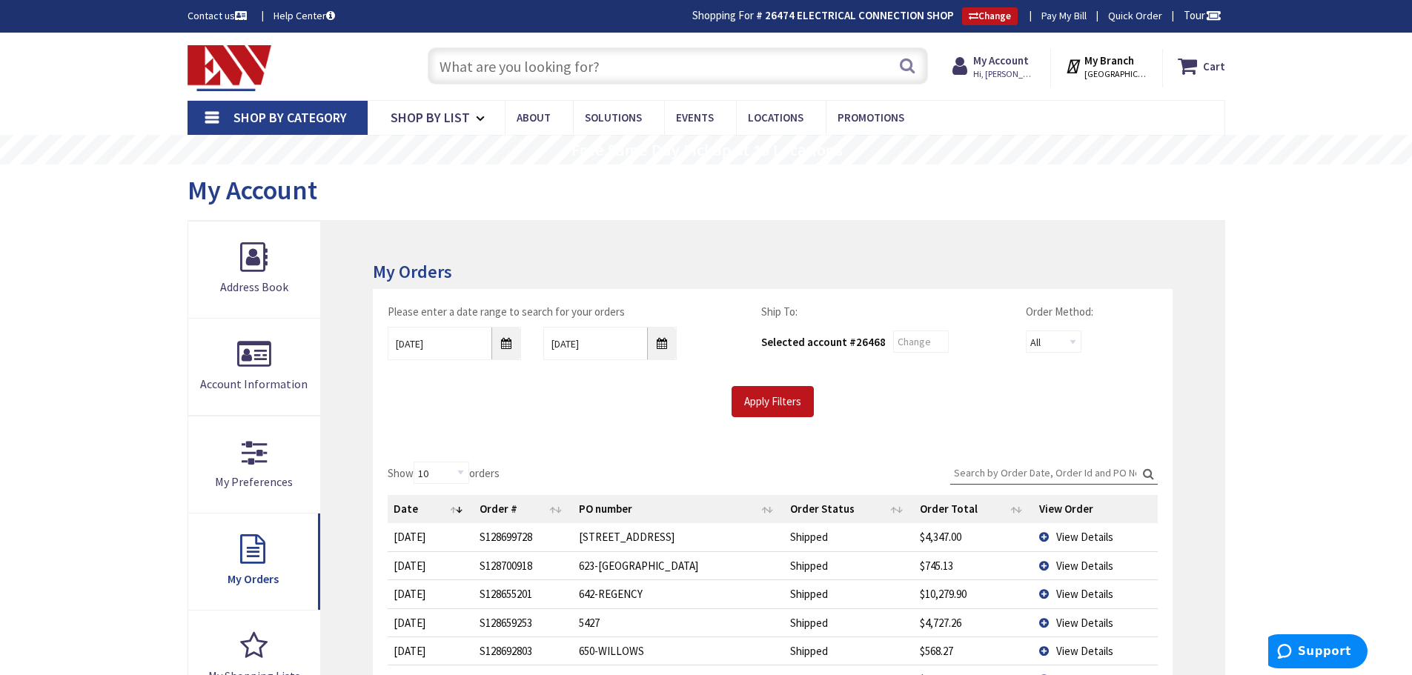
click at [961, 469] on input "Search:" at bounding box center [1054, 473] width 208 height 22
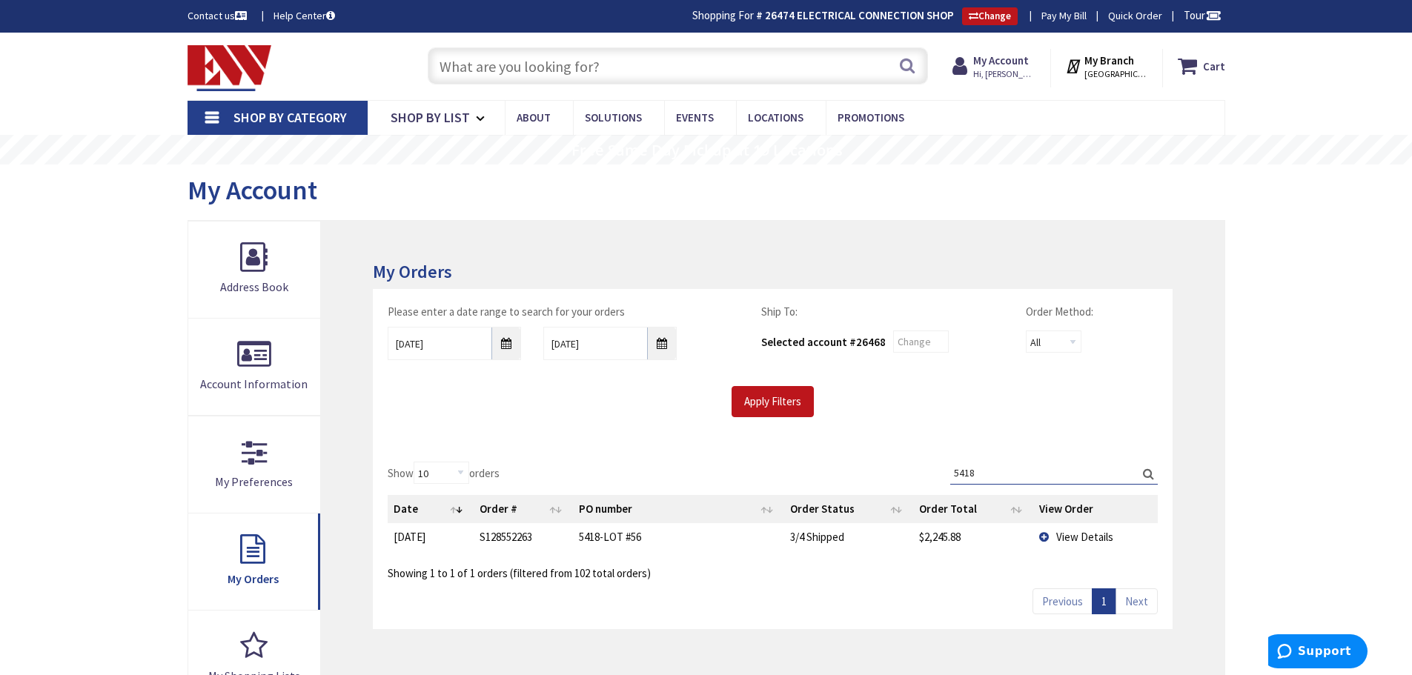
type input "5418"
click at [1074, 537] on span "View Details" at bounding box center [1084, 537] width 57 height 14
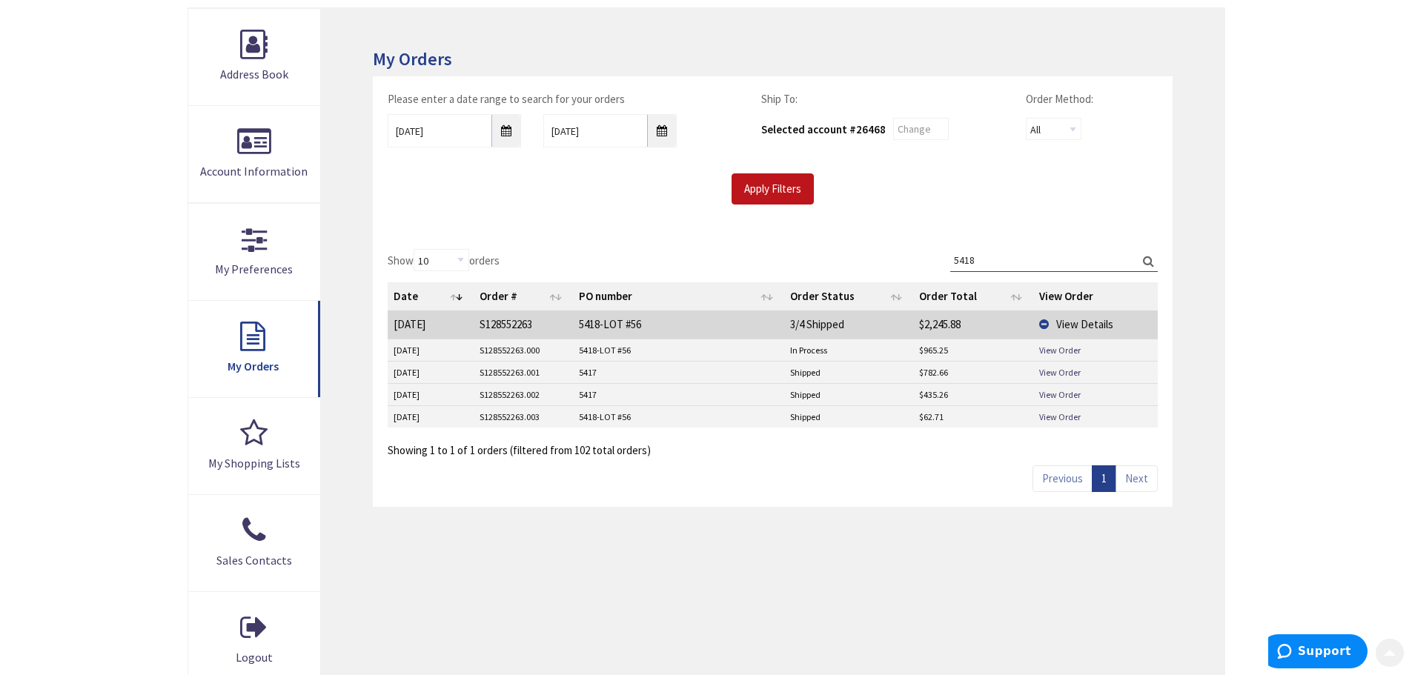
scroll to position [222, 0]
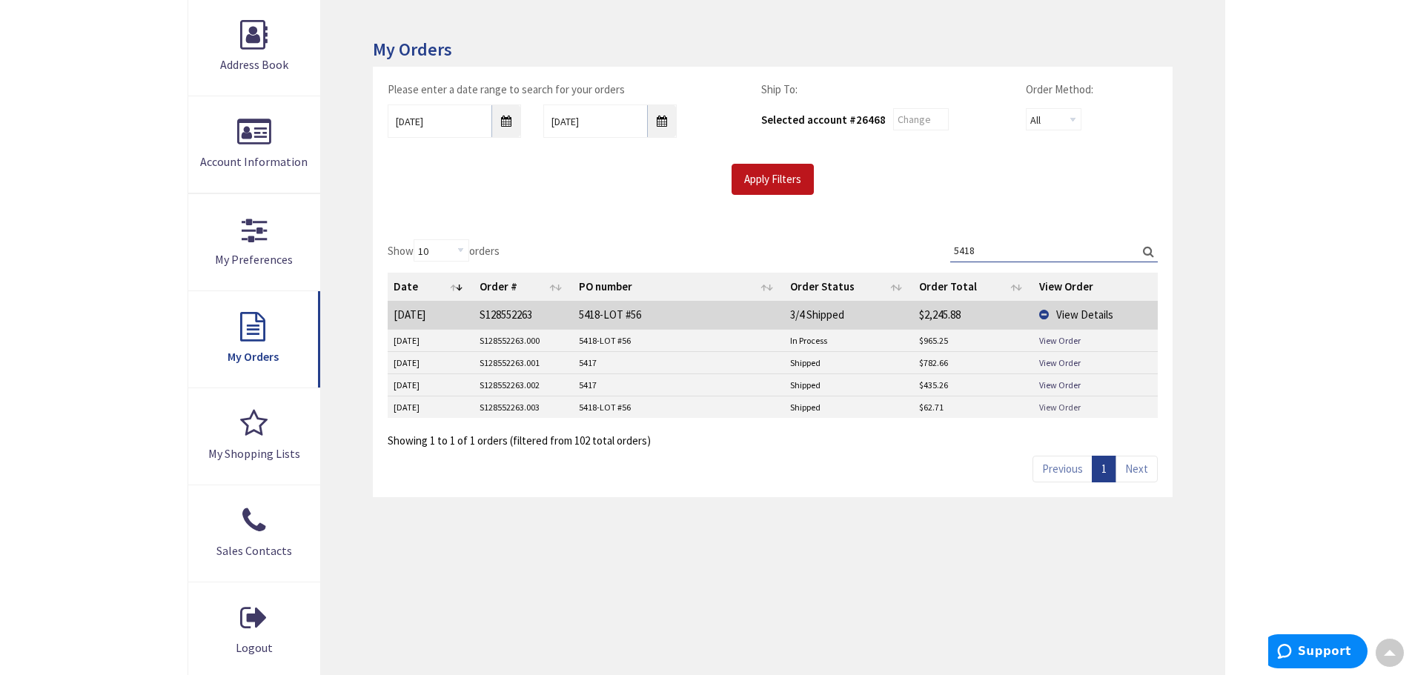
click at [1057, 406] on link "View Order" at bounding box center [1060, 407] width 42 height 13
click at [1052, 384] on link "View Order" at bounding box center [1060, 385] width 42 height 13
click at [1043, 364] on link "View Order" at bounding box center [1060, 363] width 42 height 13
click at [1061, 362] on link "View Order" at bounding box center [1060, 363] width 42 height 13
click at [1045, 337] on link "View Order" at bounding box center [1060, 340] width 42 height 13
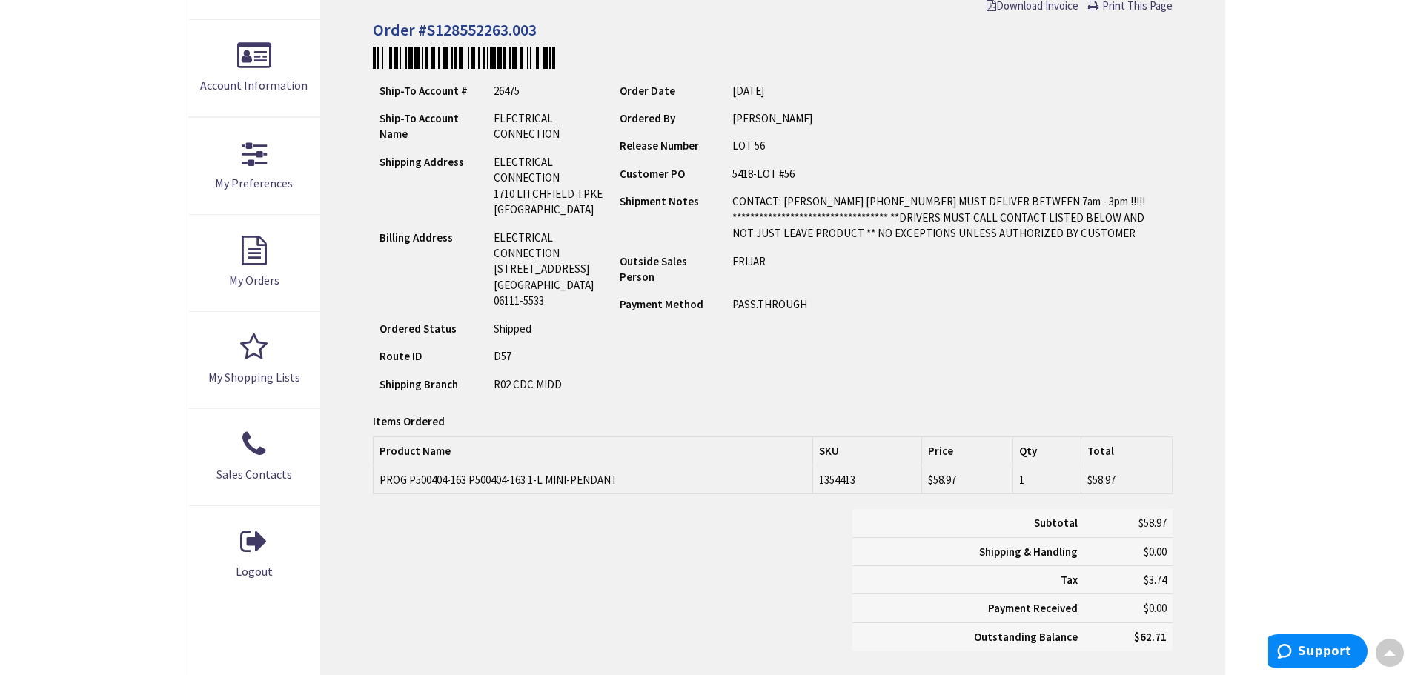
scroll to position [299, 0]
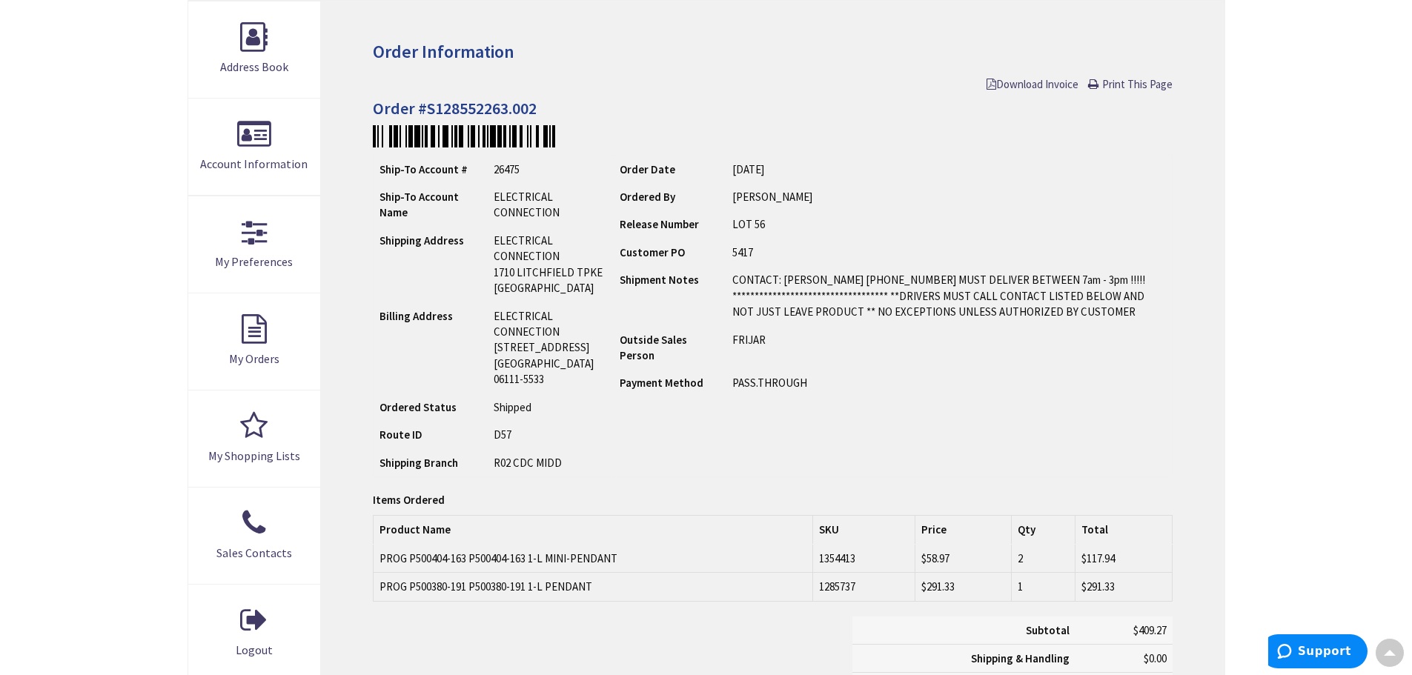
scroll to position [2, 0]
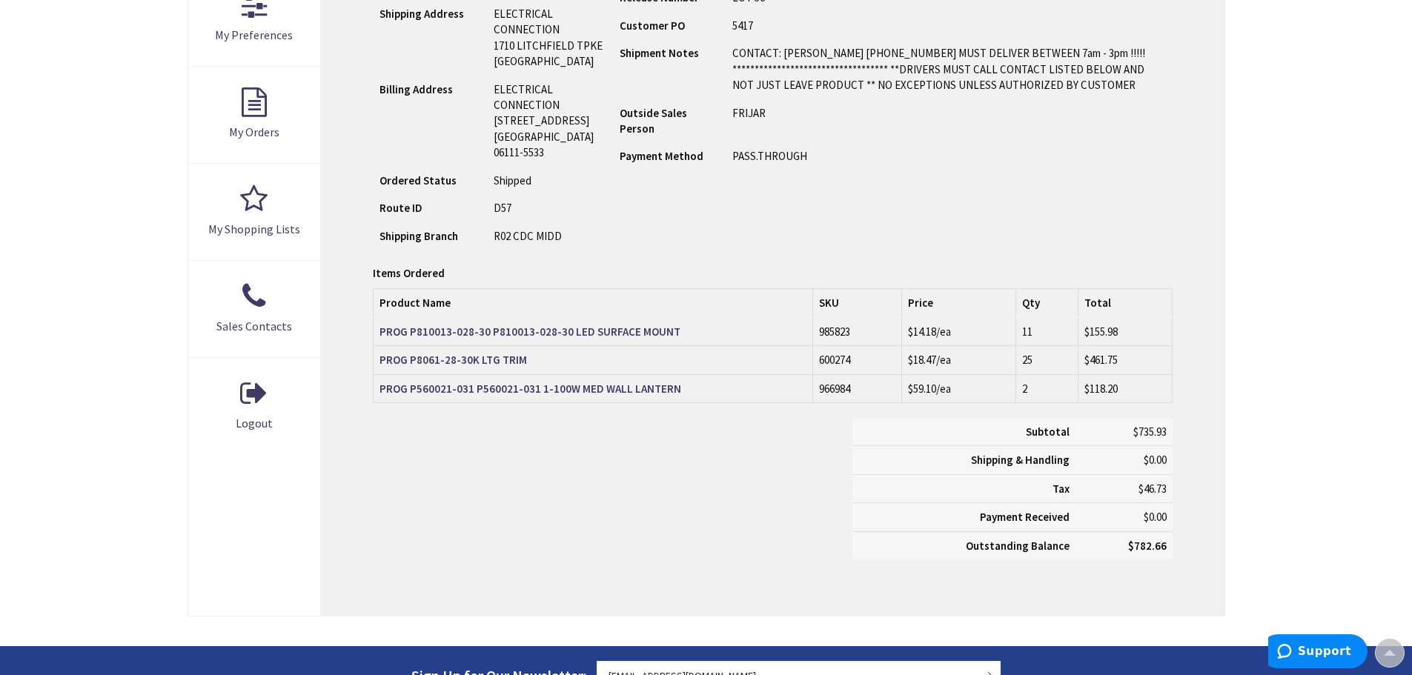
scroll to position [447, 0]
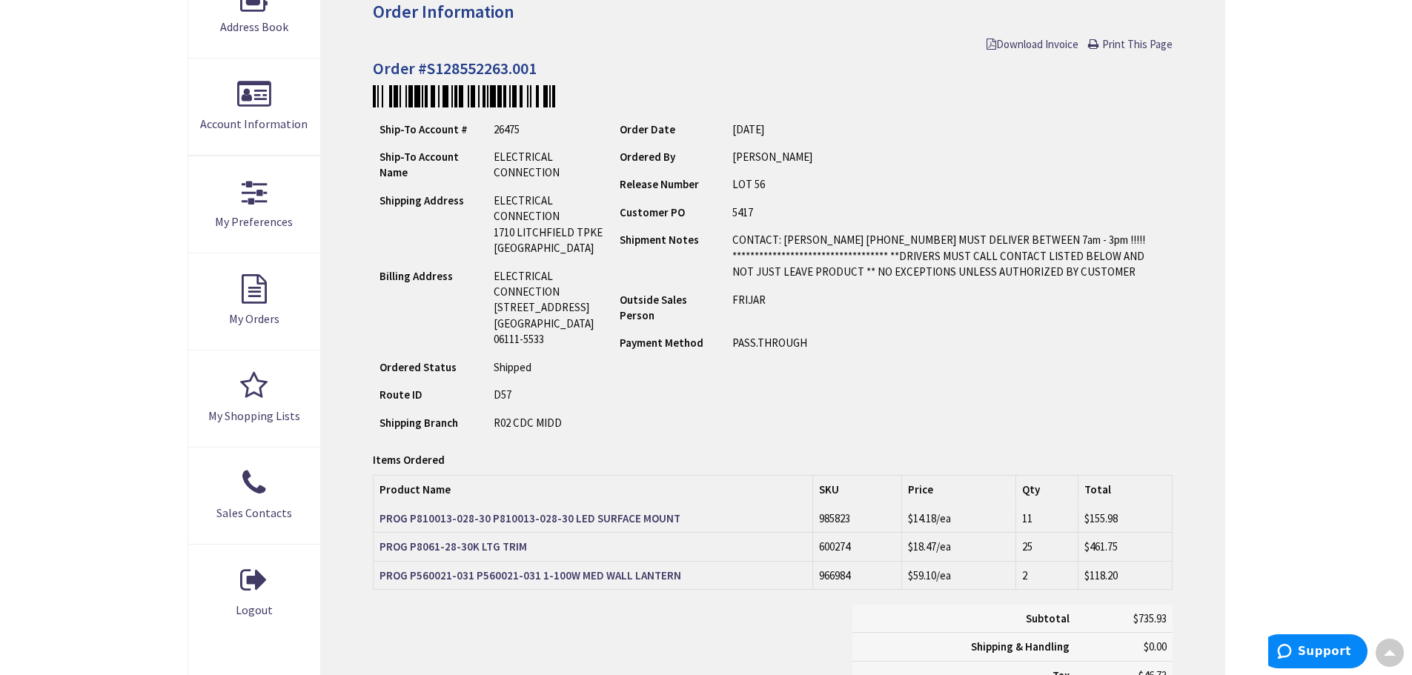
scroll to position [148, 0]
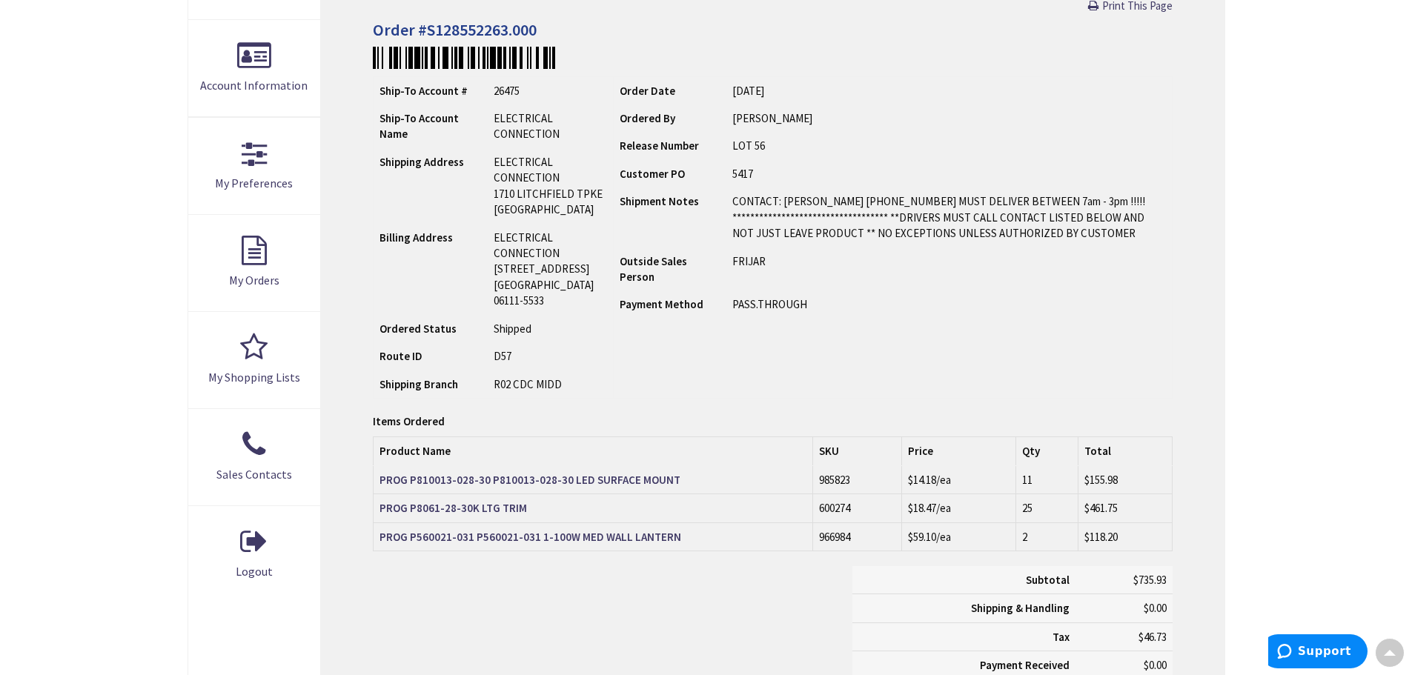
scroll to position [423, 0]
